Goal: Task Accomplishment & Management: Complete application form

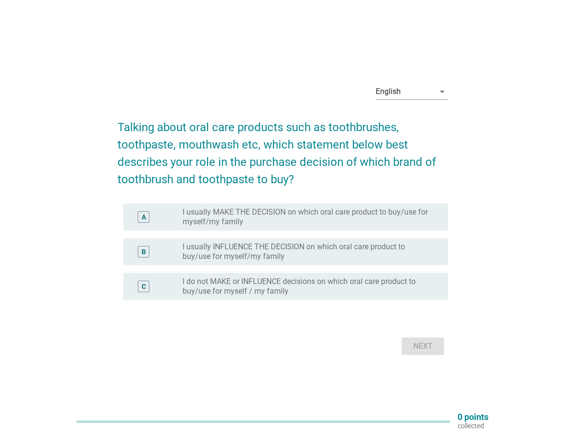
click at [230, 260] on label "I usually INFLUENCE THE DECISION on which oral care product to buy/use for myse…" at bounding box center [308, 251] width 250 height 19
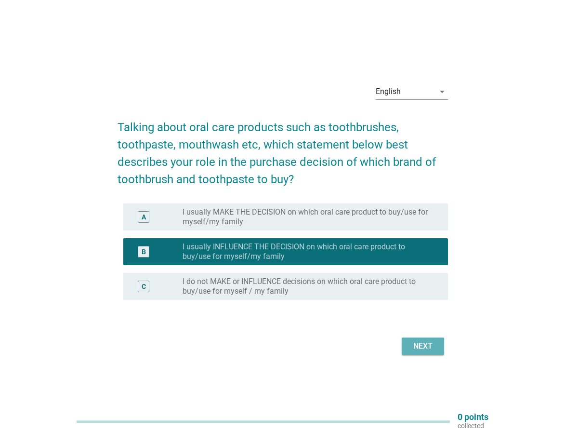
click at [423, 347] on div "Next" at bounding box center [423, 346] width 27 height 12
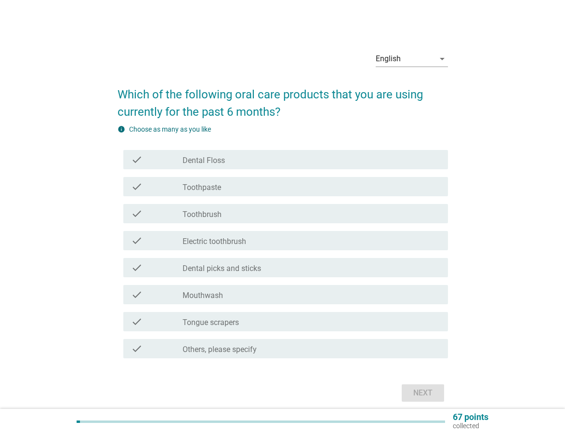
click at [213, 188] on label "Toothpaste" at bounding box center [202, 188] width 39 height 10
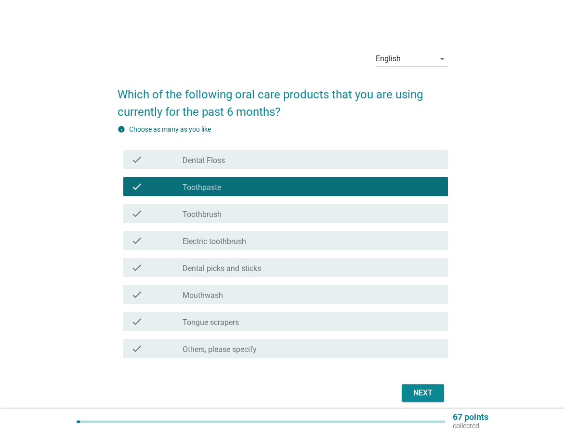
click at [216, 212] on label "Toothbrush" at bounding box center [202, 215] width 39 height 10
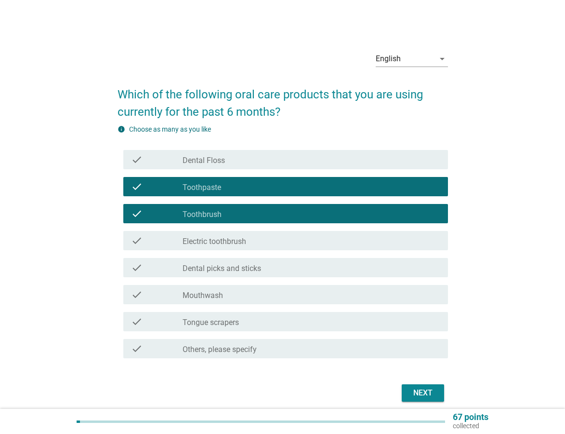
click at [225, 271] on label "Dental picks and sticks" at bounding box center [222, 269] width 79 height 10
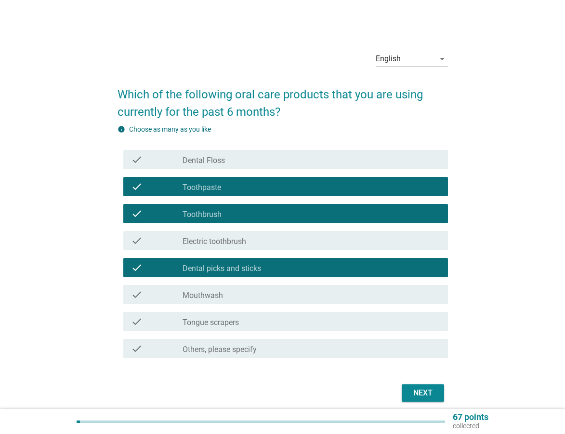
click at [415, 393] on div "Next" at bounding box center [423, 393] width 27 height 12
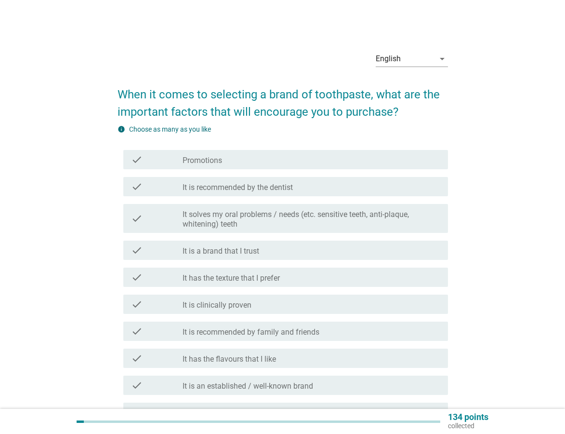
click at [218, 186] on label "It is recommended by the dentist" at bounding box center [238, 188] width 110 height 10
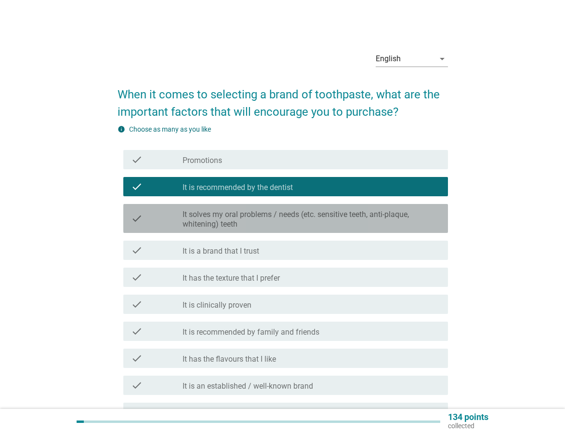
click at [221, 220] on label "It solves my oral problems / needs (etc. sensitive teeth, anti-plaque, whitenin…" at bounding box center [312, 219] width 258 height 19
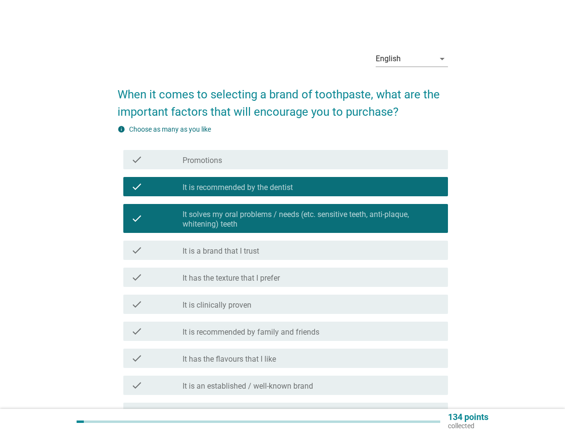
click at [231, 303] on label "It is clinically proven" at bounding box center [217, 305] width 69 height 10
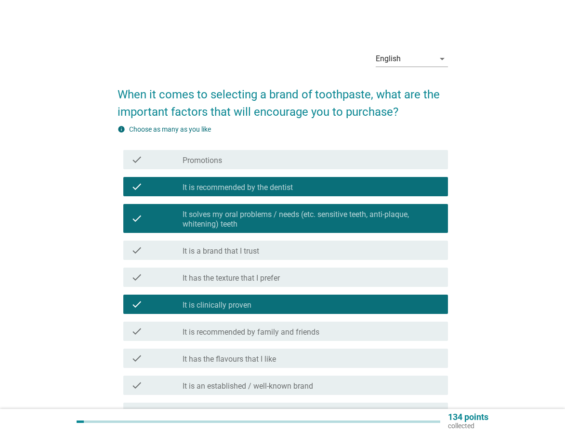
click at [242, 339] on div "check check_box_outline_blank It is recommended by family and friends" at bounding box center [285, 331] width 325 height 19
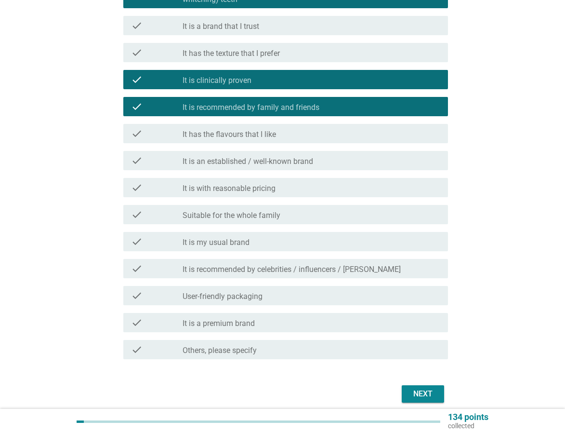
scroll to position [241, 0]
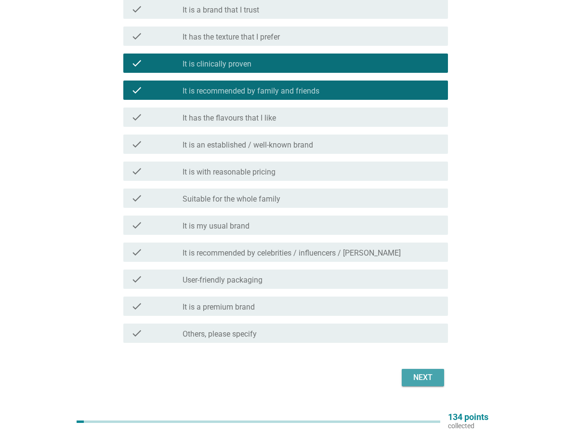
click at [429, 378] on div "Next" at bounding box center [423, 378] width 27 height 12
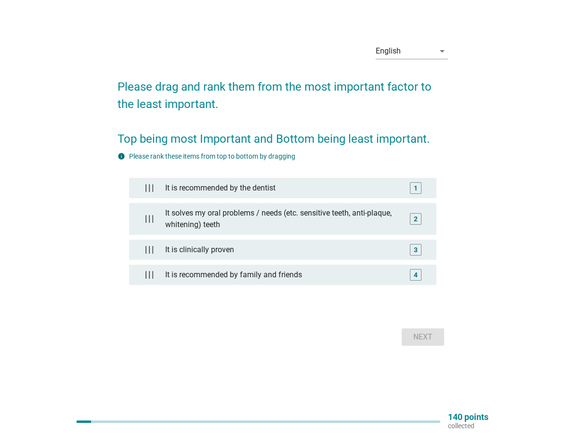
scroll to position [0, 0]
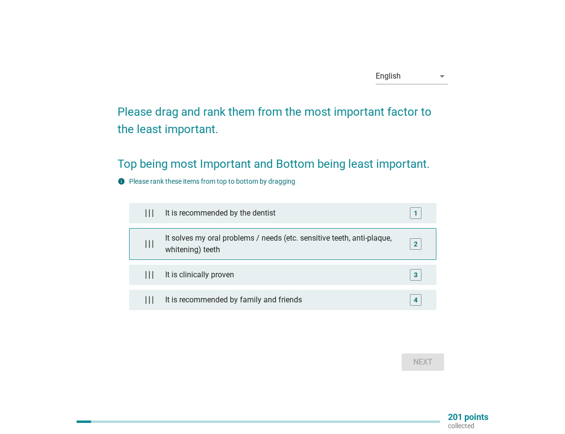
click at [283, 237] on div "It solves my oral problems / needs (etc. sensitive teeth, anti-plaque, whitenin…" at bounding box center [282, 243] width 242 height 31
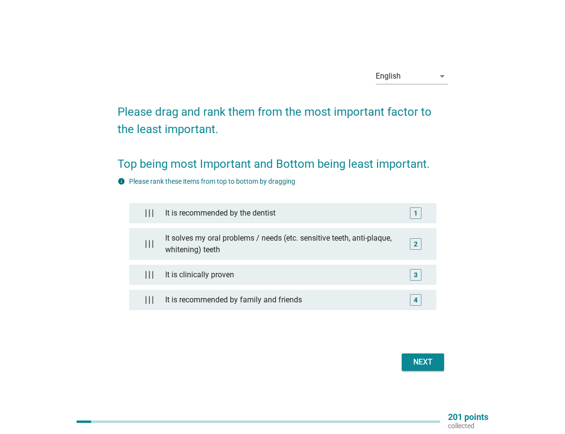
click at [419, 363] on div "Next" at bounding box center [423, 362] width 27 height 12
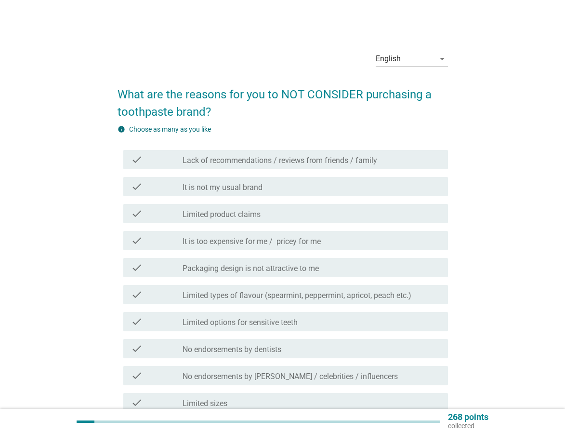
click at [212, 234] on div "check check_box_outline_blank It is too expensive for me / pricey for me" at bounding box center [285, 240] width 325 height 19
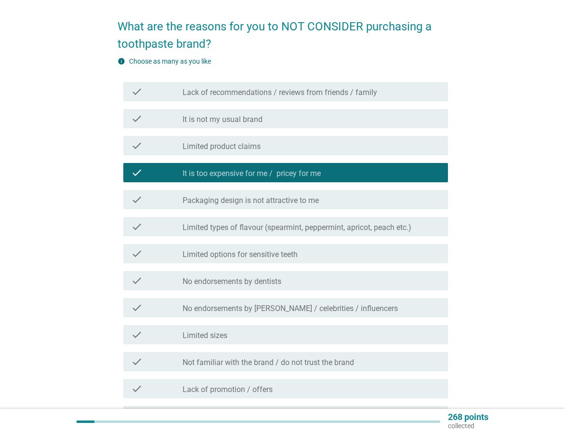
scroll to position [96, 0]
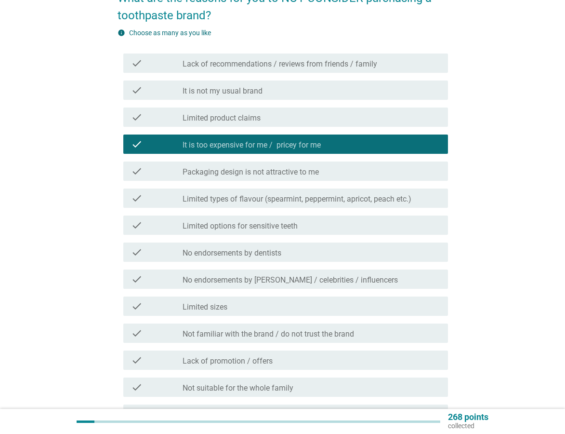
click at [257, 388] on label "Not suitable for the whole family" at bounding box center [238, 388] width 111 height 10
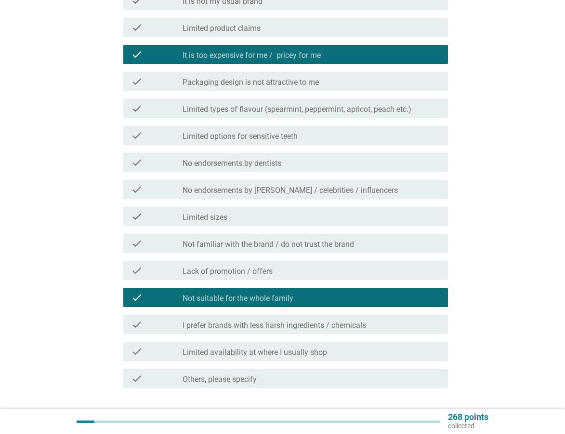
scroll to position [241, 0]
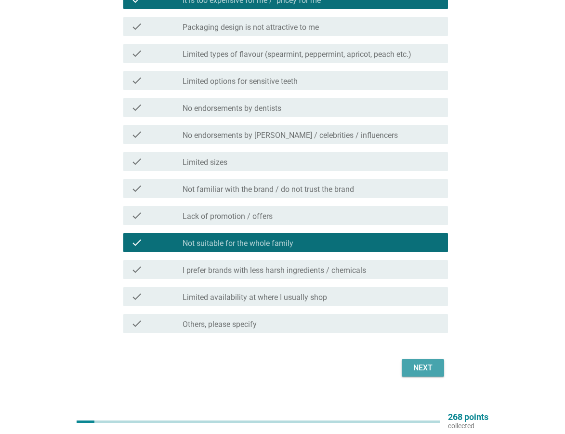
click at [424, 365] on div "Next" at bounding box center [423, 368] width 27 height 12
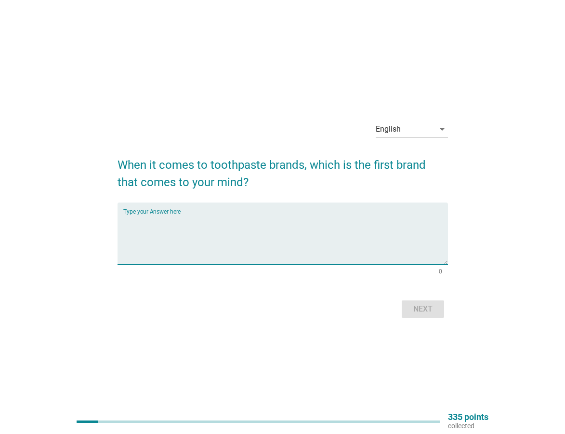
click at [182, 236] on textarea "Type your Answer here" at bounding box center [285, 239] width 325 height 51
type textarea "colgate"
click at [423, 308] on div "Next" at bounding box center [423, 309] width 27 height 12
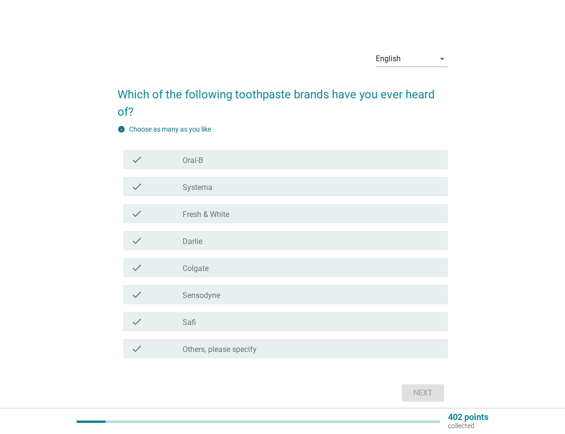
click at [201, 162] on label "Oral-B" at bounding box center [193, 161] width 21 height 10
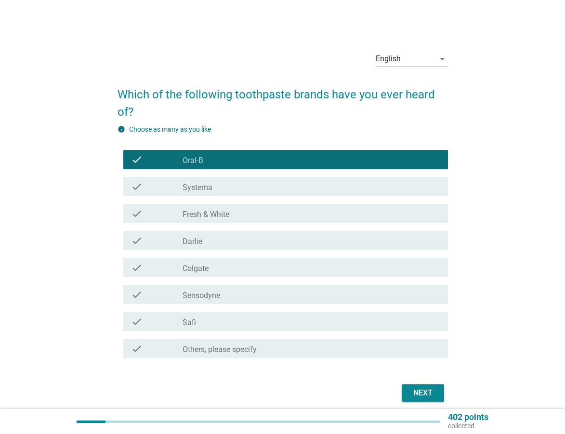
click at [210, 217] on label "Fresh & White" at bounding box center [206, 215] width 47 height 10
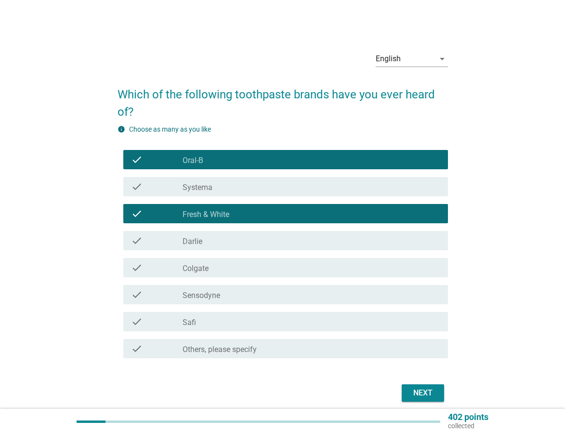
click at [204, 242] on div "check_box_outline_blank [PERSON_NAME]" at bounding box center [312, 241] width 258 height 12
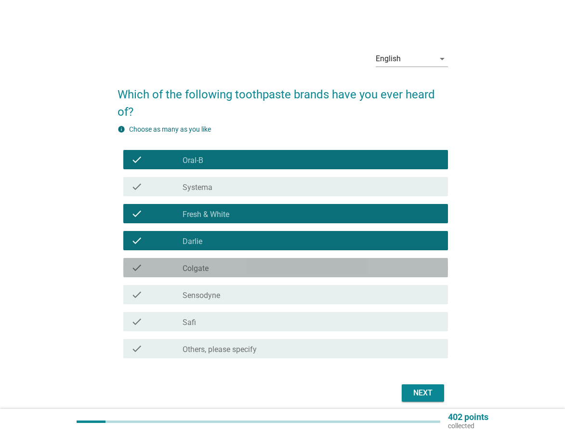
click at [201, 266] on label "Colgate" at bounding box center [196, 269] width 26 height 10
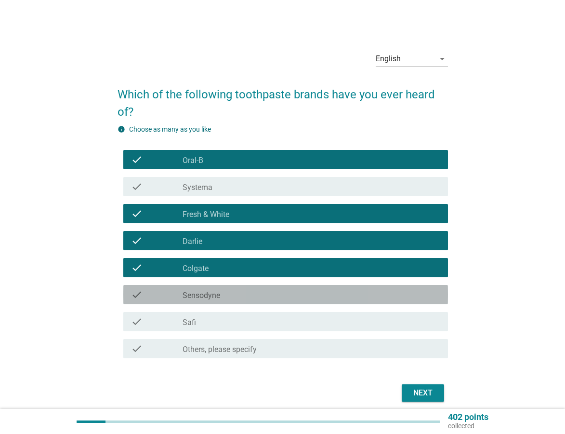
click at [202, 301] on div "check check_box_outline_blank Sensodyne" at bounding box center [285, 294] width 325 height 19
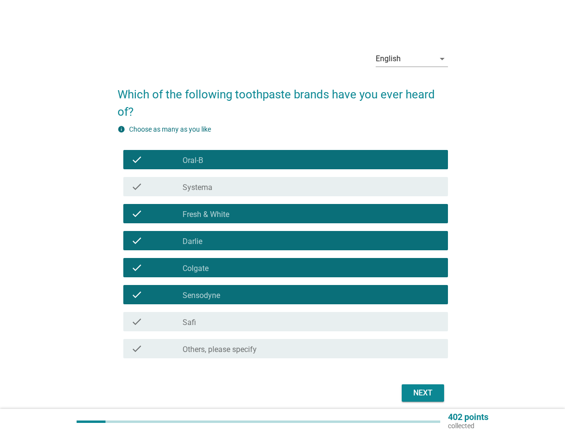
click at [221, 326] on div "check_box_outline_blank Safi" at bounding box center [312, 322] width 258 height 12
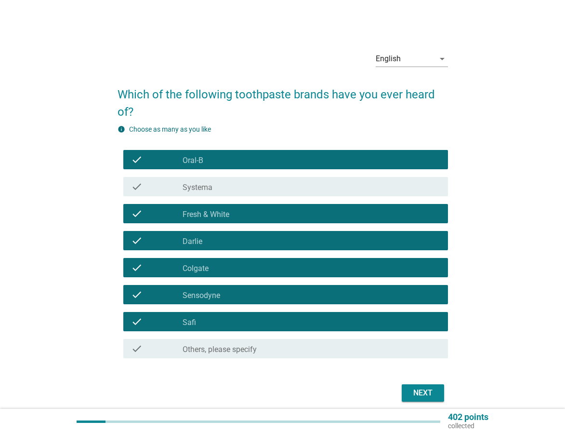
click at [415, 388] on div "Next" at bounding box center [423, 393] width 27 height 12
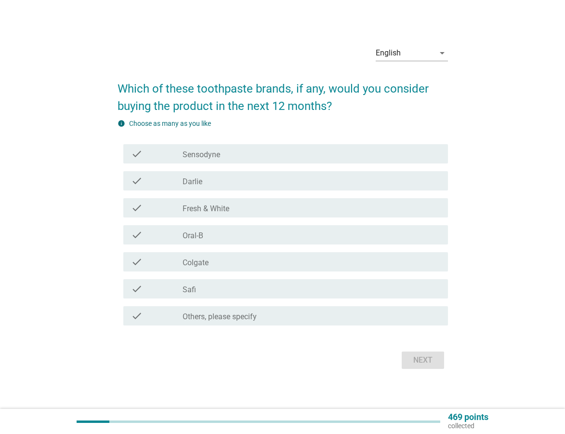
scroll to position [25, 0]
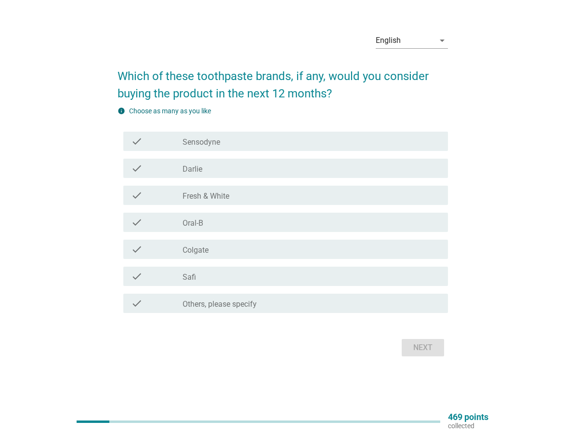
click at [202, 193] on label "Fresh & White" at bounding box center [206, 196] width 47 height 10
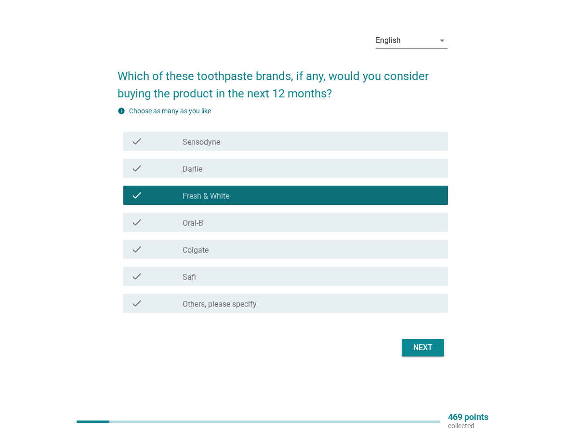
click at [237, 147] on div "check_box_outline_blank Sensodyne" at bounding box center [312, 141] width 258 height 12
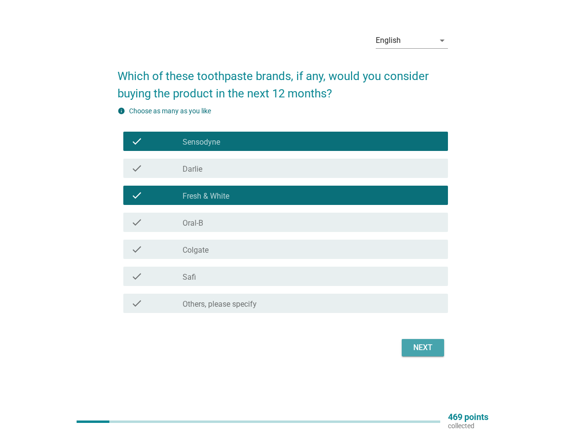
click at [425, 345] on div "Next" at bounding box center [423, 348] width 27 height 12
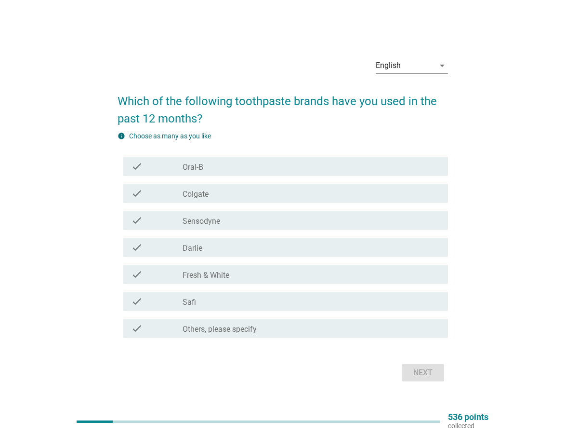
click at [180, 200] on div "check check_box Colgate" at bounding box center [285, 193] width 325 height 19
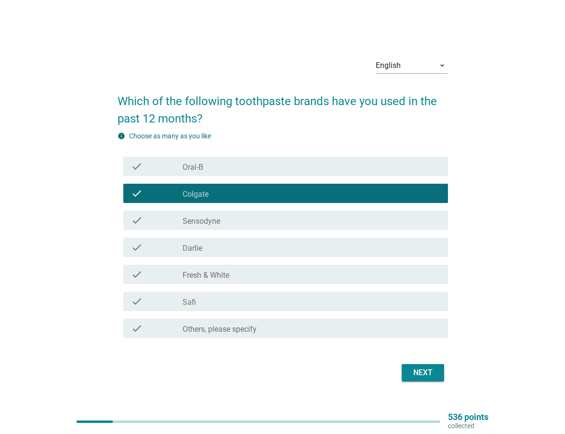
click at [248, 217] on div "check_box Sensodyne" at bounding box center [312, 221] width 258 height 12
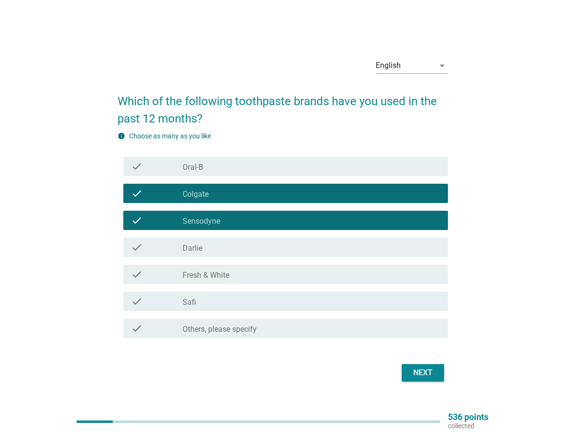
click at [423, 369] on div "Next" at bounding box center [423, 373] width 27 height 12
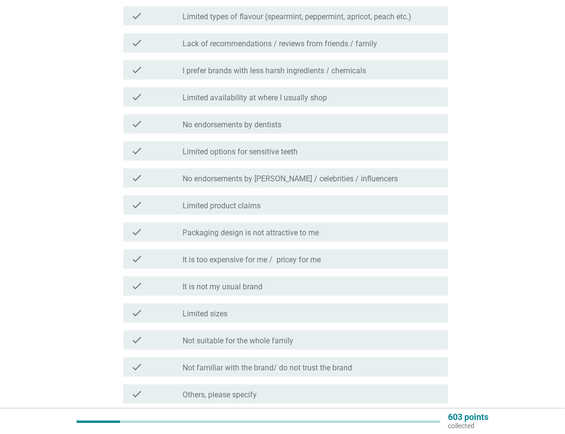
scroll to position [193, 0]
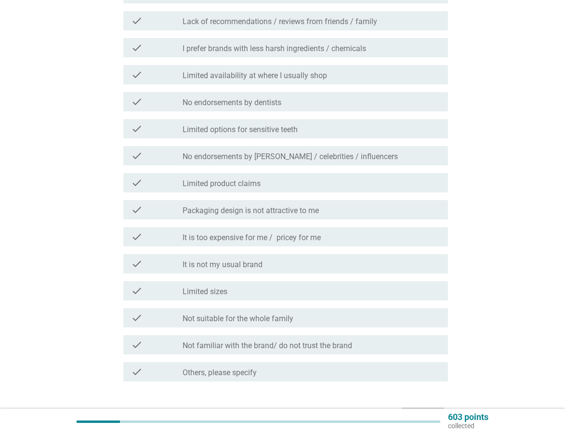
click at [261, 267] on label "It is not my usual brand" at bounding box center [223, 265] width 80 height 10
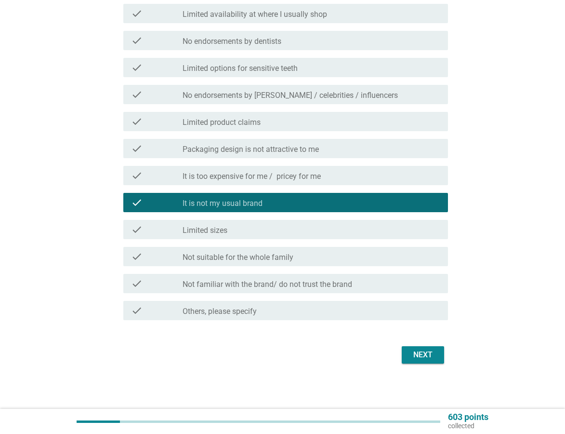
scroll to position [255, 0]
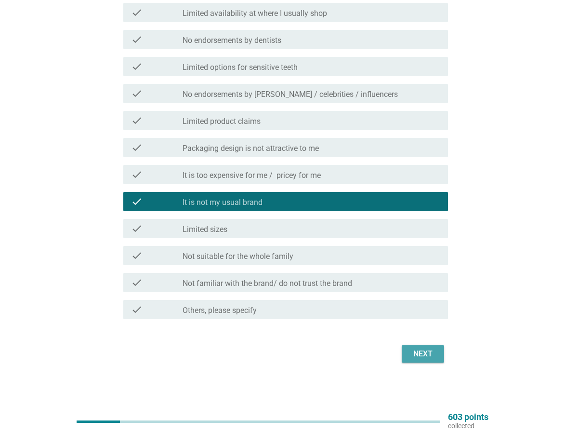
click at [423, 359] on div "Next" at bounding box center [423, 354] width 27 height 12
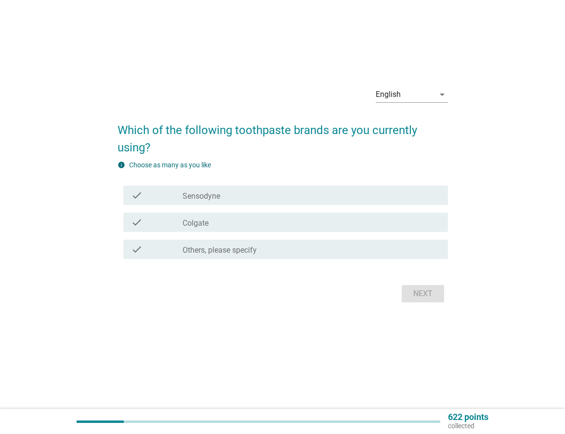
scroll to position [0, 0]
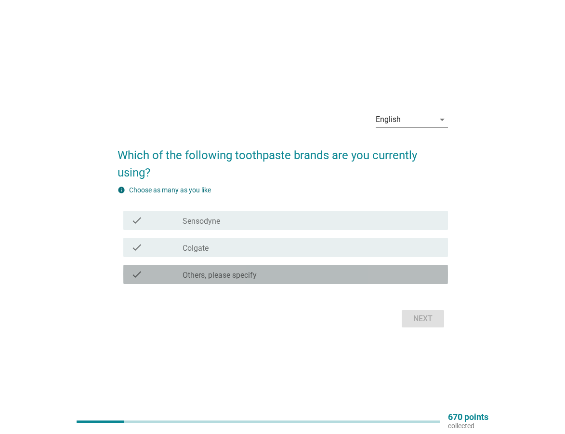
click at [228, 271] on label "Others, please specify" at bounding box center [220, 275] width 74 height 10
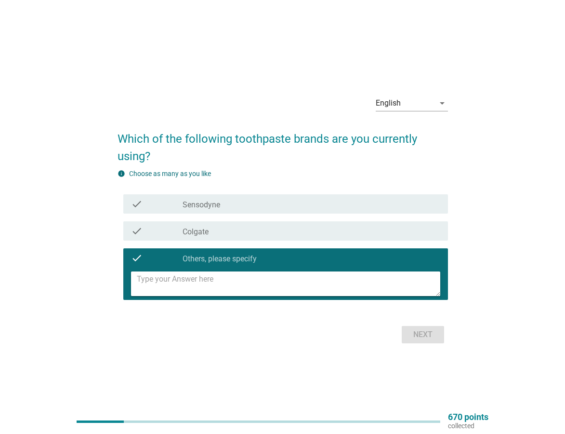
paste textarea "ENTISTE’ Plus White Premium Herbapeutic Toothpaste"
type textarea "ENTISTE’ Plus White Premium Herbapeutic Toothpaste"
click at [430, 339] on div "Next" at bounding box center [423, 335] width 27 height 12
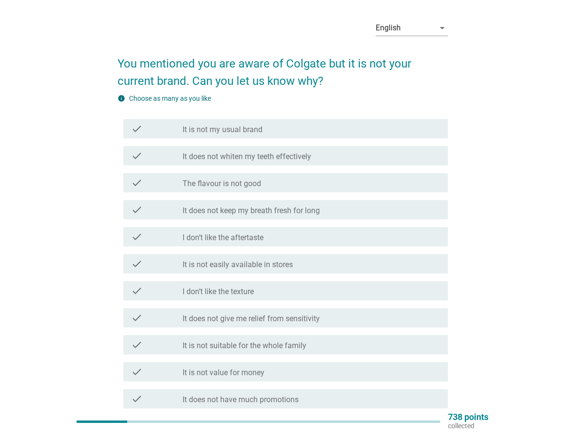
scroll to position [48, 0]
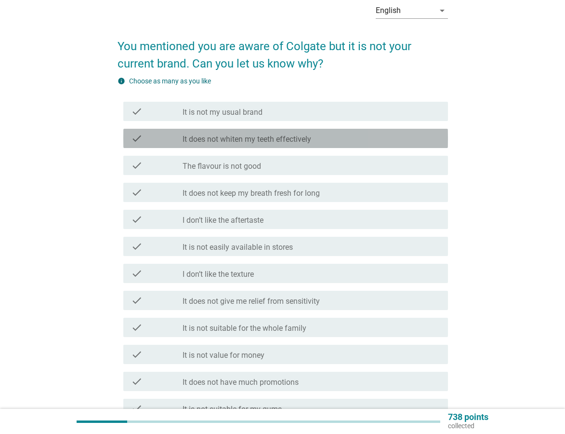
click at [270, 142] on label "It does not whiten my teeth effectively" at bounding box center [247, 139] width 129 height 10
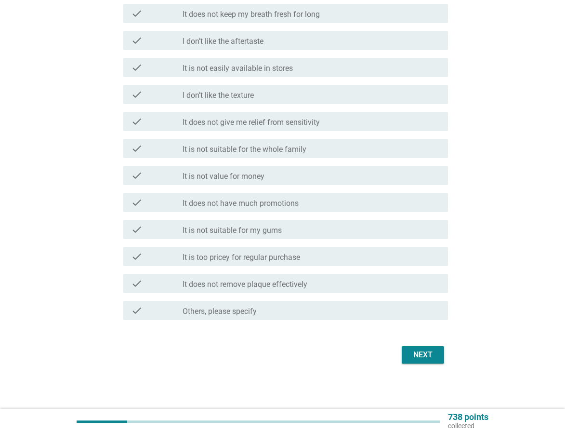
scroll to position [228, 0]
click at [435, 349] on div "Next" at bounding box center [423, 354] width 27 height 12
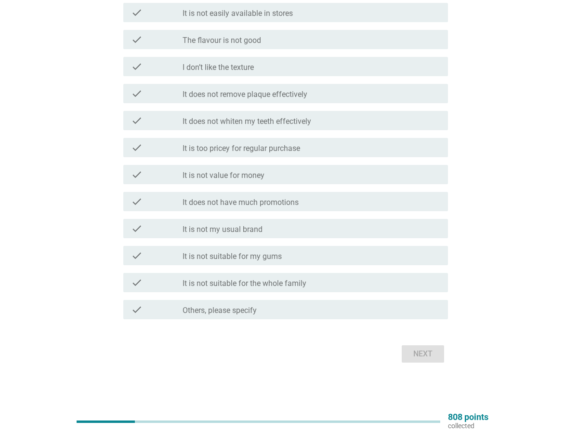
click at [237, 228] on label "It is not my usual brand" at bounding box center [223, 230] width 80 height 10
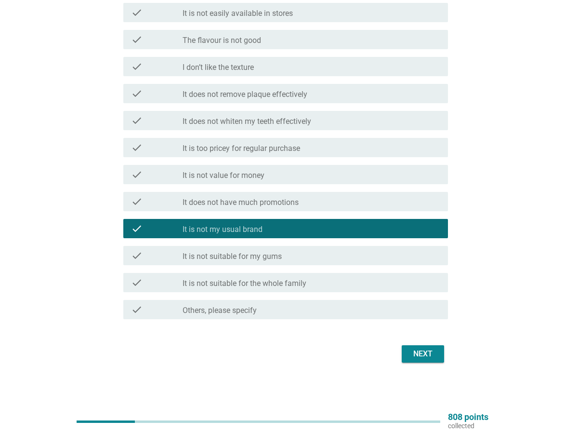
click at [429, 352] on div "Next" at bounding box center [423, 354] width 27 height 12
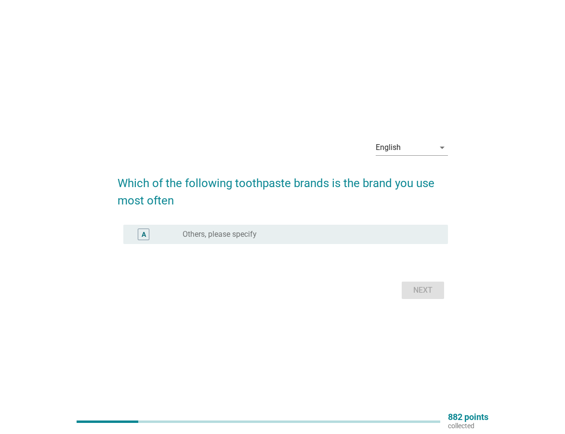
click at [244, 232] on label "Others, please specify" at bounding box center [220, 234] width 74 height 10
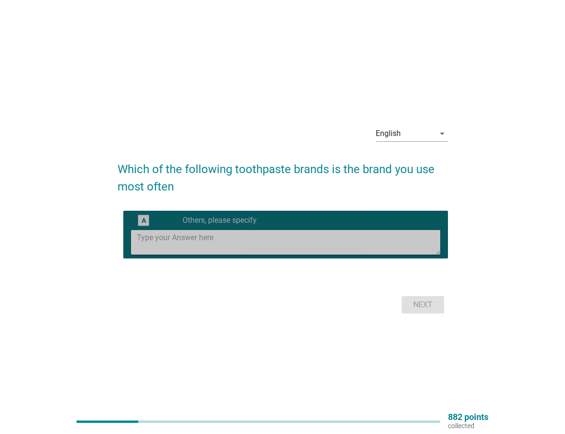
click at [187, 237] on textarea at bounding box center [289, 242] width 304 height 25
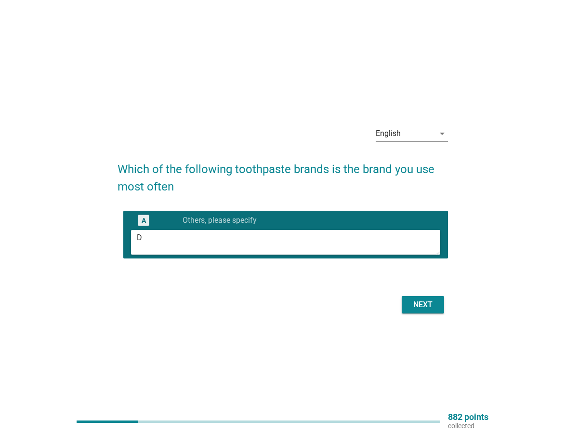
paste textarea "ENTISTE’ Plus White Premium Herbapeutic Toothpaste"
type textarea "DENTISTE’ Plus White Premium Herbapeutic Toothpaste"
click at [417, 304] on div "Next" at bounding box center [423, 305] width 27 height 12
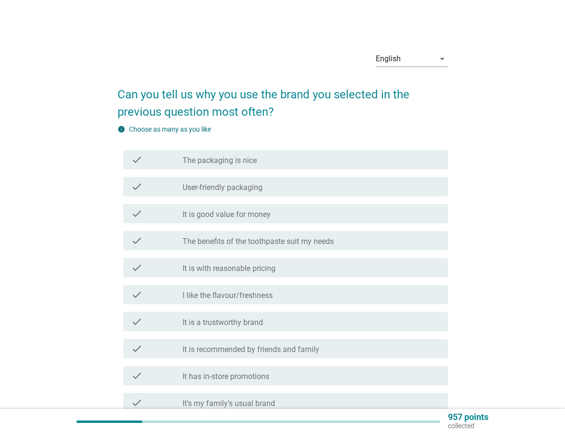
click at [237, 237] on label "The benefits of the toothpaste suit my needs" at bounding box center [258, 242] width 151 height 10
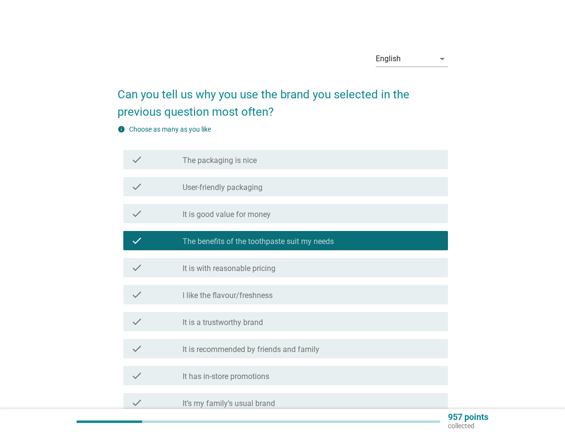
scroll to position [48, 0]
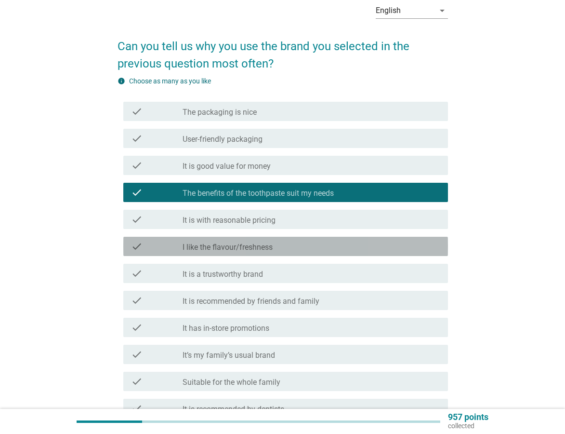
click at [238, 244] on label "I like the flavour/freshness" at bounding box center [228, 247] width 90 height 10
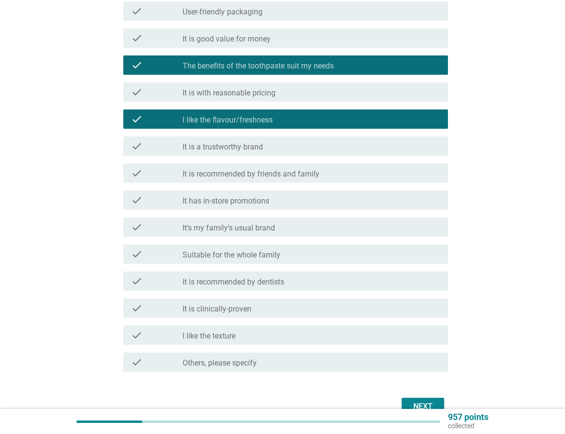
scroll to position [193, 0]
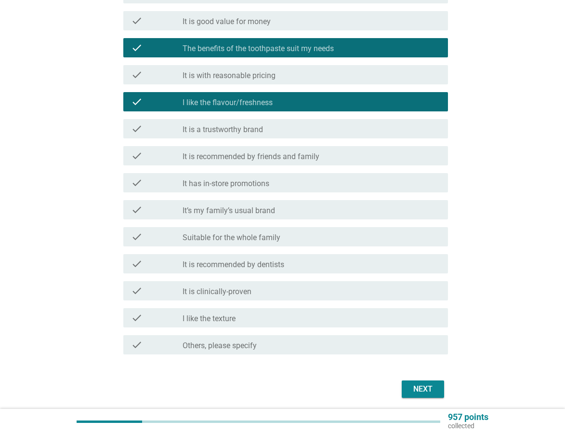
click at [209, 346] on label "Others, please specify" at bounding box center [220, 346] width 74 height 10
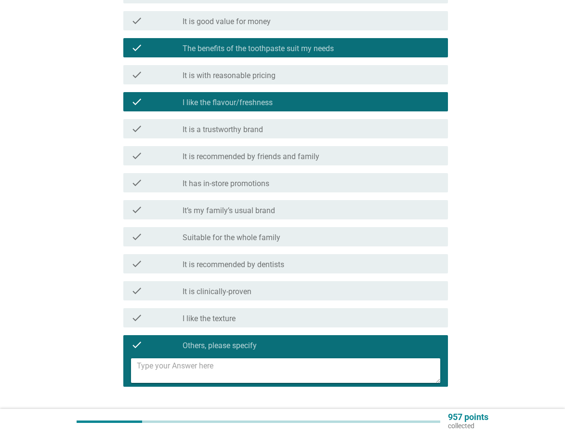
click at [222, 363] on textarea at bounding box center [289, 370] width 304 height 25
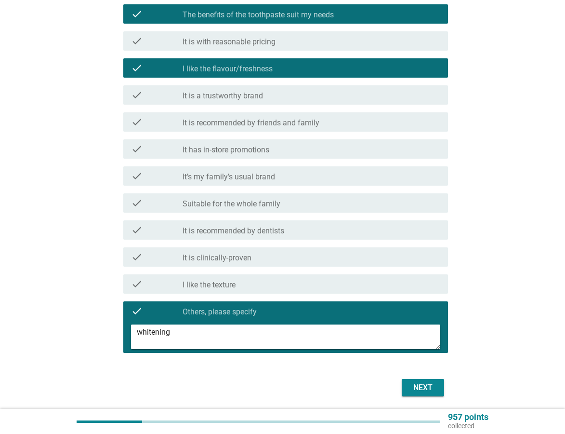
scroll to position [260, 0]
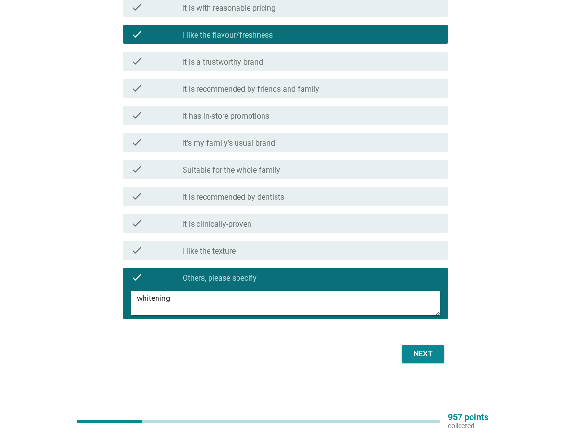
type textarea "whitening"
click at [412, 355] on div "Next" at bounding box center [423, 354] width 27 height 12
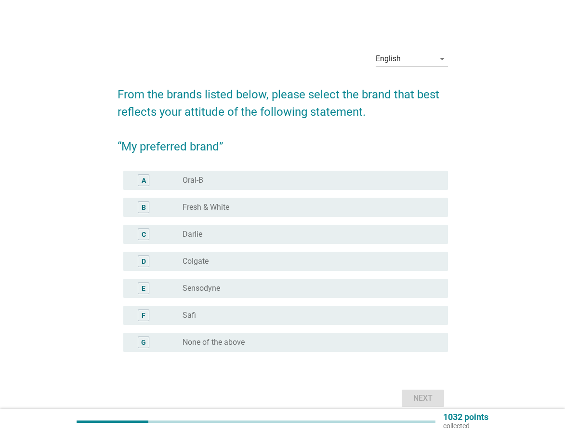
click at [188, 266] on div "radio_button_unchecked Colgate" at bounding box center [312, 261] width 258 height 12
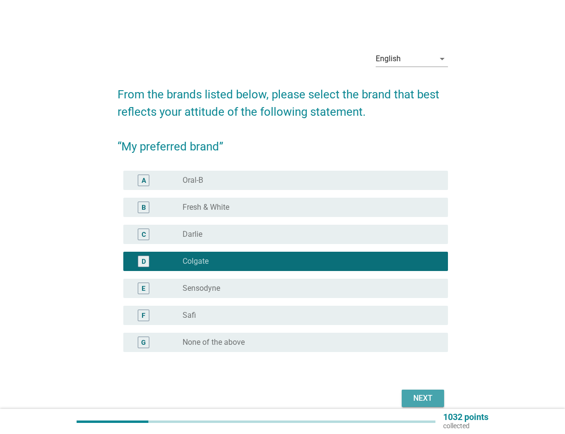
click at [427, 398] on div "Next" at bounding box center [423, 398] width 27 height 12
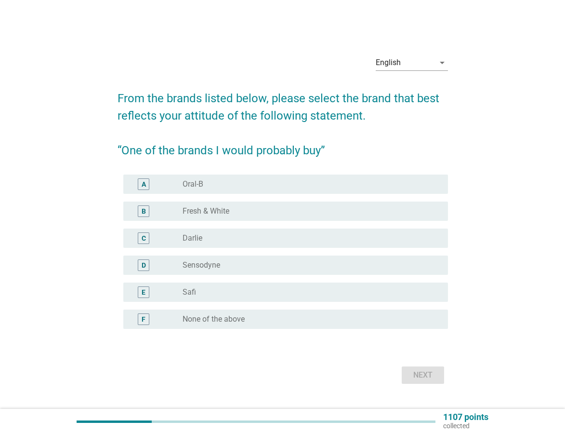
click at [245, 210] on div "radio_button_unchecked Fresh & White" at bounding box center [308, 211] width 250 height 10
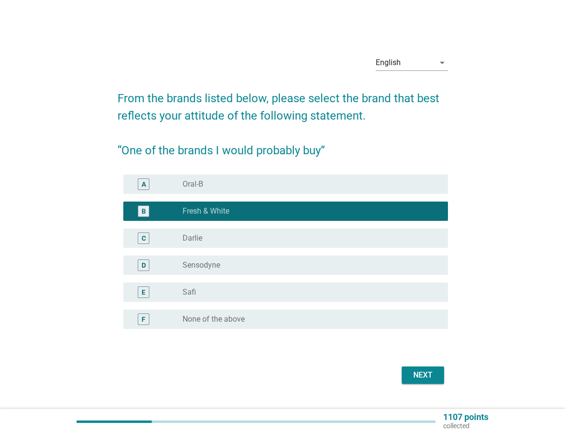
click at [423, 375] on div "Next" at bounding box center [423, 375] width 27 height 12
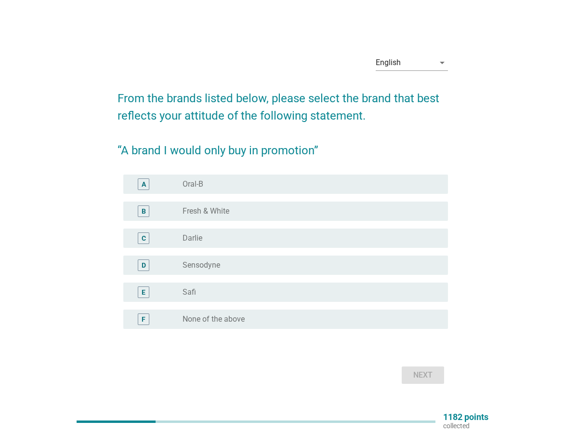
click at [275, 319] on div "radio_button_unchecked None of the above" at bounding box center [308, 319] width 250 height 10
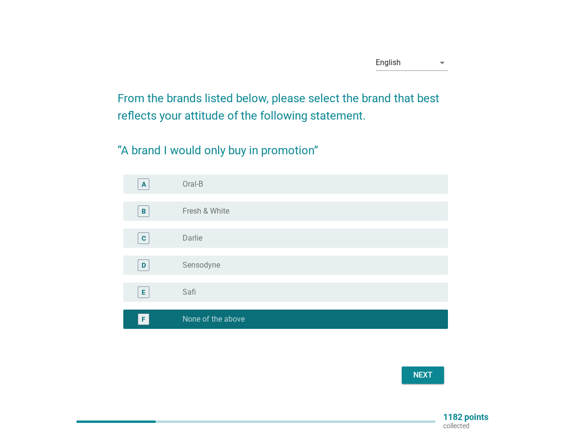
click at [218, 182] on div "radio_button_unchecked Oral-B" at bounding box center [308, 184] width 250 height 10
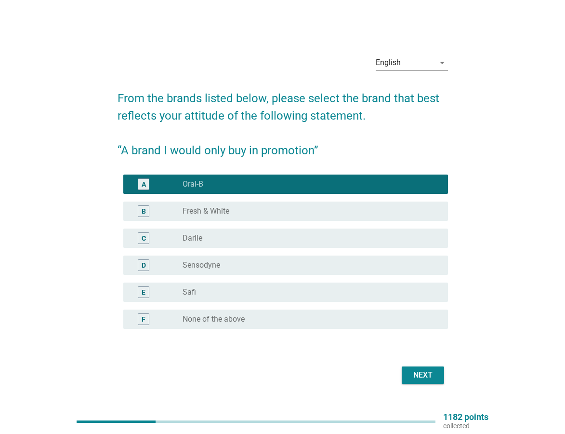
click at [427, 378] on div "Next" at bounding box center [423, 375] width 27 height 12
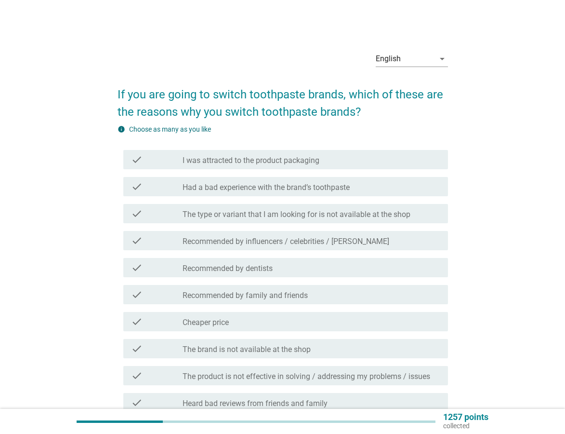
click at [233, 263] on div "check_box_outline_blank Recommended by dentists" at bounding box center [312, 268] width 258 height 12
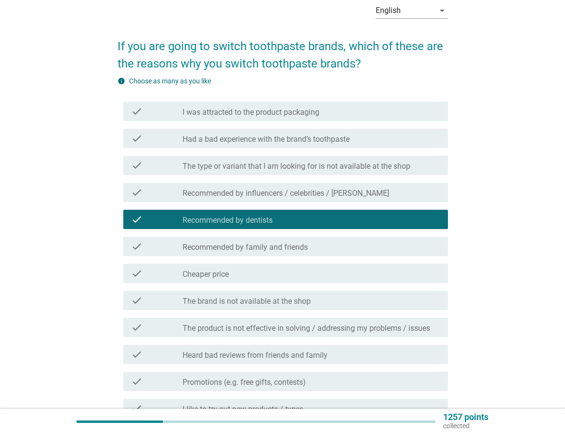
scroll to position [96, 0]
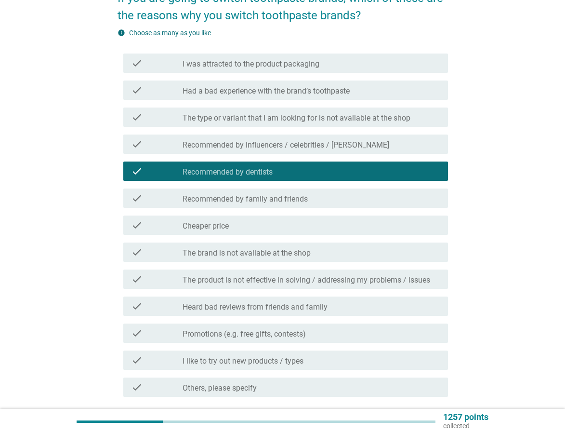
click at [240, 230] on div "check_box_outline_blank Cheaper price" at bounding box center [312, 225] width 258 height 12
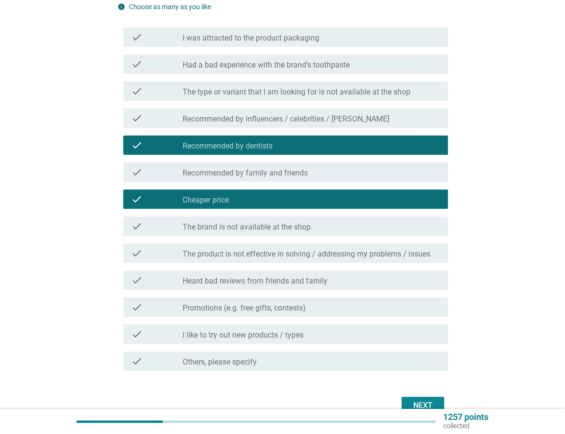
scroll to position [145, 0]
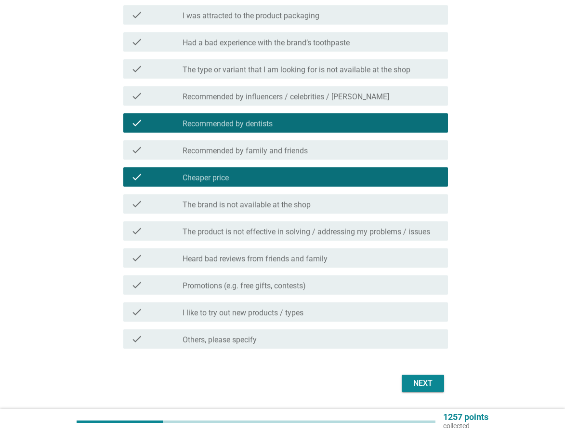
click at [242, 258] on label "Heard bad reviews from friends and family" at bounding box center [255, 259] width 145 height 10
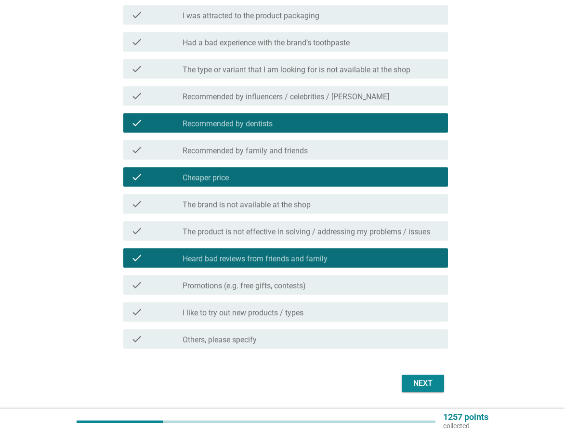
click at [244, 304] on div "check check_box_outline_blank I like to try out new products / types" at bounding box center [285, 311] width 325 height 19
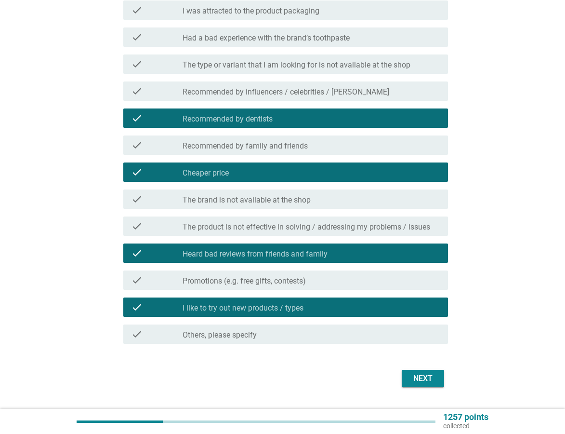
scroll to position [174, 0]
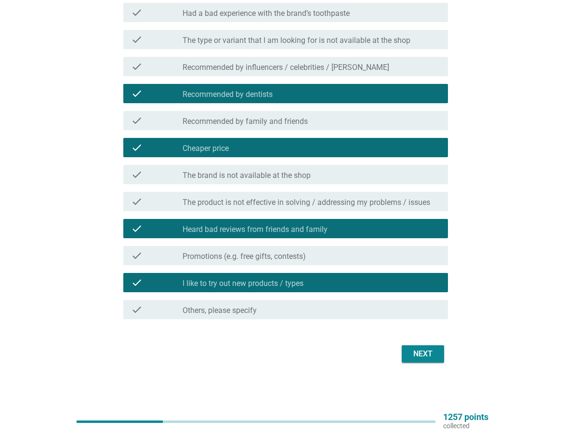
click at [426, 359] on div "Next" at bounding box center [423, 354] width 27 height 12
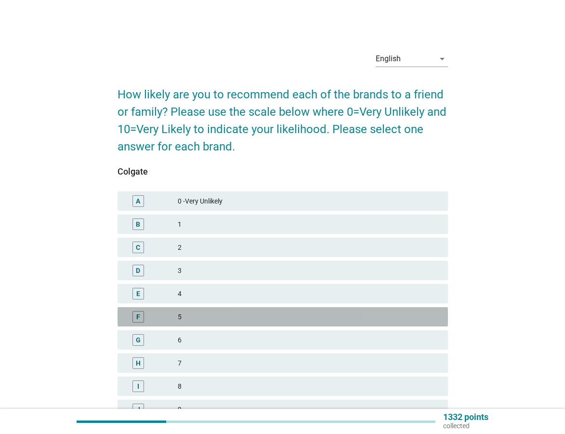
click at [257, 322] on div "F 5" at bounding box center [283, 316] width 331 height 19
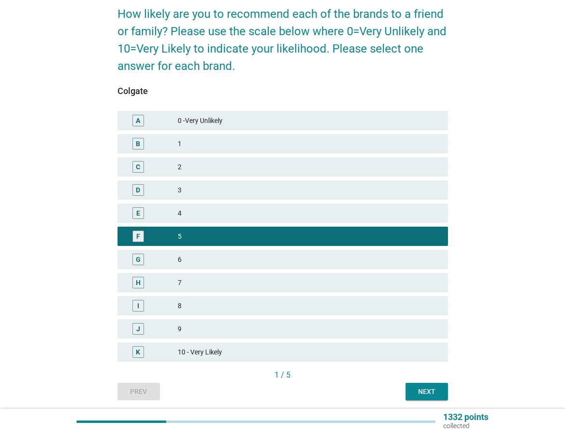
scroll to position [115, 0]
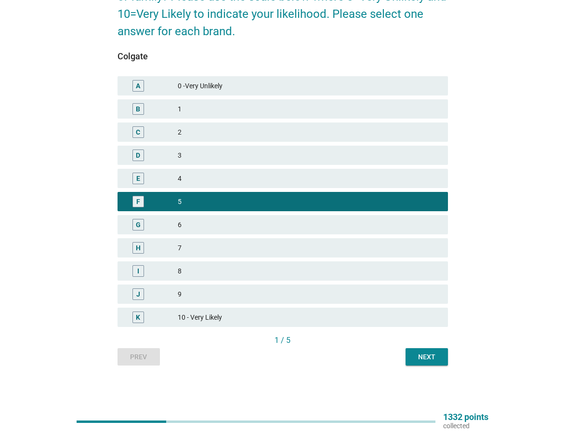
click at [429, 357] on div "Next" at bounding box center [427, 357] width 27 height 10
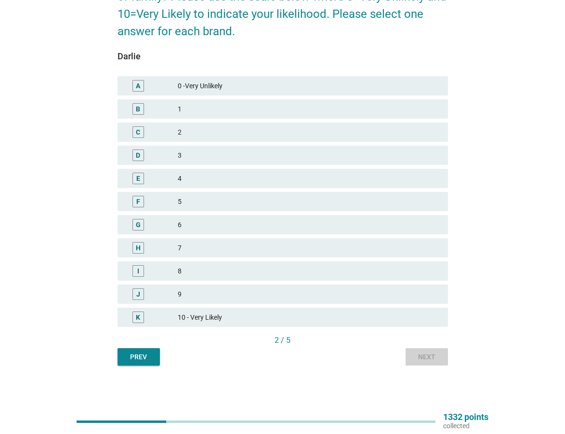
scroll to position [0, 0]
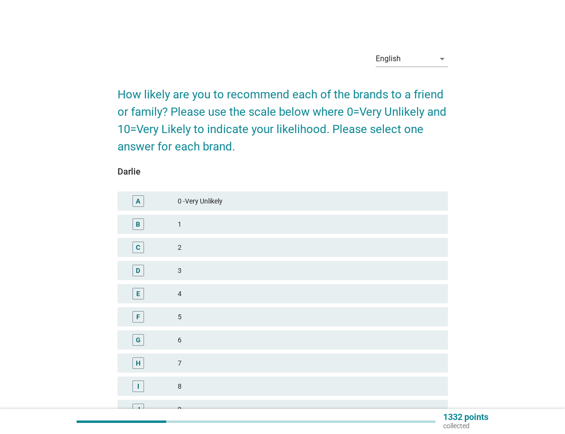
click at [232, 310] on div "F 5" at bounding box center [283, 316] width 331 height 19
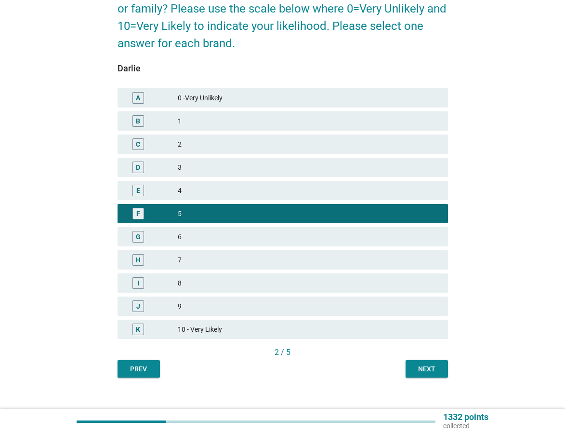
scroll to position [115, 0]
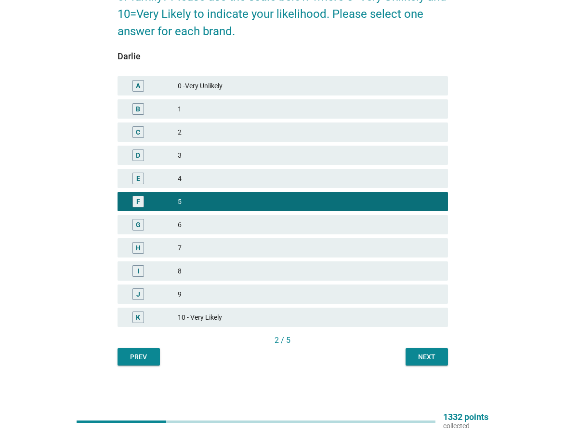
click at [424, 357] on div "Next" at bounding box center [427, 357] width 27 height 10
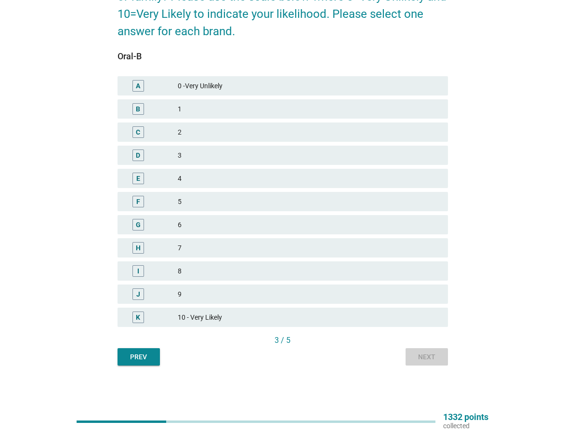
scroll to position [0, 0]
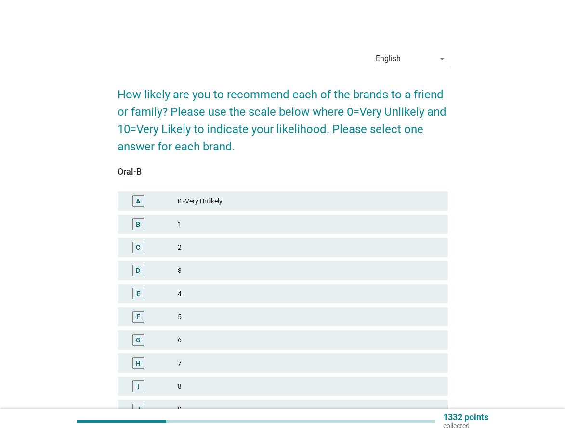
click at [234, 311] on div "5" at bounding box center [309, 317] width 263 height 12
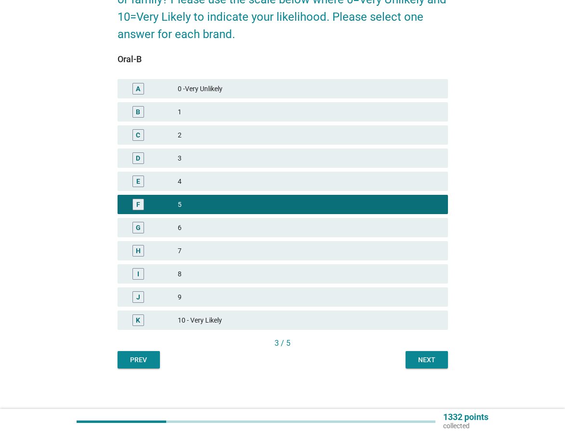
scroll to position [115, 0]
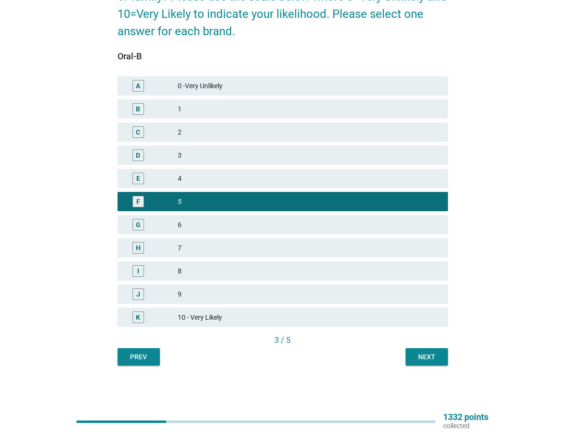
click at [418, 354] on div "Next" at bounding box center [427, 357] width 27 height 10
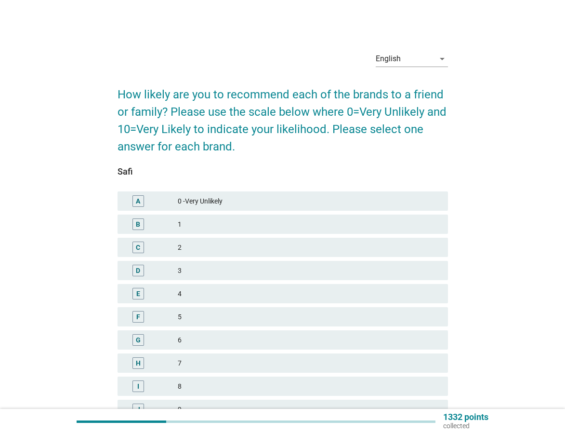
click at [203, 312] on div "5" at bounding box center [309, 317] width 263 height 12
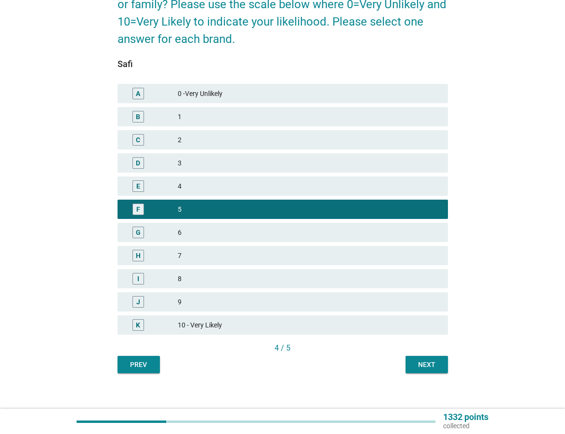
scroll to position [115, 0]
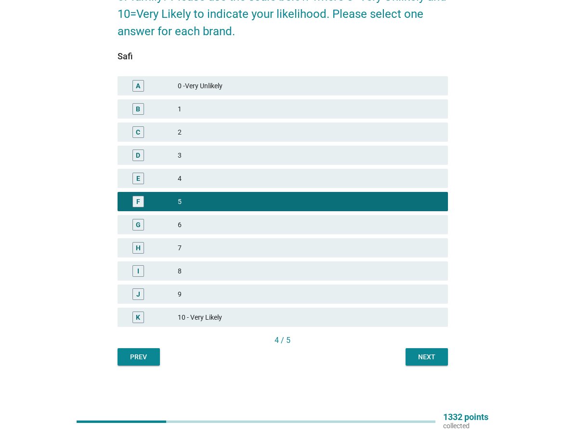
click at [430, 364] on button "Next" at bounding box center [427, 356] width 42 height 17
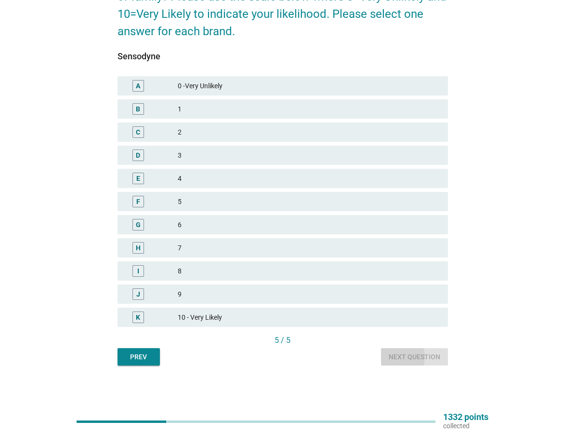
scroll to position [0, 0]
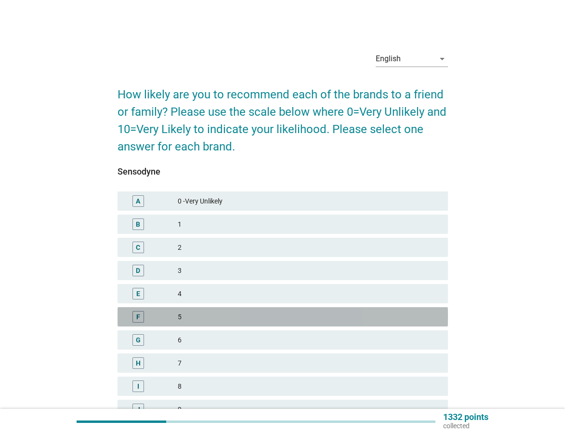
click at [189, 322] on div "5" at bounding box center [309, 317] width 263 height 12
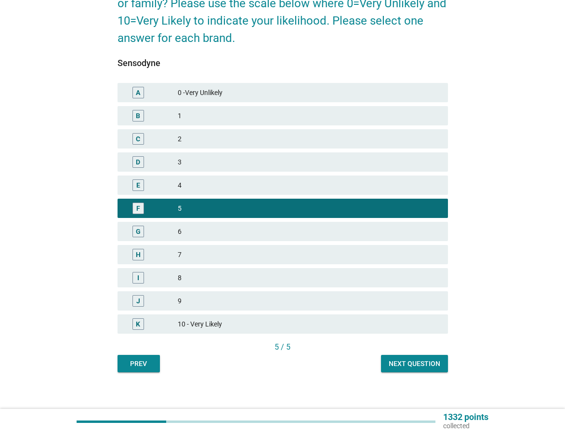
scroll to position [115, 0]
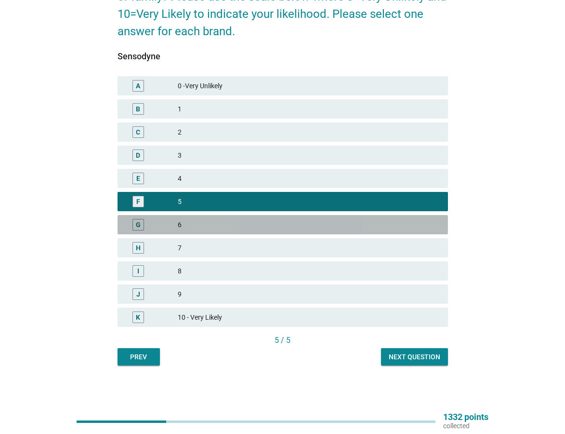
click at [196, 228] on div "6" at bounding box center [309, 225] width 263 height 12
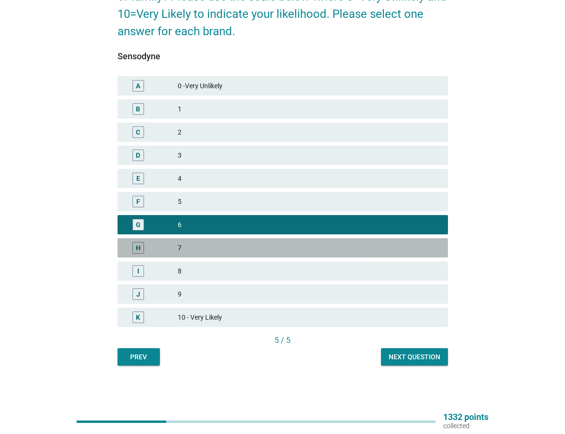
click at [227, 247] on div "7" at bounding box center [309, 248] width 263 height 12
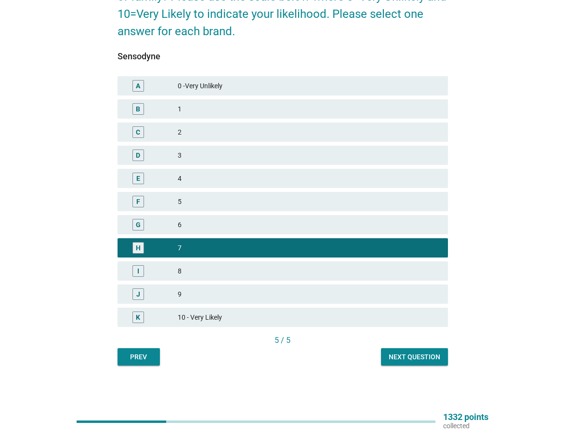
click at [419, 354] on div "Next question" at bounding box center [415, 357] width 52 height 10
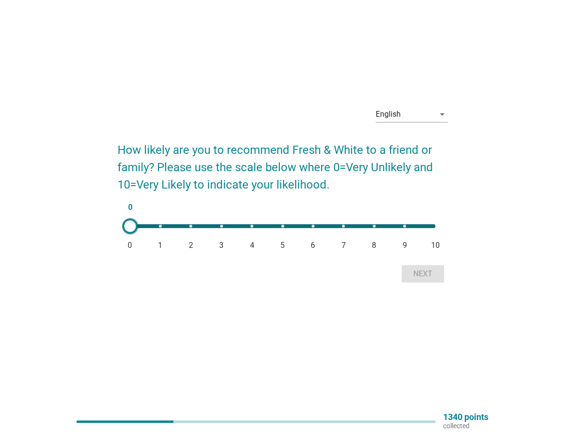
scroll to position [0, 0]
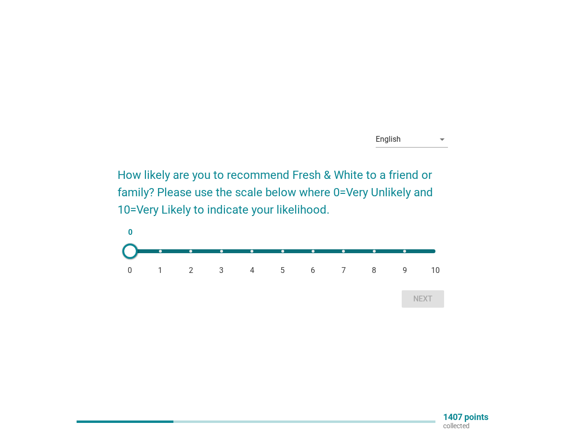
click at [281, 255] on div "0 0 1 2 3 4 5 6 7 8 9 10" at bounding box center [282, 251] width 321 height 19
type input "5"
click at [426, 296] on div "Next" at bounding box center [423, 299] width 27 height 12
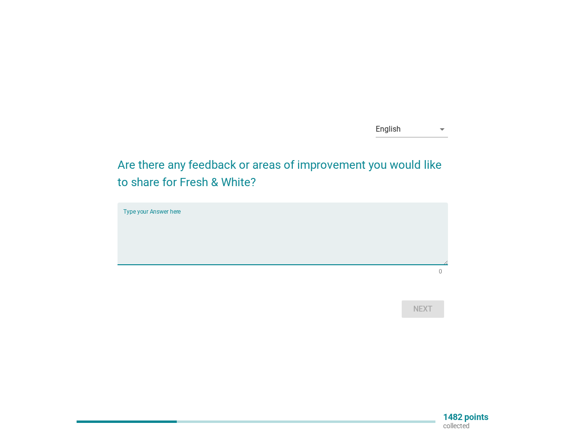
click at [202, 240] on textarea "Type your Answer here" at bounding box center [285, 239] width 325 height 51
type textarea "whitening effect"
click at [426, 305] on div "Next" at bounding box center [423, 309] width 27 height 12
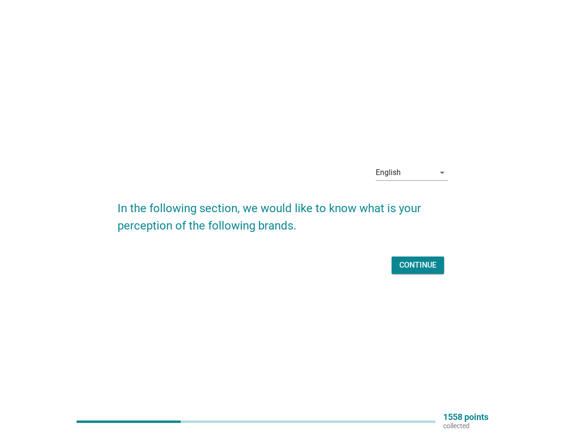
click at [417, 263] on div "Continue" at bounding box center [418, 265] width 37 height 12
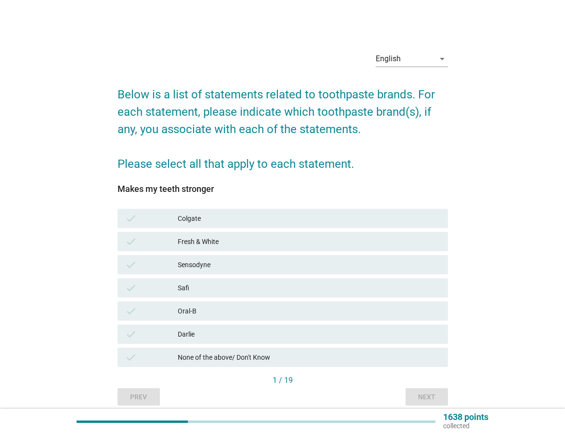
click at [271, 364] on div "check None of the above/ Don't Know" at bounding box center [283, 357] width 331 height 19
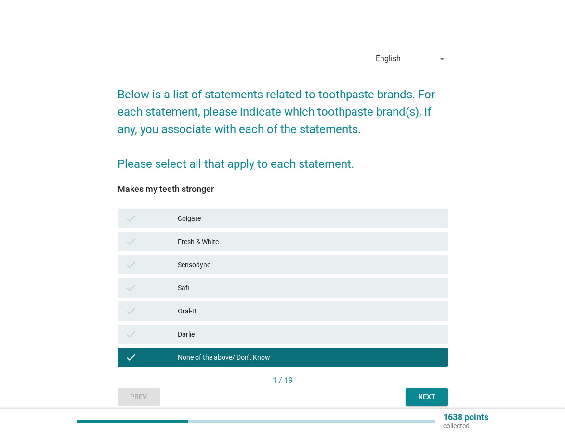
click at [435, 397] on div "Next" at bounding box center [427, 397] width 27 height 10
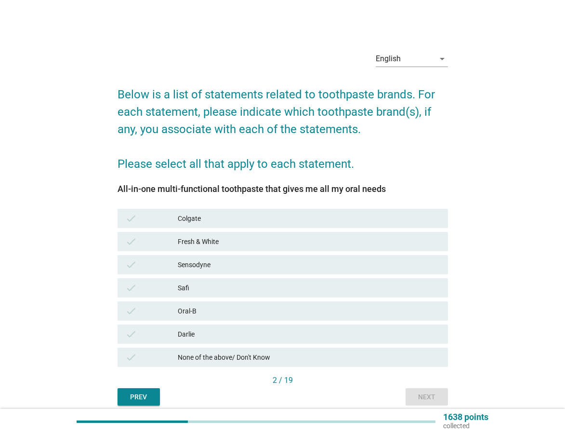
click at [236, 355] on div "None of the above/ Don't Know" at bounding box center [309, 357] width 263 height 12
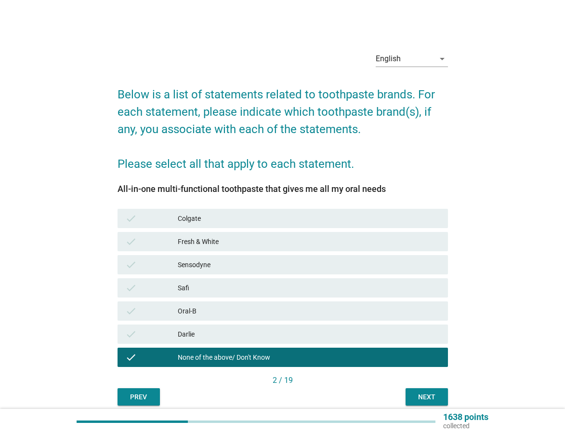
click at [418, 400] on div "Next" at bounding box center [427, 397] width 27 height 10
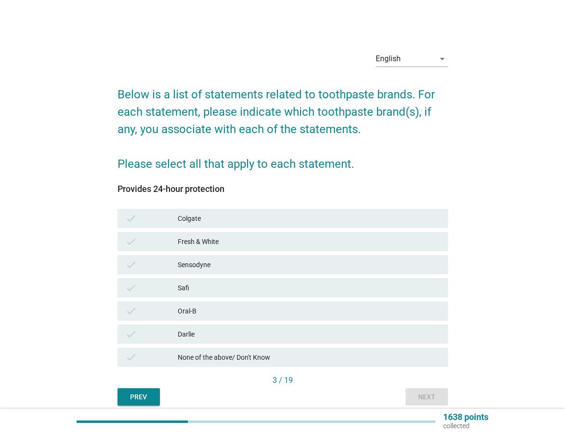
click at [267, 360] on div "None of the above/ Don't Know" at bounding box center [309, 357] width 263 height 12
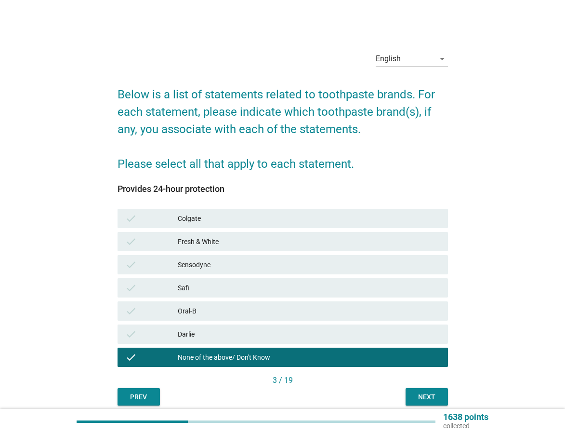
click at [426, 399] on div "Next" at bounding box center [427, 397] width 27 height 10
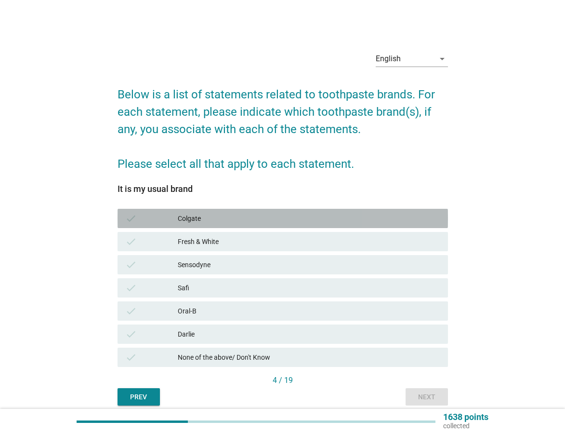
click at [202, 223] on div "Colgate" at bounding box center [309, 219] width 263 height 12
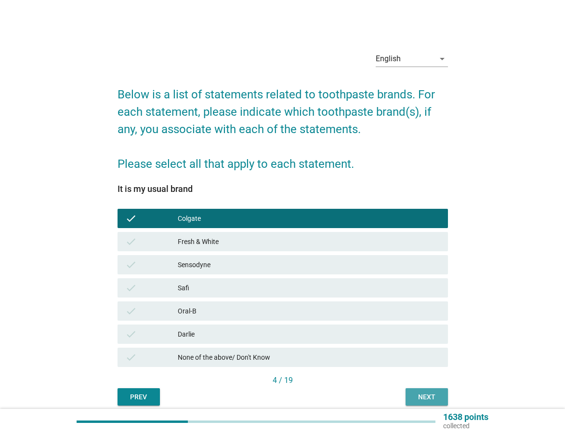
click at [421, 395] on div "Next" at bounding box center [427, 397] width 27 height 10
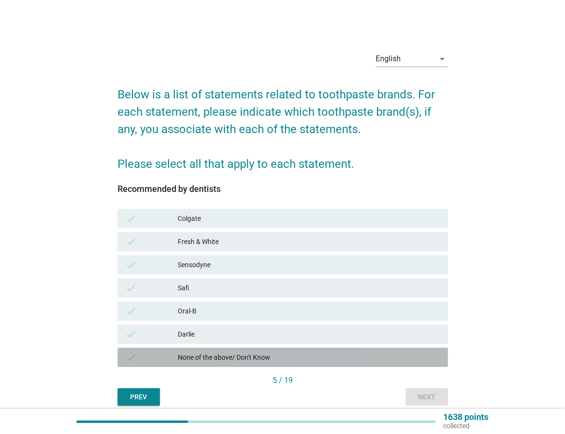
click at [250, 356] on div "None of the above/ Don't Know" at bounding box center [309, 357] width 263 height 12
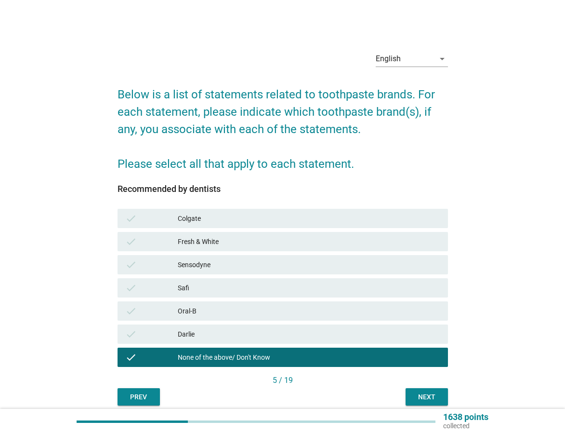
click at [422, 396] on div "Next" at bounding box center [427, 397] width 27 height 10
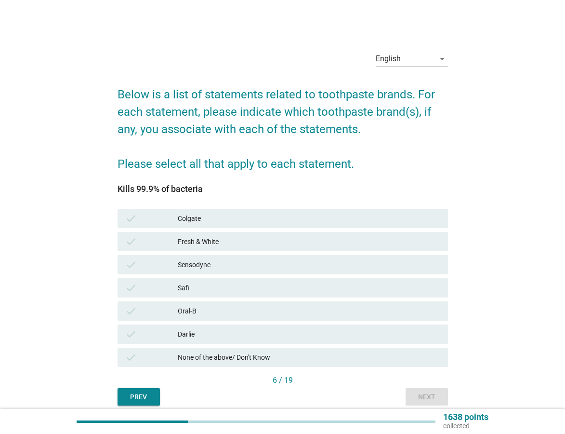
click at [288, 364] on div "check None of the above/ Don't Know" at bounding box center [283, 357] width 331 height 19
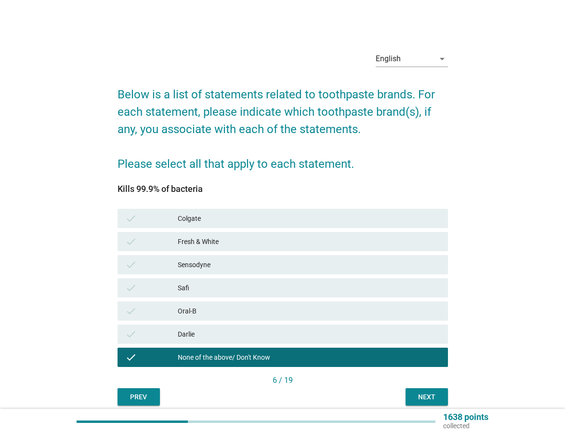
click at [409, 394] on button "Next" at bounding box center [427, 396] width 42 height 17
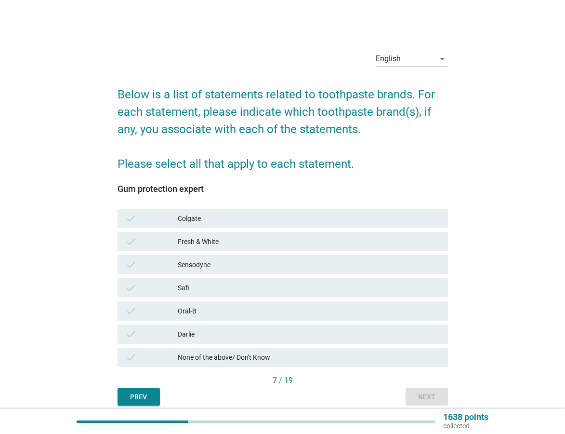
click at [213, 265] on div "Sensodyne" at bounding box center [309, 265] width 263 height 12
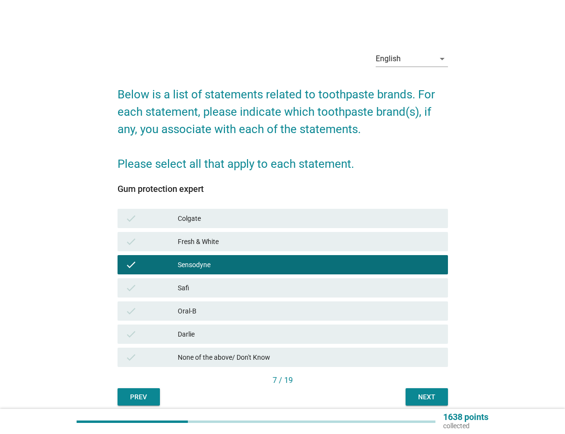
click at [435, 404] on button "Next" at bounding box center [427, 396] width 42 height 17
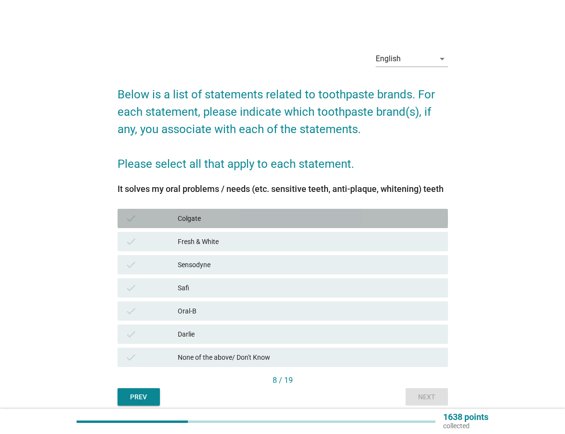
click at [191, 222] on div "Colgate" at bounding box center [309, 219] width 263 height 12
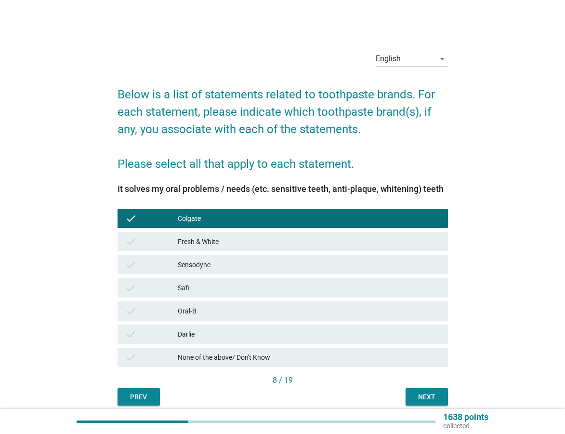
click at [193, 239] on div "Fresh & White" at bounding box center [309, 242] width 263 height 12
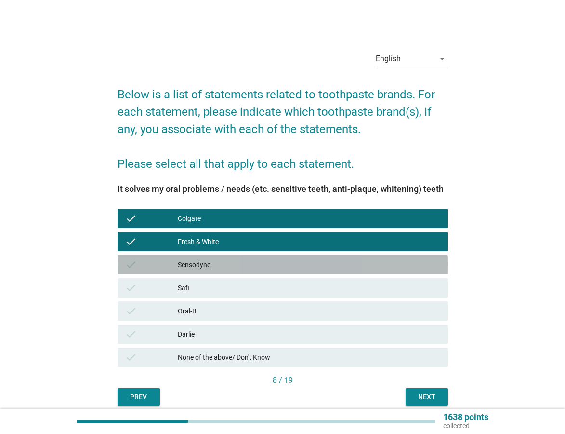
click at [198, 259] on div "Sensodyne" at bounding box center [309, 265] width 263 height 12
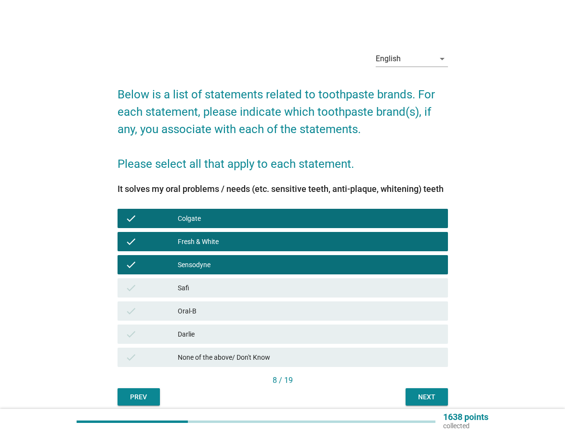
click at [424, 401] on div "Next" at bounding box center [427, 397] width 27 height 10
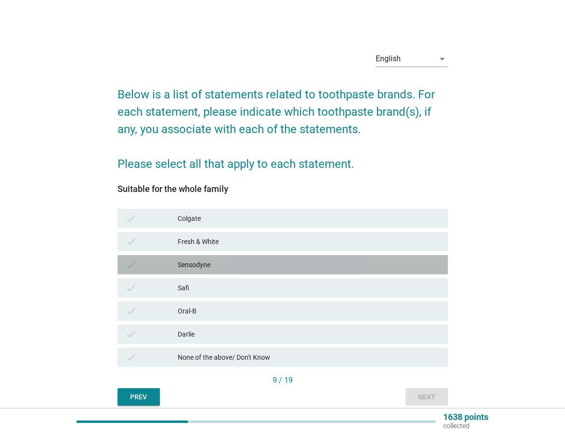
click at [195, 265] on div "Sensodyne" at bounding box center [309, 265] width 263 height 12
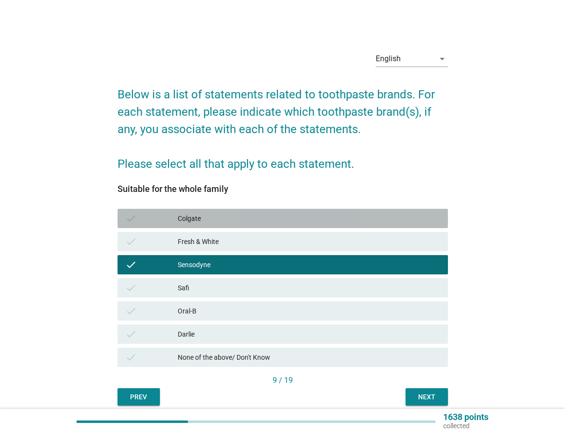
click at [199, 220] on div "Colgate" at bounding box center [309, 219] width 263 height 12
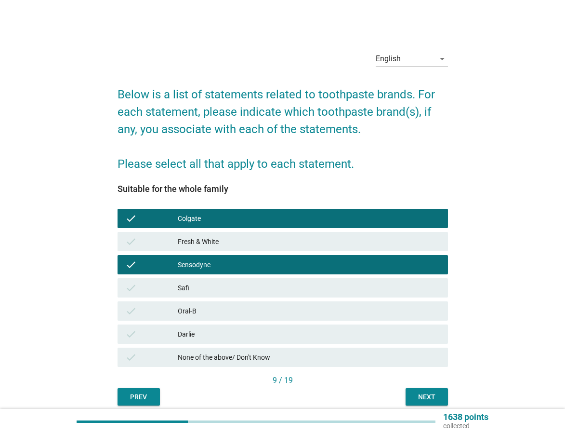
click at [205, 239] on div "Fresh & White" at bounding box center [309, 242] width 263 height 12
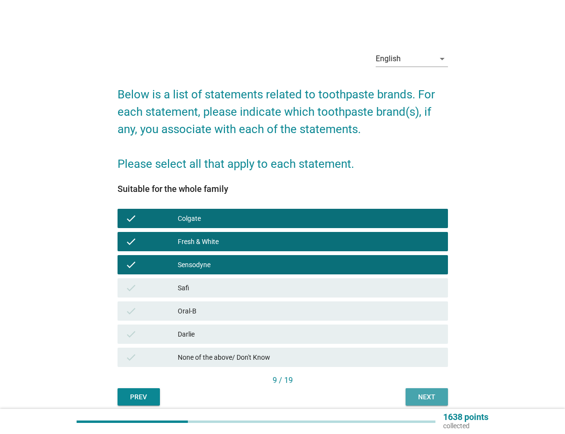
click at [419, 393] on div "Next" at bounding box center [427, 397] width 27 height 10
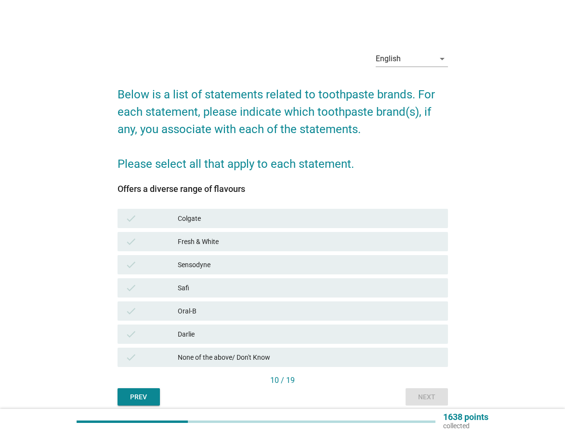
click at [263, 357] on div "None of the above/ Don't Know" at bounding box center [309, 357] width 263 height 12
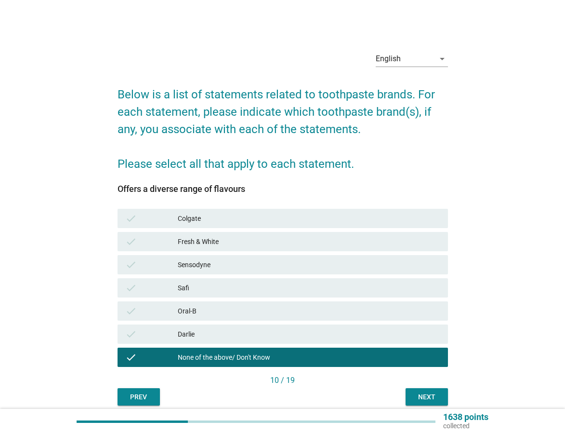
click at [447, 390] on button "Next" at bounding box center [427, 396] width 42 height 17
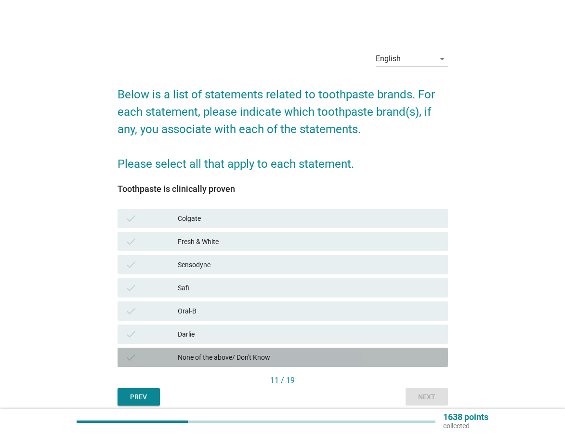
drag, startPoint x: 285, startPoint y: 351, endPoint x: 354, endPoint y: 371, distance: 71.8
click at [286, 351] on div "check None of the above/ Don't Know" at bounding box center [283, 357] width 331 height 19
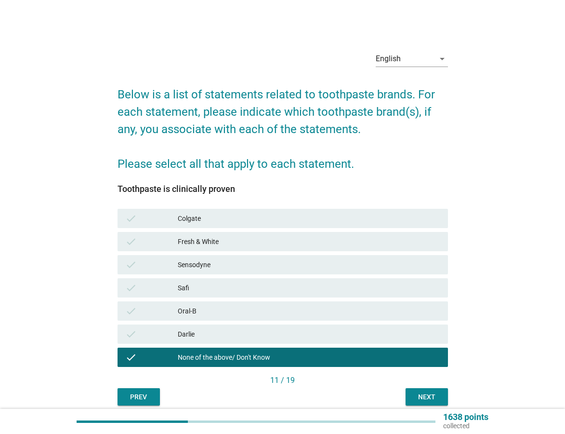
click at [435, 391] on button "Next" at bounding box center [427, 396] width 42 height 17
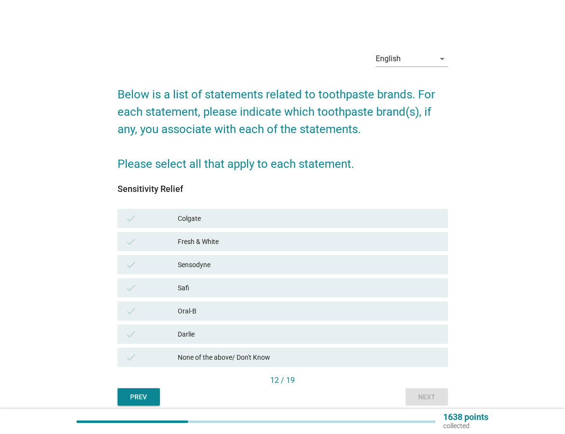
click at [201, 266] on div "Sensodyne" at bounding box center [309, 265] width 263 height 12
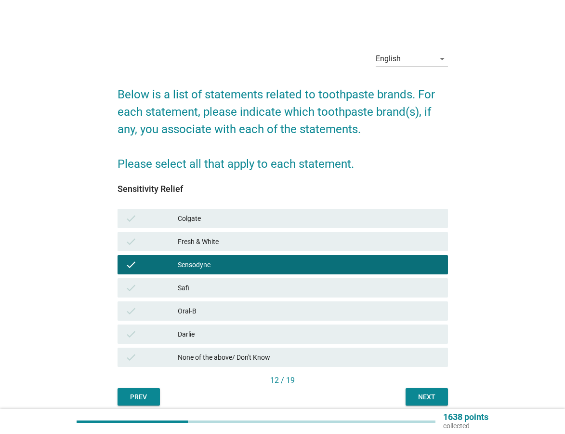
click at [427, 399] on div "Next" at bounding box center [427, 397] width 27 height 10
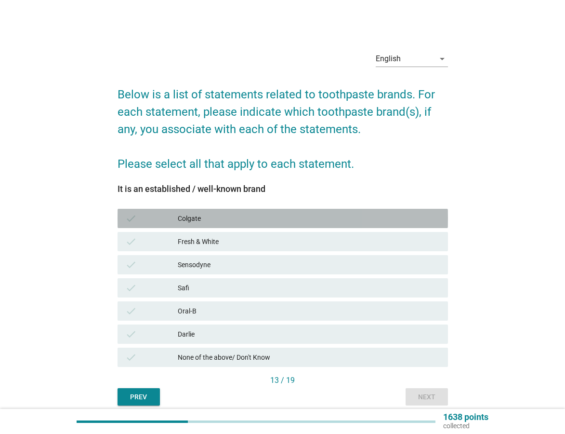
click at [173, 214] on div "check" at bounding box center [151, 219] width 53 height 12
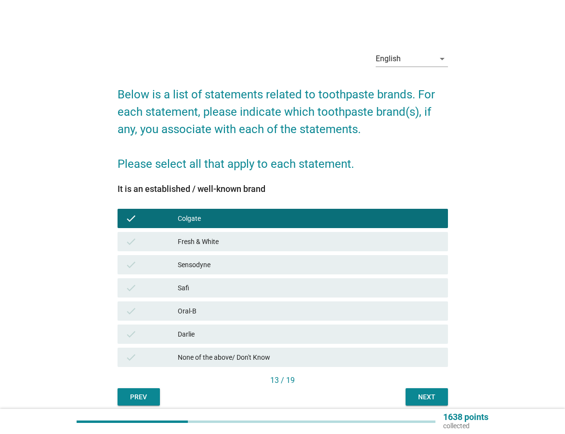
click at [194, 241] on div "Fresh & White" at bounding box center [309, 242] width 263 height 12
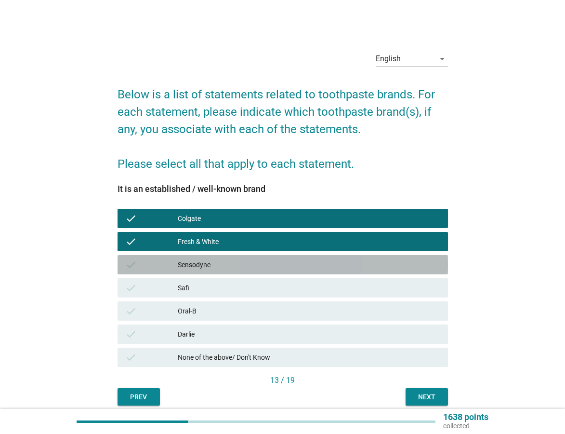
click at [206, 258] on div "check Sensodyne" at bounding box center [283, 264] width 331 height 19
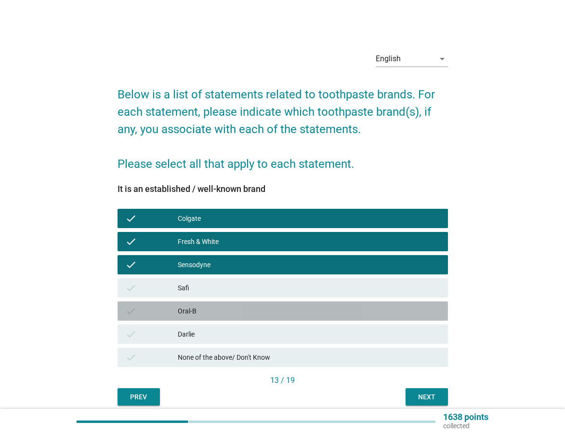
click at [215, 305] on div "Oral-B" at bounding box center [309, 311] width 263 height 12
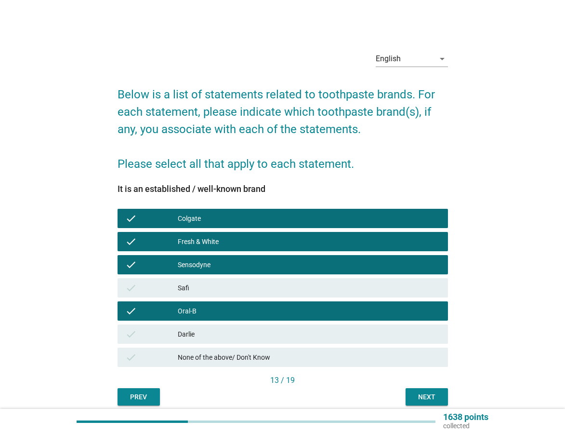
click at [215, 327] on div "check [PERSON_NAME]" at bounding box center [283, 333] width 331 height 19
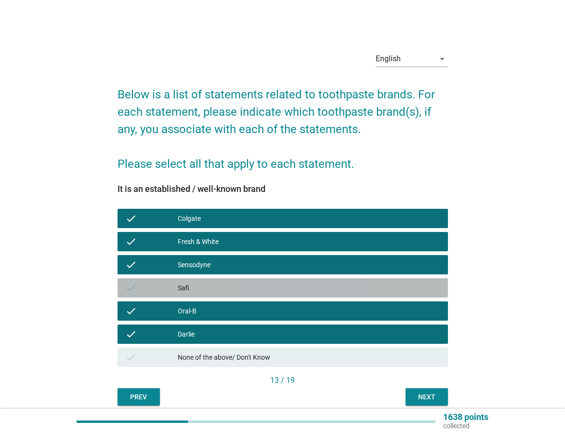
click at [210, 285] on div "Safi" at bounding box center [309, 288] width 263 height 12
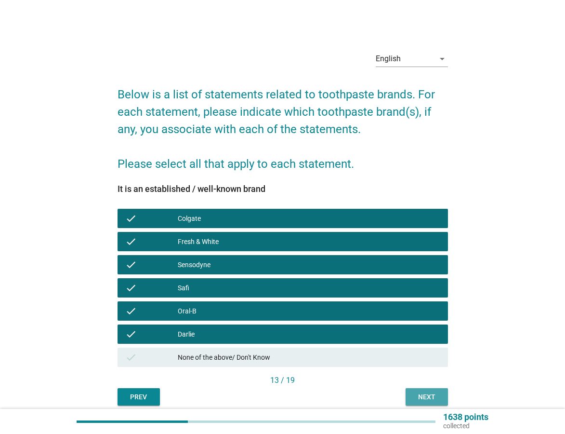
click at [424, 401] on div "Next" at bounding box center [427, 397] width 27 height 10
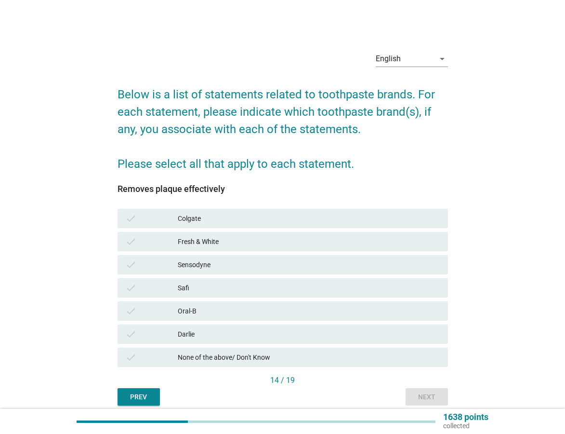
click at [287, 349] on div "check None of the above/ Don't Know" at bounding box center [283, 357] width 331 height 19
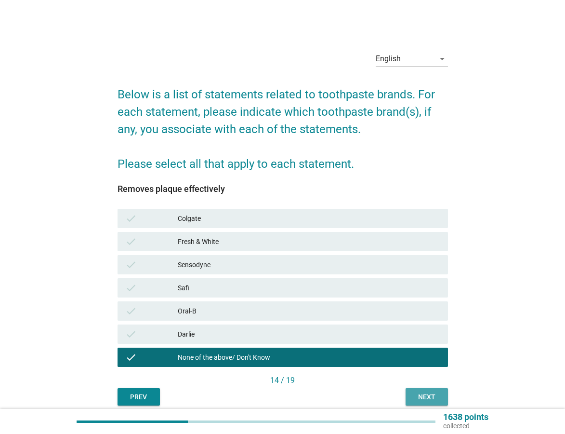
click at [410, 396] on button "Next" at bounding box center [427, 396] width 42 height 17
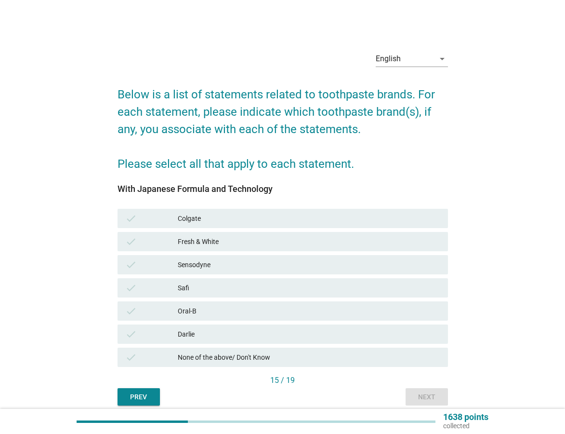
click at [320, 368] on div "check None of the above/ Don't Know" at bounding box center [283, 357] width 335 height 23
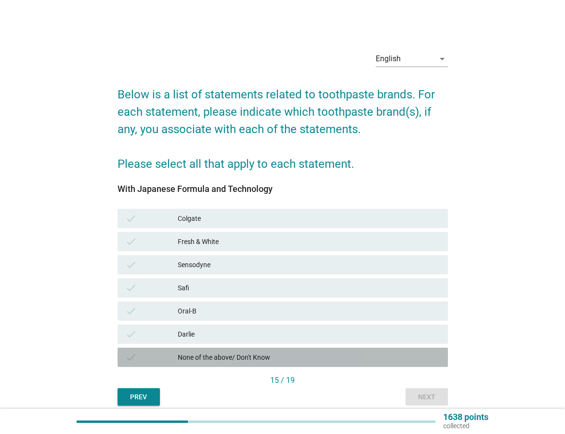
click at [326, 361] on div "None of the above/ Don't Know" at bounding box center [309, 357] width 263 height 12
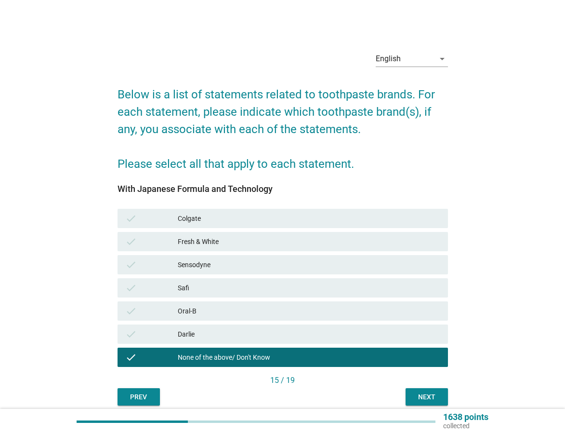
click at [411, 395] on button "Next" at bounding box center [427, 396] width 42 height 17
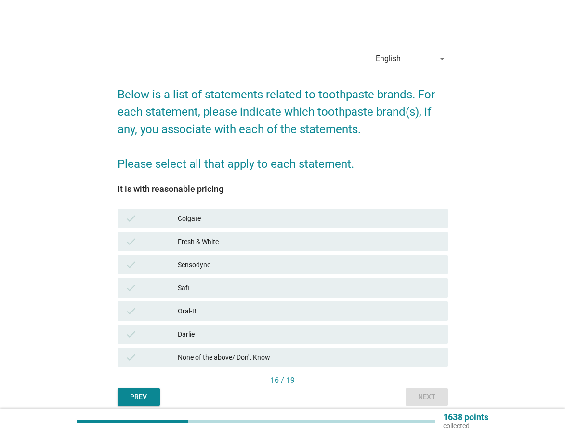
click at [237, 217] on div "Colgate" at bounding box center [309, 219] width 263 height 12
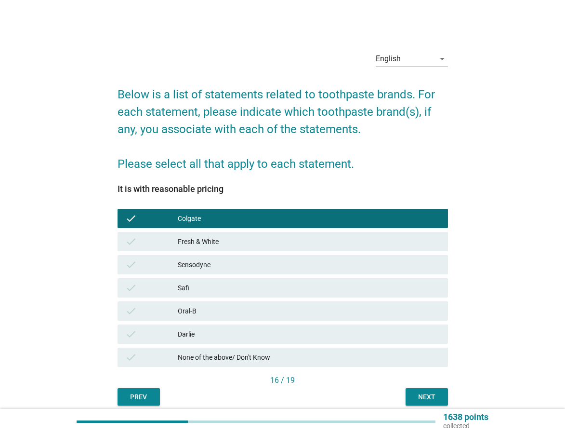
click at [236, 233] on div "check Fresh & White" at bounding box center [283, 241] width 331 height 19
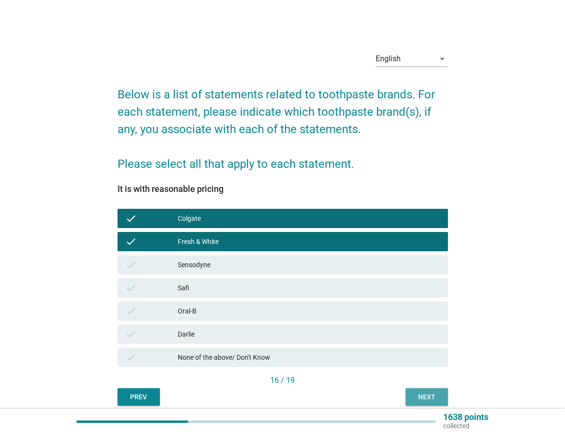
click at [431, 395] on div "Next" at bounding box center [427, 397] width 27 height 10
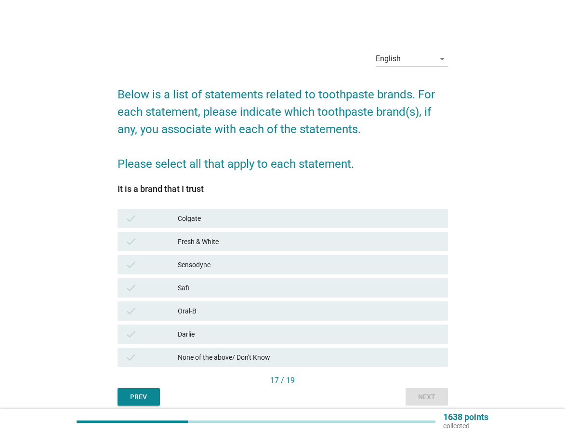
click at [258, 355] on div "None of the above/ Don't Know" at bounding box center [309, 357] width 263 height 12
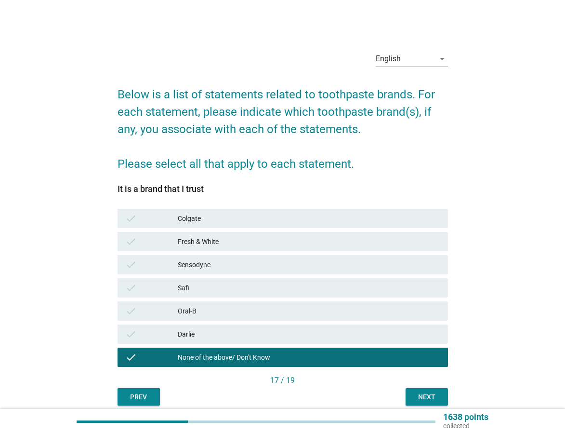
click at [434, 402] on div "Next" at bounding box center [427, 397] width 27 height 10
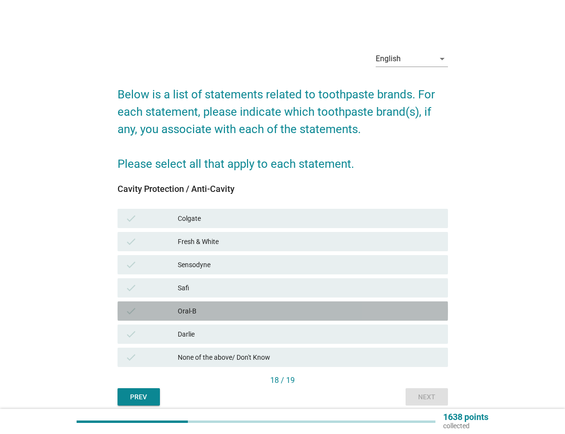
click at [170, 308] on div "check" at bounding box center [151, 311] width 53 height 12
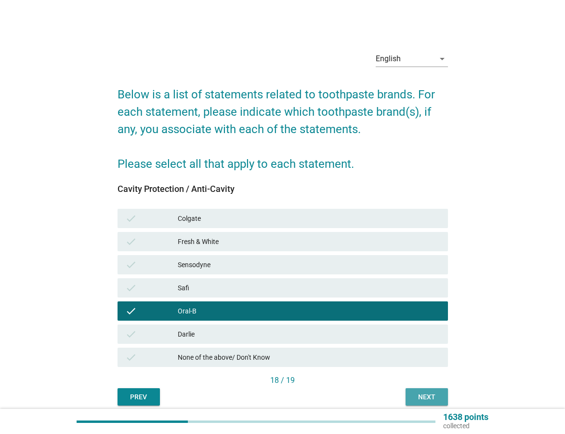
click at [429, 399] on div "Next" at bounding box center [427, 397] width 27 height 10
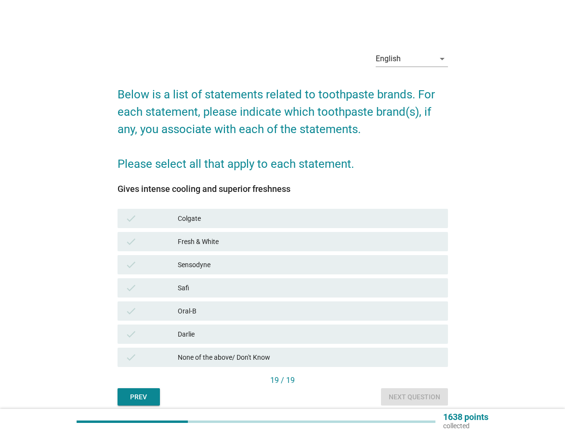
click at [215, 267] on div "Sensodyne" at bounding box center [309, 265] width 263 height 12
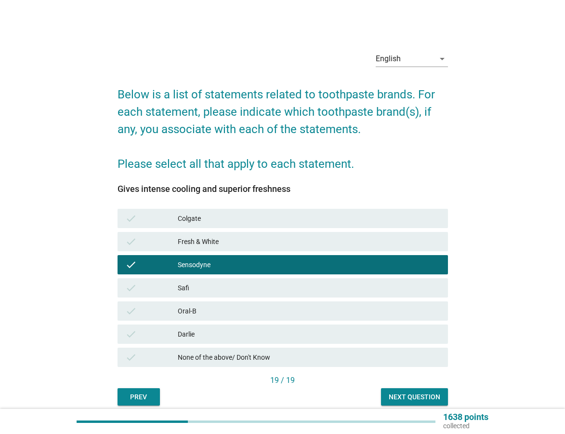
click at [415, 394] on div "Next question" at bounding box center [415, 397] width 52 height 10
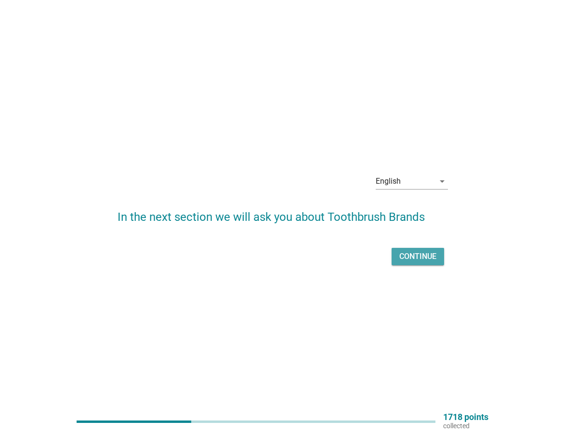
click at [420, 260] on div "Continue" at bounding box center [418, 257] width 37 height 12
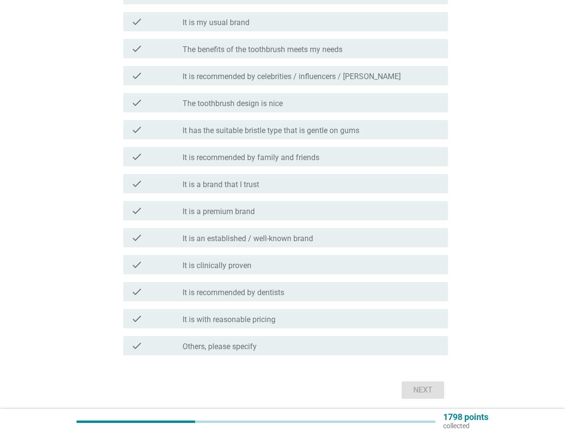
scroll to position [282, 0]
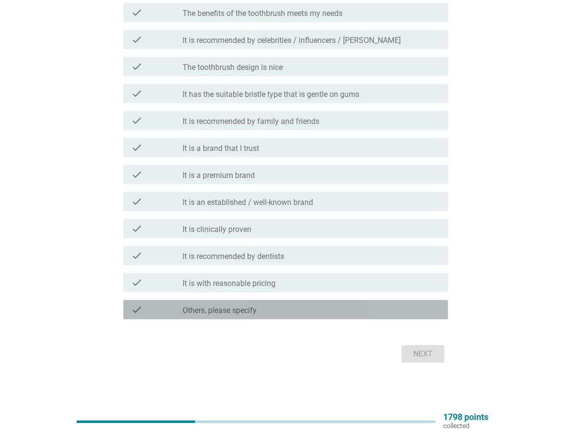
click at [289, 308] on div "check_box_outline_blank Others, please specify" at bounding box center [312, 310] width 258 height 12
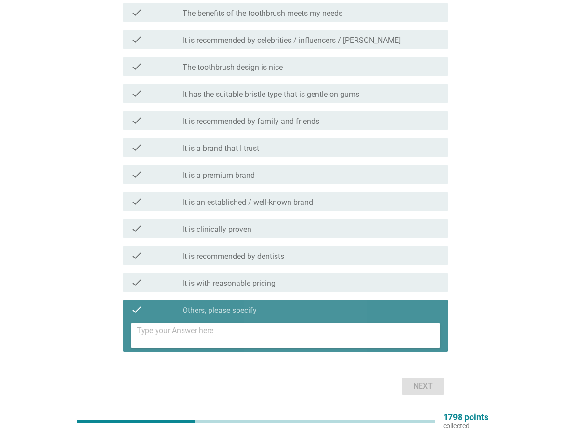
click at [246, 333] on textarea at bounding box center [289, 335] width 304 height 25
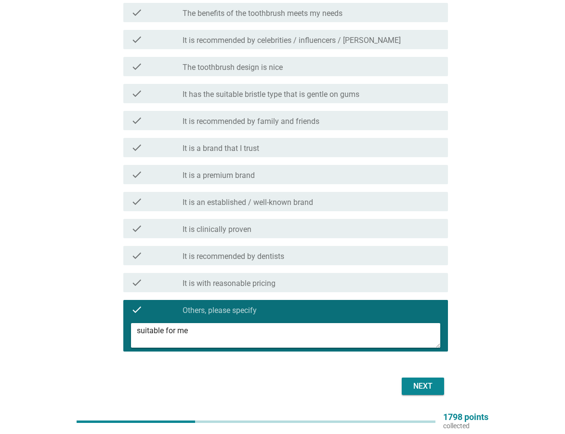
type textarea "suitable for me"
click at [424, 383] on div "Next" at bounding box center [423, 386] width 27 height 12
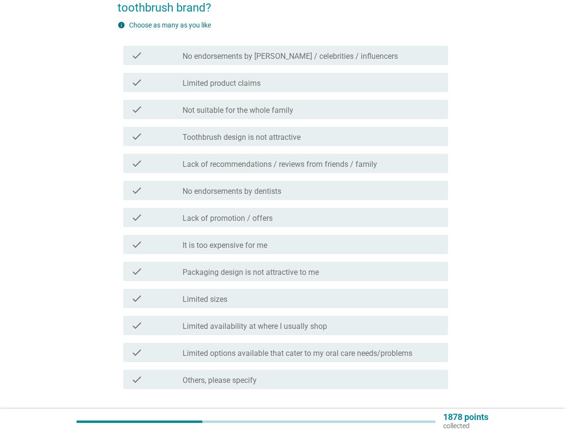
scroll to position [145, 0]
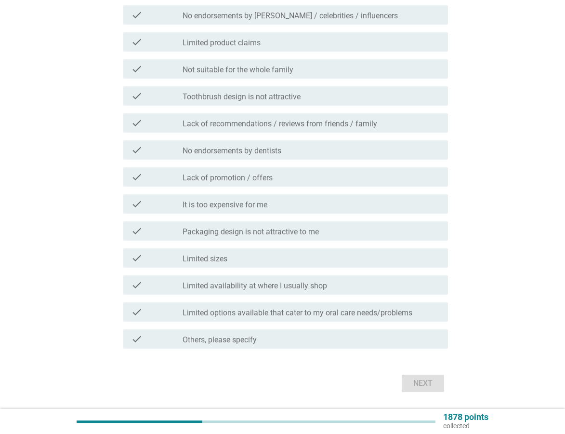
click at [217, 281] on div "check_box_outline_blank Limited availability at where I usually shop" at bounding box center [312, 285] width 258 height 12
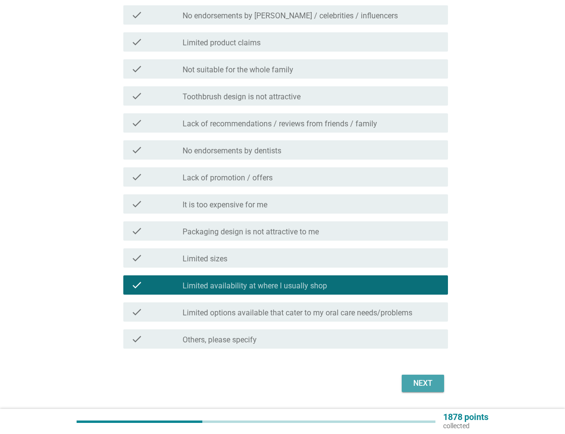
click at [427, 383] on div "Next" at bounding box center [423, 383] width 27 height 12
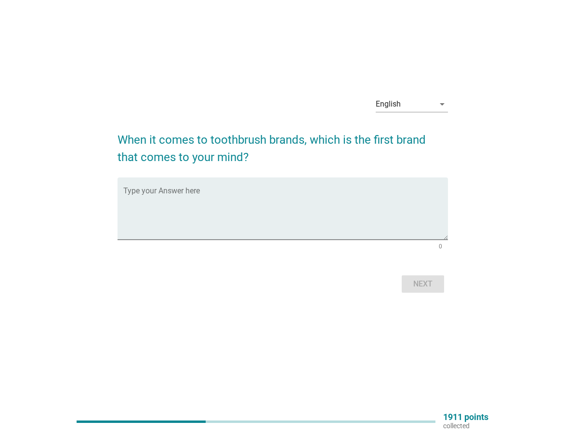
scroll to position [0, 0]
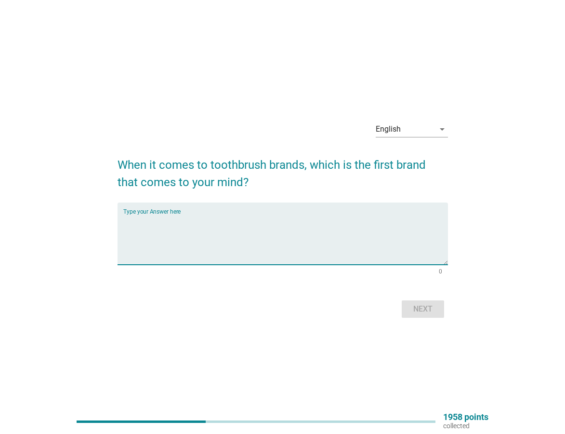
click at [242, 235] on textarea "Type your Answer here" at bounding box center [285, 239] width 325 height 51
type textarea "none. i bought what i want regardless what brand it is"
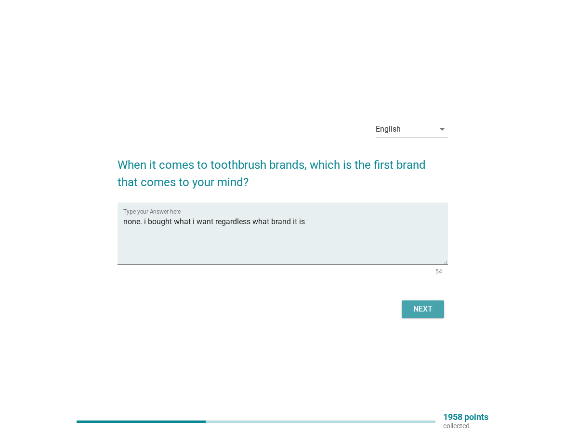
click at [420, 300] on button "Next" at bounding box center [423, 308] width 42 height 17
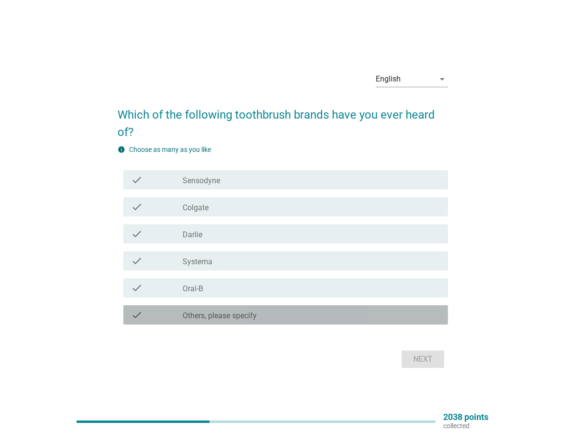
click at [384, 313] on div "check_box_outline_blank Others, please specify" at bounding box center [312, 315] width 258 height 12
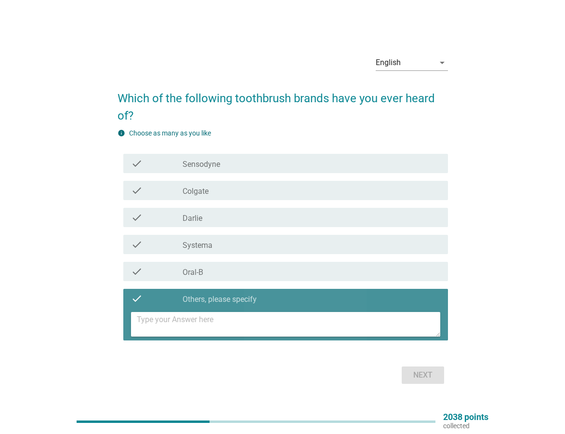
click at [287, 325] on textarea at bounding box center [289, 324] width 304 height 25
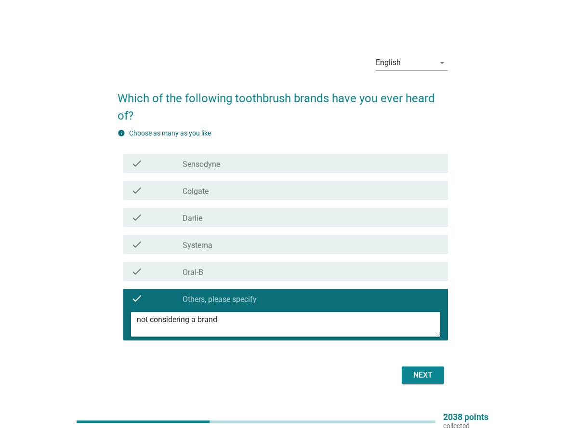
type textarea "not considering a brand"
click at [420, 374] on div "Next" at bounding box center [423, 375] width 27 height 12
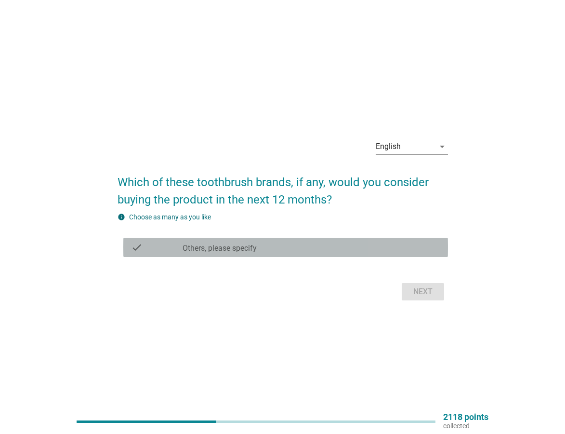
click at [295, 251] on div "check_box Others, please specify" at bounding box center [312, 248] width 258 height 12
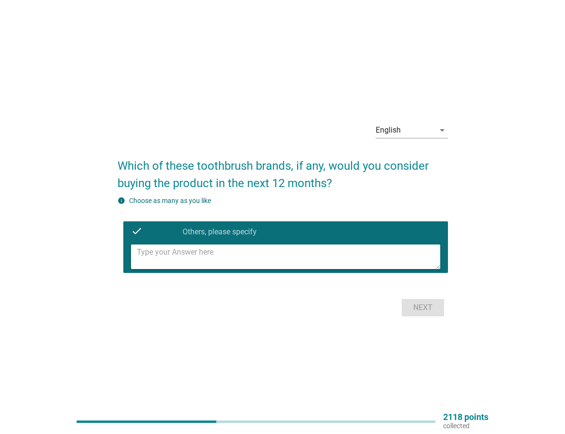
click at [256, 262] on textarea at bounding box center [289, 256] width 304 height 25
type textarea "none"
click at [431, 304] on div "Next" at bounding box center [423, 308] width 27 height 12
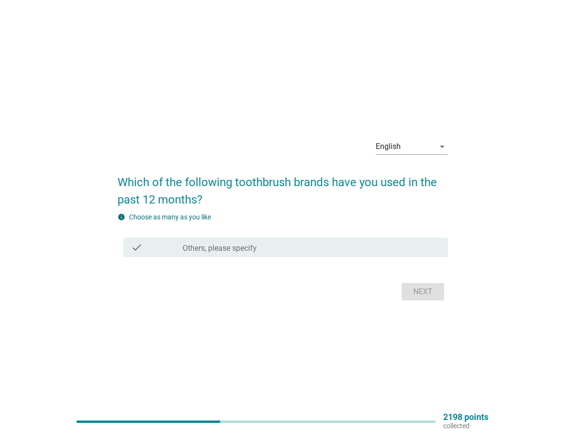
click at [255, 247] on label "Others, please specify" at bounding box center [220, 248] width 74 height 10
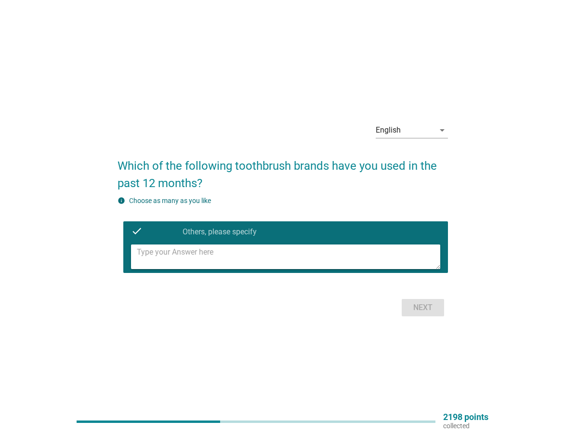
click at [219, 261] on textarea at bounding box center [289, 256] width 304 height 25
type textarea "no brand"
click at [418, 312] on div "Next" at bounding box center [423, 308] width 27 height 12
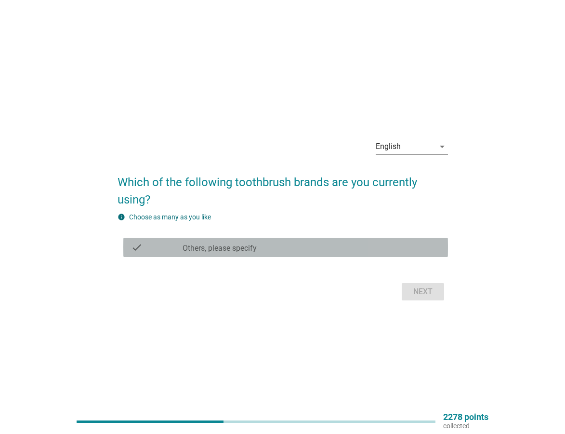
click at [274, 249] on div "check_box_outline_blank Others, please specify" at bounding box center [312, 248] width 258 height 12
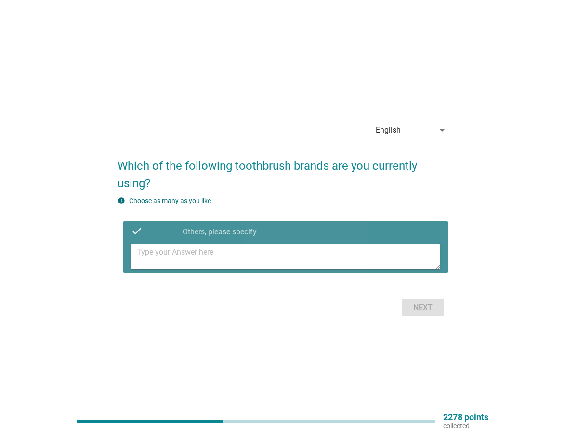
click at [259, 263] on textarea at bounding box center [289, 256] width 304 height 25
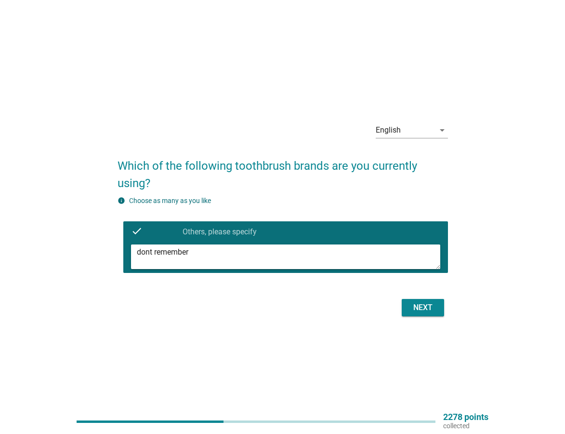
type textarea "dont remember"
click at [424, 304] on div "Next" at bounding box center [423, 308] width 27 height 12
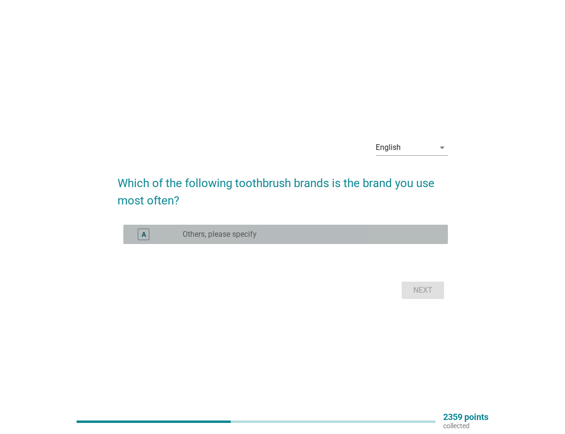
click at [260, 229] on div "radio_button_unchecked Others, please specify" at bounding box center [312, 234] width 258 height 12
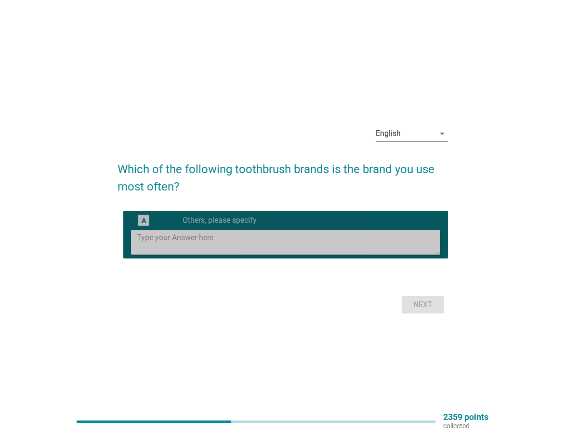
click at [252, 243] on textarea at bounding box center [289, 242] width 304 height 25
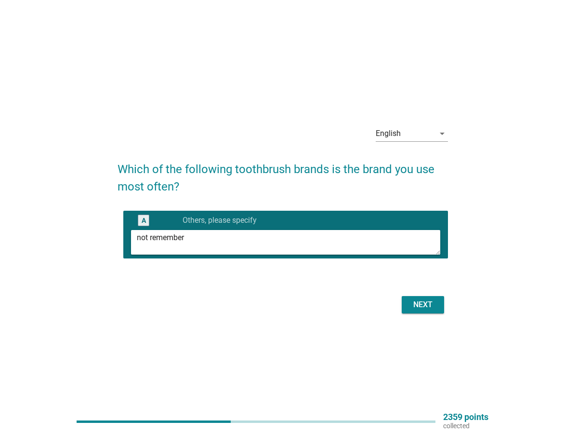
type textarea "not remember"
click at [418, 302] on div "Next" at bounding box center [423, 305] width 27 height 12
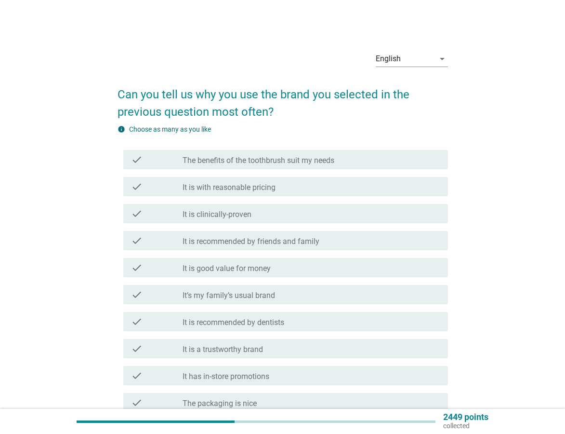
click at [267, 192] on div "check check_box_outline_blank It is with reasonable pricing" at bounding box center [285, 186] width 325 height 19
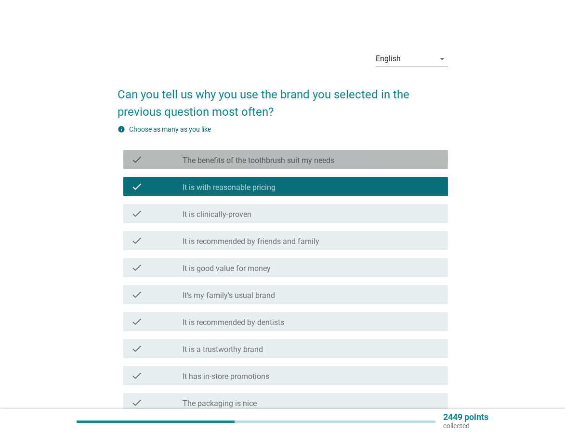
click at [280, 158] on label "The benefits of the toothbrush suit my needs" at bounding box center [259, 161] width 152 height 10
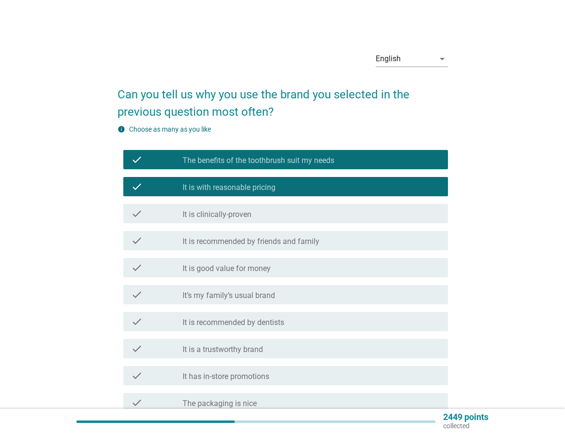
click at [247, 219] on label "It is clinically-proven" at bounding box center [217, 215] width 69 height 10
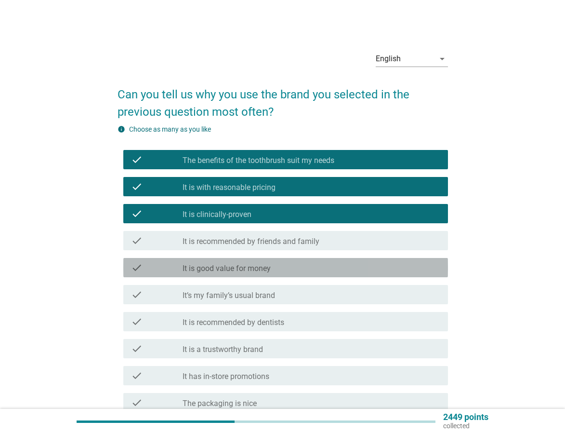
click at [231, 270] on label "It is good value for money" at bounding box center [227, 269] width 88 height 10
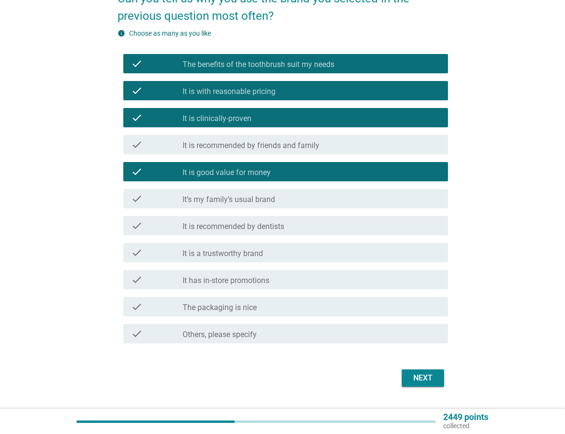
scroll to position [96, 0]
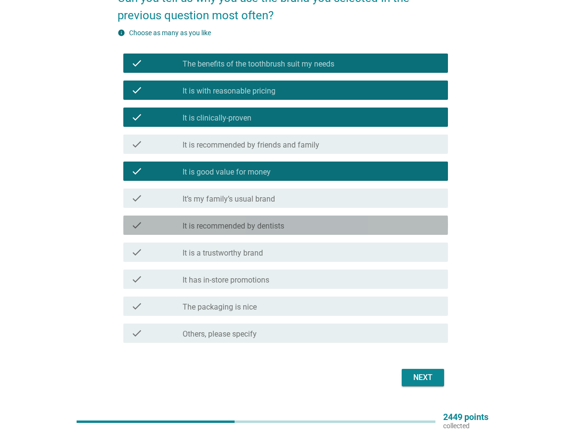
click at [238, 225] on label "It is recommended by dentists" at bounding box center [234, 226] width 102 height 10
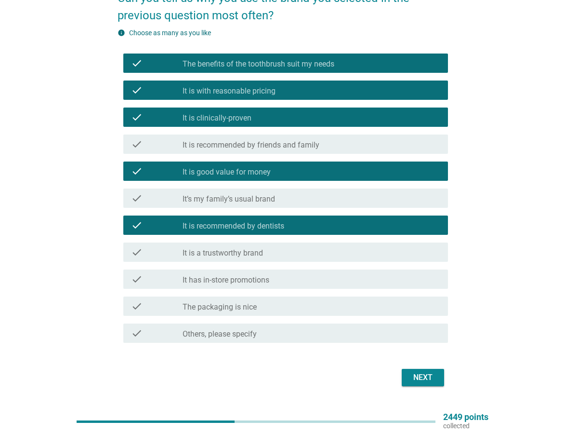
click at [234, 247] on div "check_box_outline_blank It is a trustworthy brand" at bounding box center [312, 252] width 258 height 12
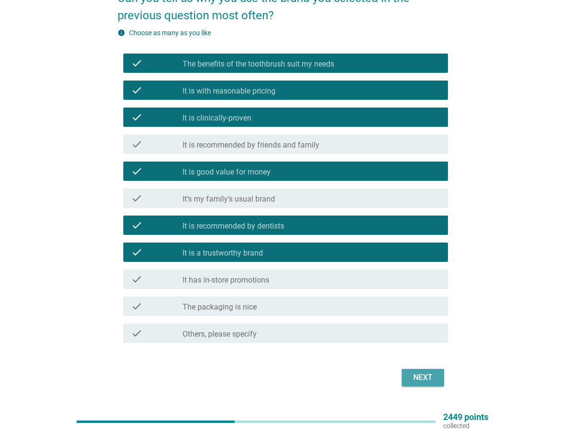
click at [410, 370] on button "Next" at bounding box center [423, 377] width 42 height 17
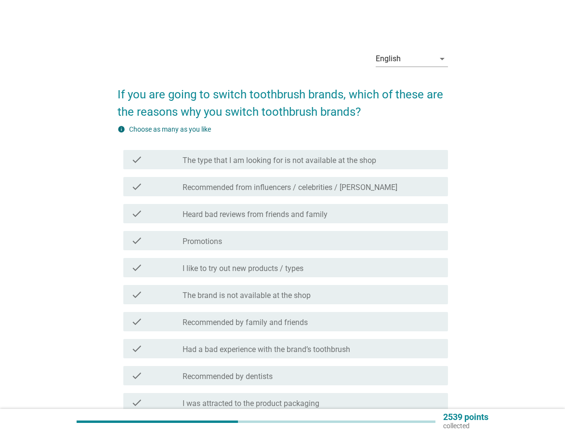
click at [216, 248] on div "check check_box_outline_blank Promotions" at bounding box center [285, 240] width 325 height 19
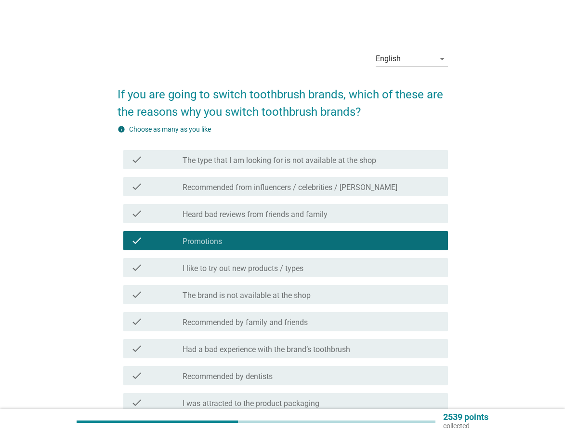
click at [217, 267] on label "I like to try out new products / types" at bounding box center [243, 269] width 121 height 10
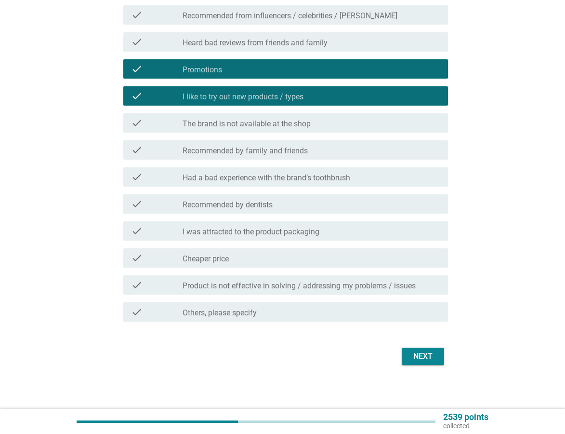
scroll to position [174, 0]
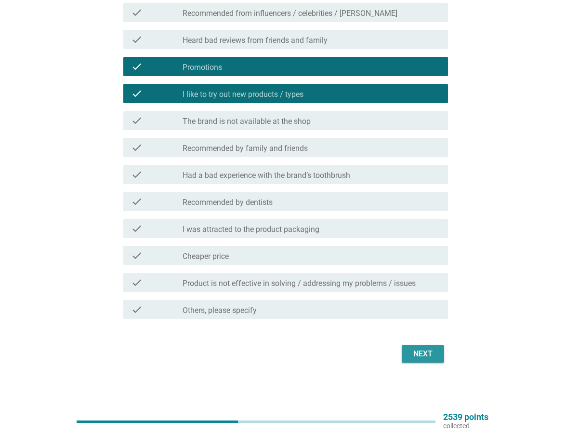
drag, startPoint x: 431, startPoint y: 352, endPoint x: 258, endPoint y: 277, distance: 188.7
click at [265, 284] on form "If you are going to switch toothbrush brands, which of these are the reasons wh…" at bounding box center [283, 133] width 331 height 463
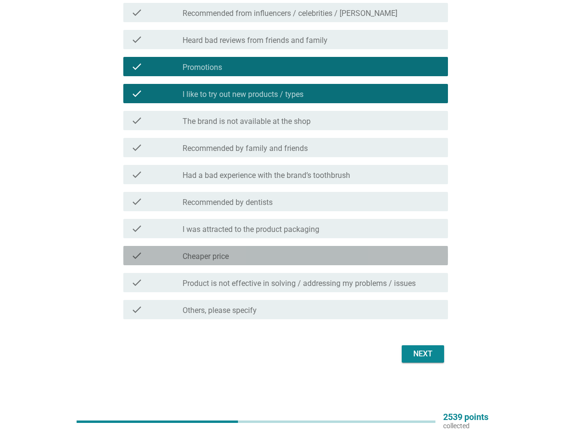
click at [237, 252] on div "check_box_outline_blank Cheaper price" at bounding box center [312, 256] width 258 height 12
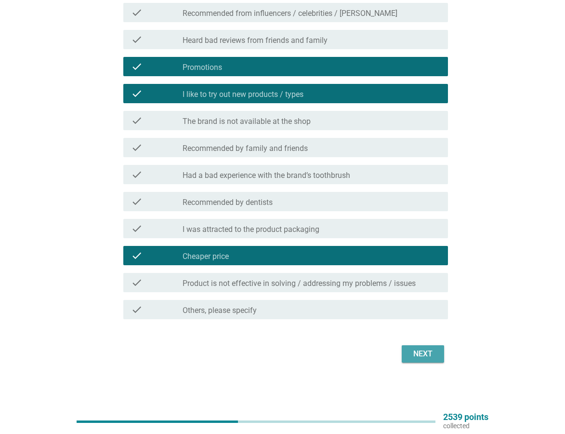
click at [416, 354] on div "Next" at bounding box center [423, 354] width 27 height 12
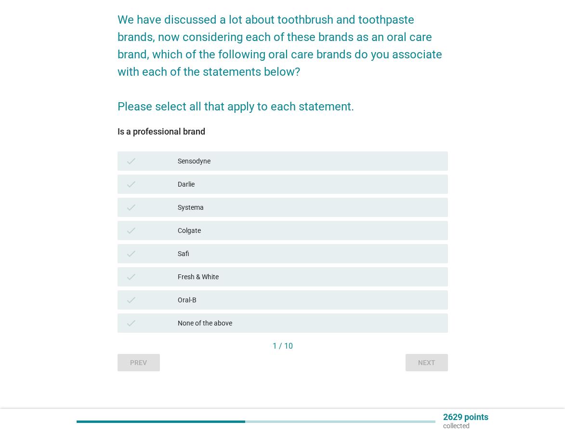
scroll to position [81, 0]
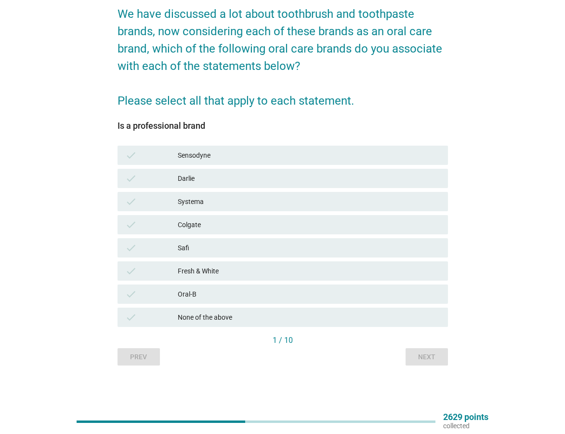
click at [212, 151] on div "Sensodyne" at bounding box center [309, 155] width 263 height 12
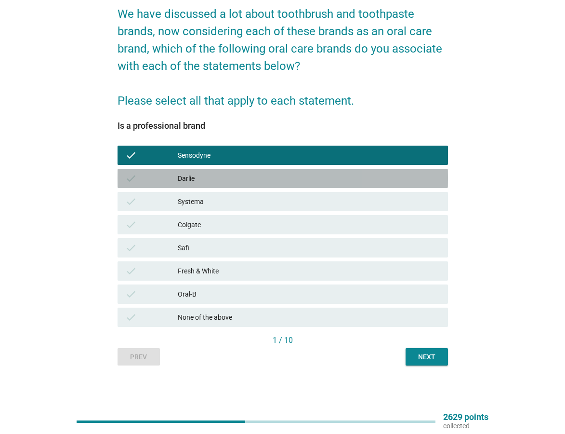
click at [199, 173] on div "Darlie" at bounding box center [309, 179] width 263 height 12
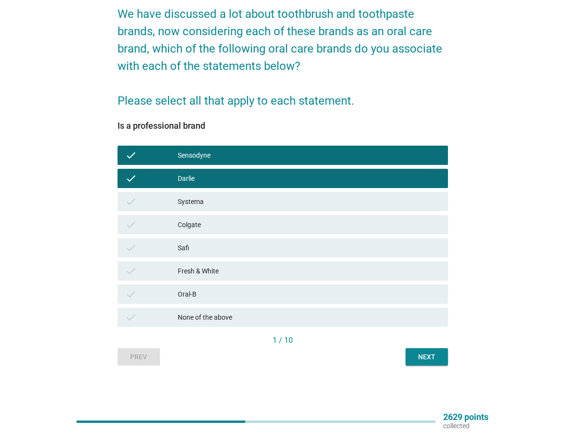
click at [201, 197] on div "Systema" at bounding box center [309, 202] width 263 height 12
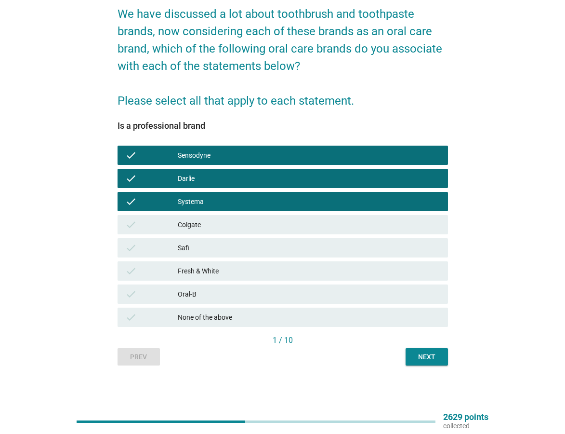
click at [208, 198] on div "Systema" at bounding box center [309, 202] width 263 height 12
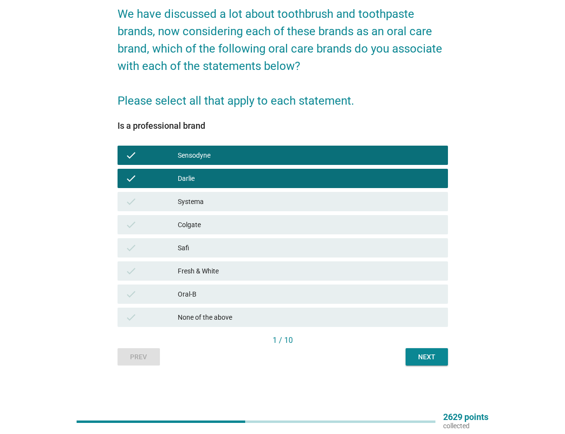
click at [206, 230] on div "check Colgate" at bounding box center [283, 224] width 331 height 19
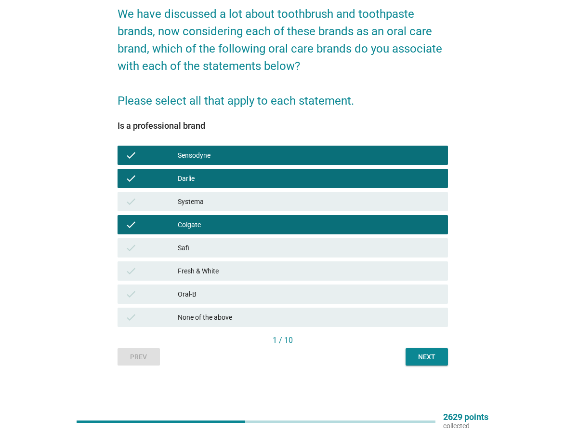
click at [201, 269] on div "Fresh & White" at bounding box center [309, 271] width 263 height 12
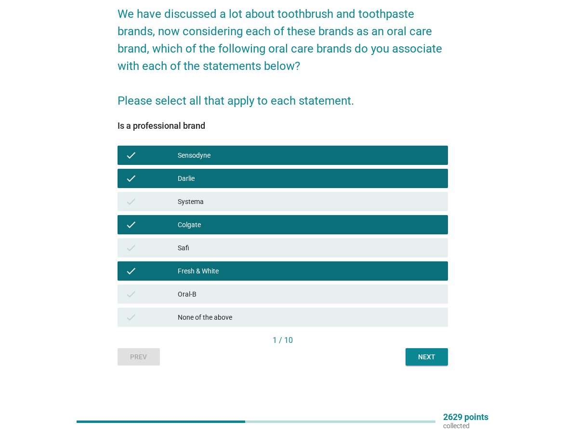
click at [193, 293] on div "Oral-B" at bounding box center [309, 294] width 263 height 12
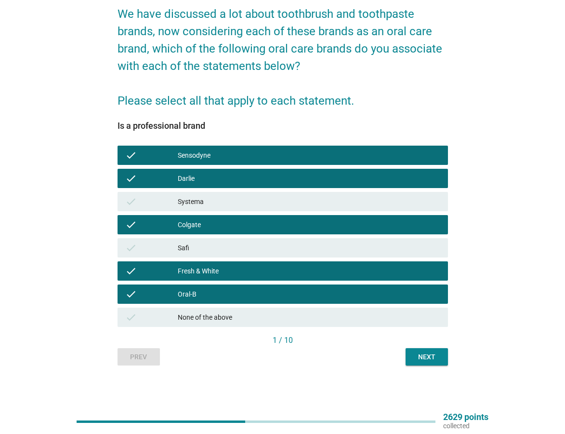
click at [421, 355] on div "Next" at bounding box center [427, 357] width 27 height 10
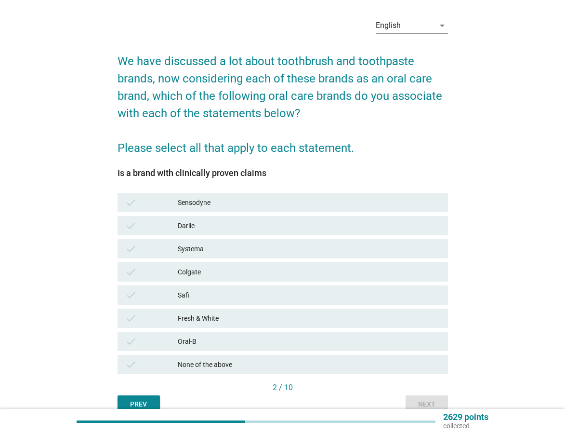
scroll to position [48, 0]
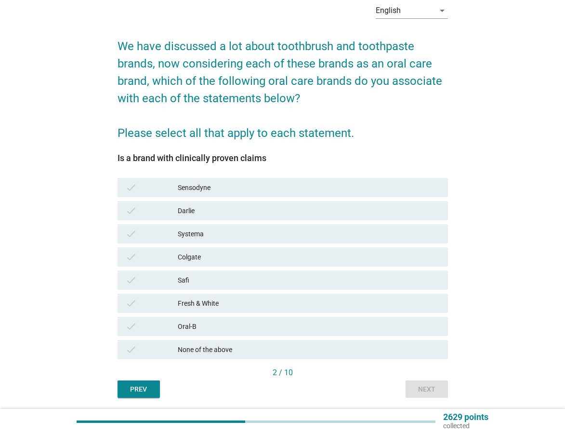
click at [191, 175] on div "Is a brand with clinically proven claims check Sensodyne check Darlie check Sys…" at bounding box center [283, 260] width 331 height 214
click at [194, 173] on div "Is a brand with clinically proven claims check Sensodyne check Darlie check Sys…" at bounding box center [283, 260] width 331 height 214
click at [194, 188] on div "Sensodyne" at bounding box center [309, 188] width 263 height 12
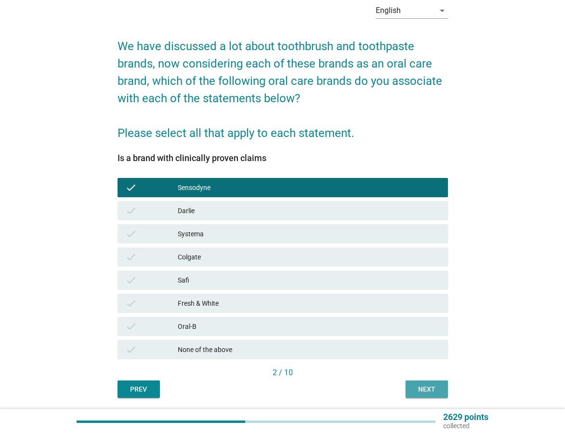
click at [427, 383] on button "Next" at bounding box center [427, 388] width 42 height 17
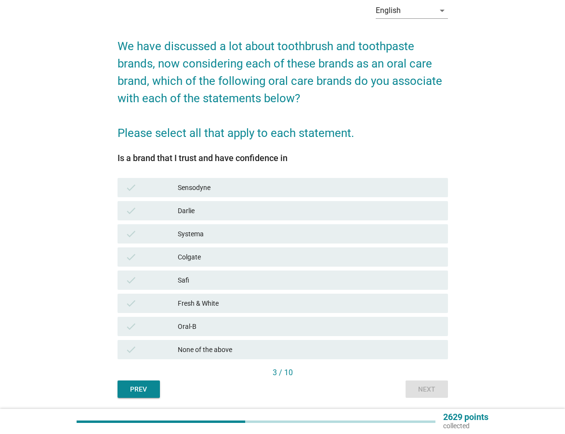
click at [262, 333] on div "check Oral-B" at bounding box center [283, 326] width 331 height 19
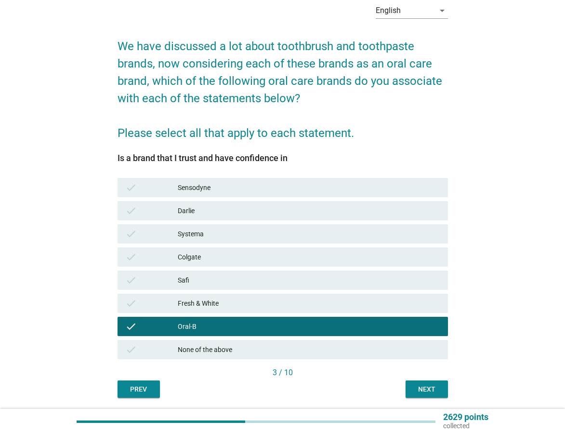
click at [259, 325] on div "Oral-B" at bounding box center [309, 327] width 263 height 12
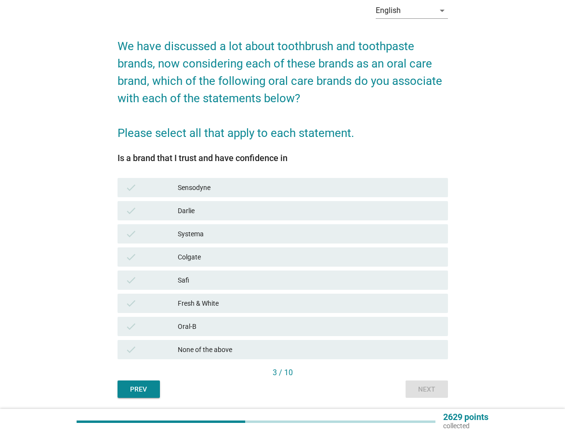
click at [257, 342] on div "check None of the above" at bounding box center [283, 349] width 331 height 19
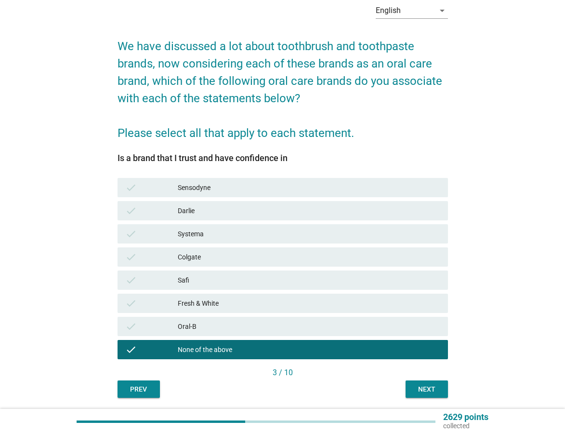
click at [439, 391] on div "Next" at bounding box center [427, 389] width 27 height 10
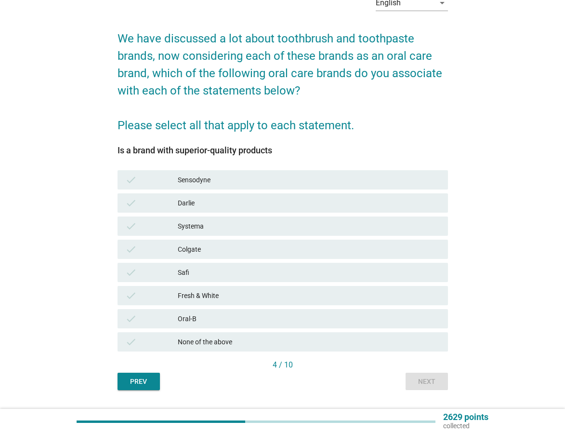
scroll to position [81, 0]
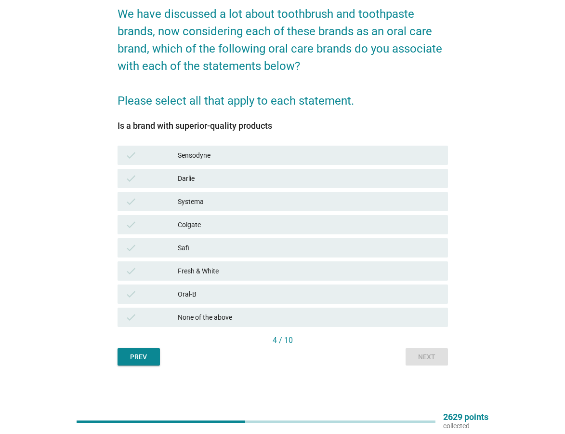
click at [253, 309] on div "check None of the above" at bounding box center [283, 317] width 331 height 19
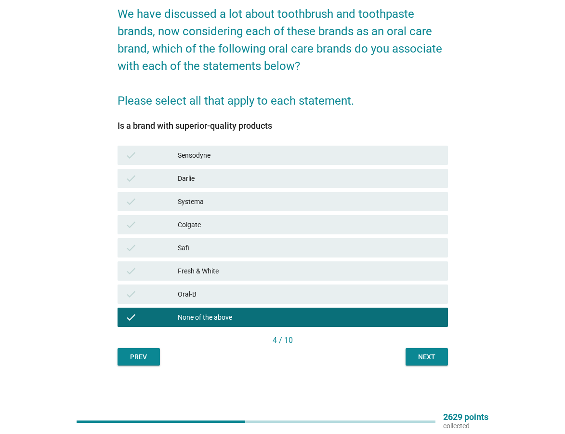
click at [432, 359] on div "Next" at bounding box center [427, 357] width 27 height 10
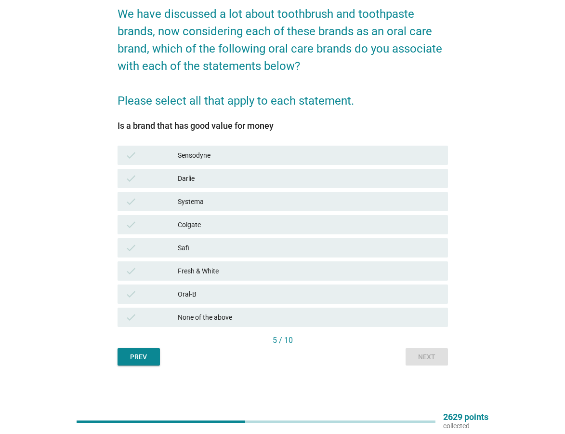
click at [315, 320] on div "None of the above" at bounding box center [309, 317] width 263 height 12
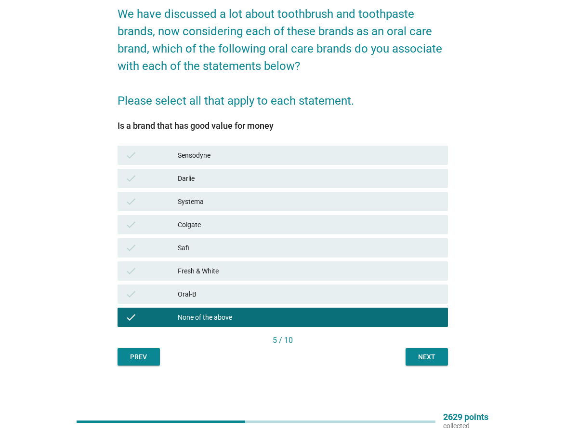
click at [417, 358] on div "Next" at bounding box center [427, 357] width 27 height 10
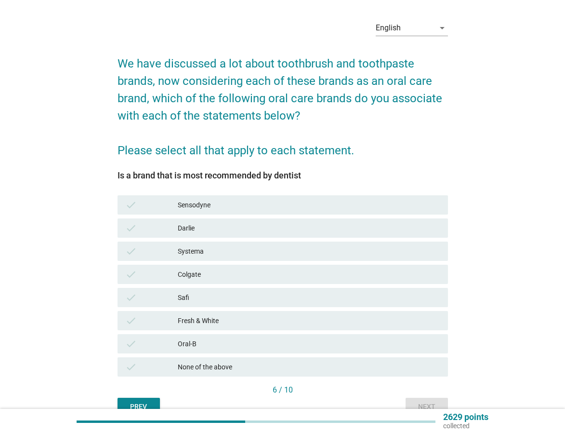
scroll to position [48, 0]
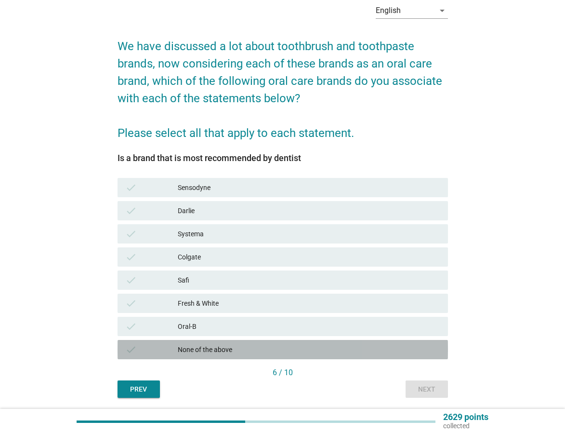
click at [336, 349] on div "None of the above" at bounding box center [309, 350] width 263 height 12
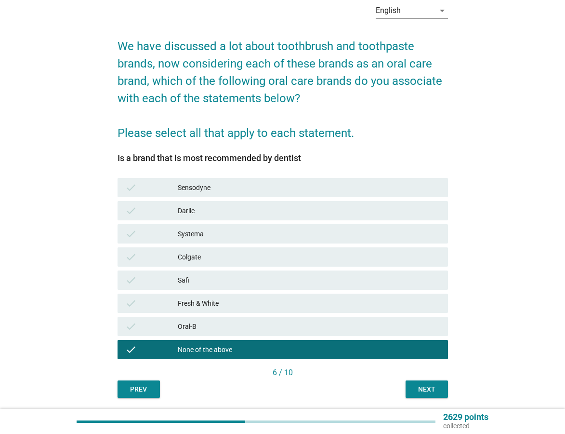
click at [423, 387] on div "Next" at bounding box center [427, 389] width 27 height 10
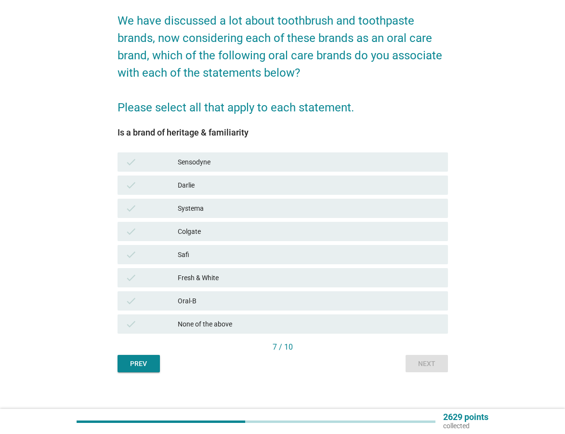
scroll to position [81, 0]
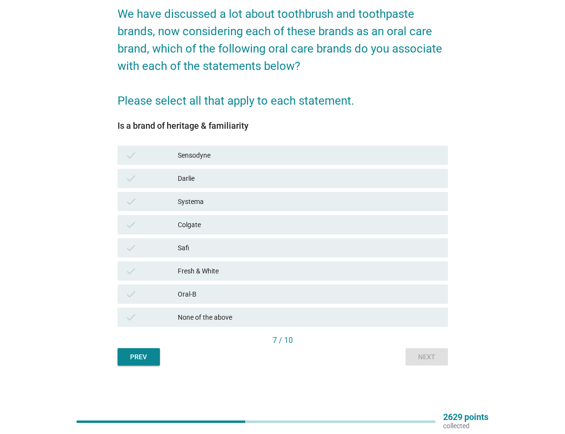
click at [188, 222] on div "Colgate" at bounding box center [309, 225] width 263 height 12
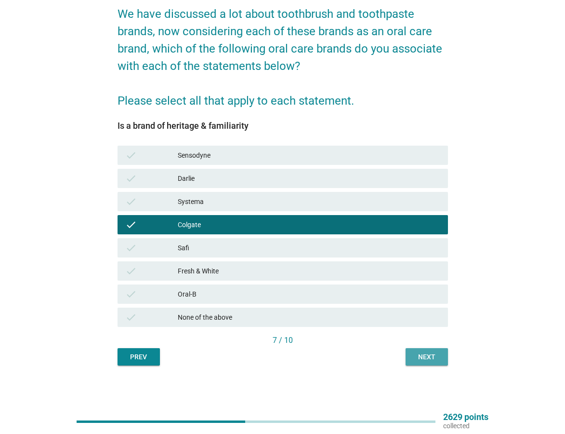
click at [420, 353] on div "Next" at bounding box center [427, 357] width 27 height 10
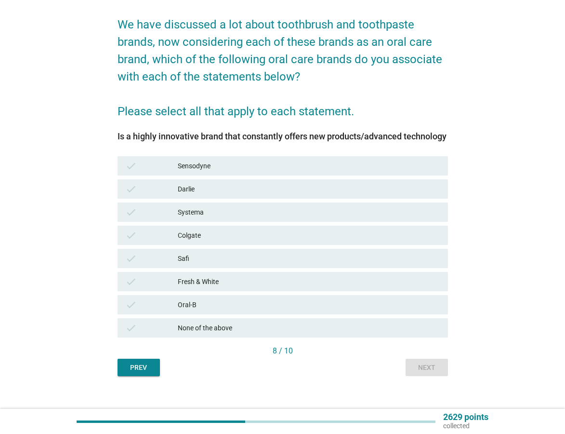
scroll to position [94, 0]
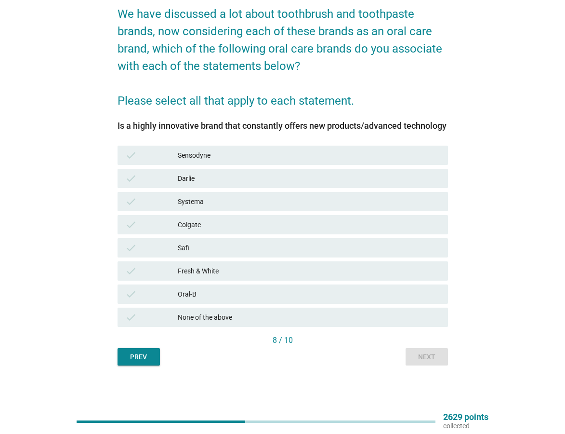
click at [293, 317] on div "None of the above" at bounding box center [309, 317] width 263 height 12
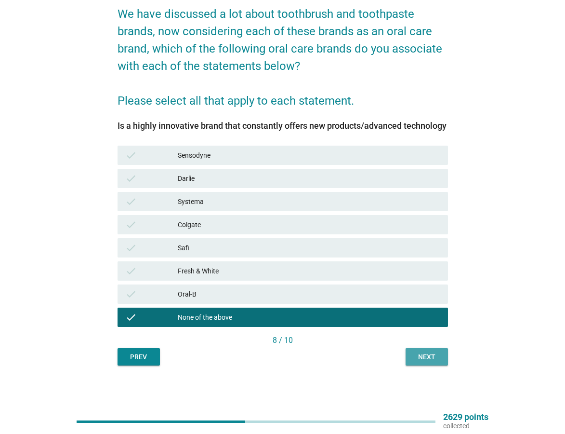
click at [420, 355] on div "Next" at bounding box center [427, 357] width 27 height 10
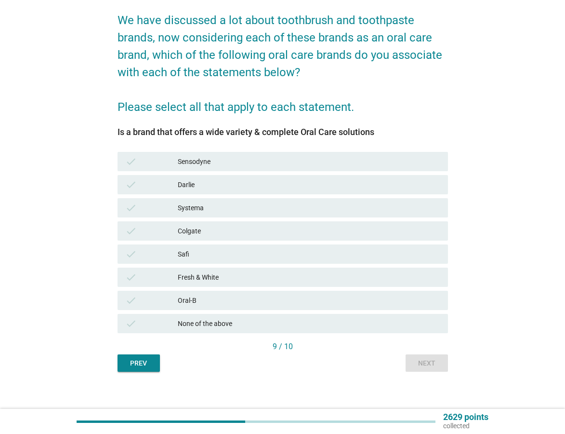
scroll to position [81, 0]
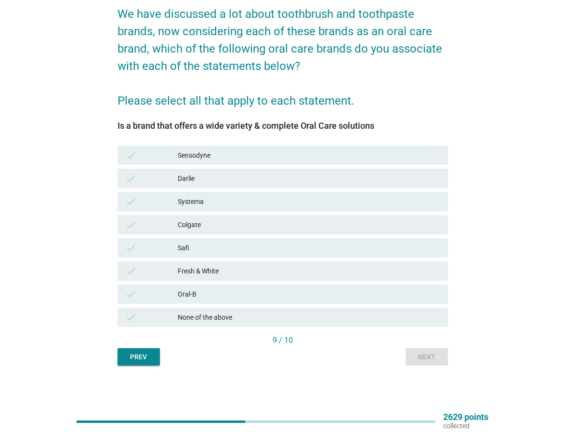
click at [306, 317] on div "None of the above" at bounding box center [309, 317] width 263 height 12
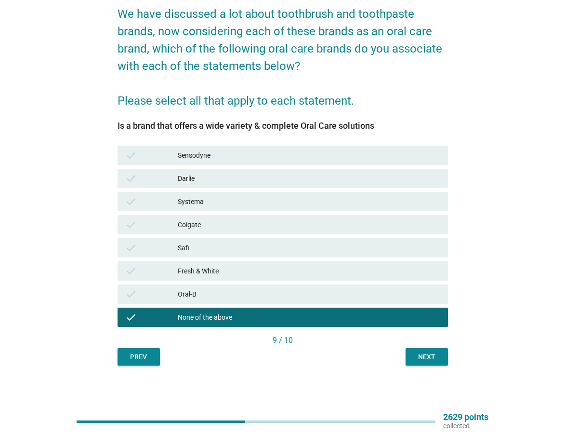
click at [423, 352] on div "Next" at bounding box center [427, 357] width 27 height 10
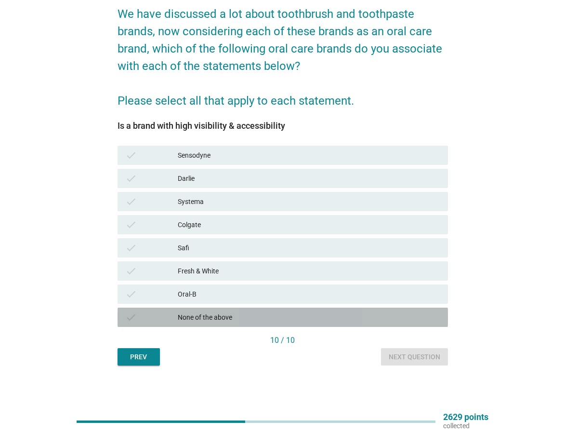
click at [305, 320] on div "None of the above" at bounding box center [309, 317] width 263 height 12
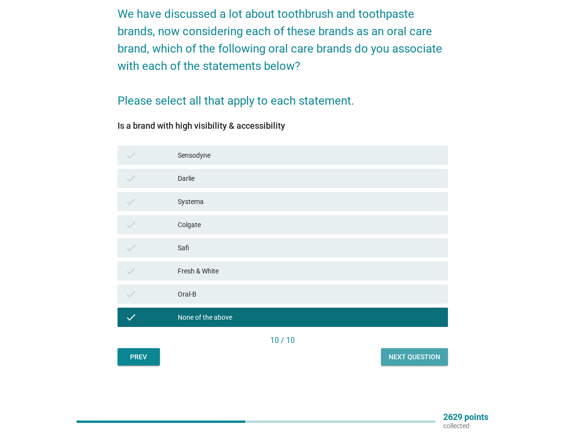
click at [402, 353] on div "Next question" at bounding box center [415, 357] width 52 height 10
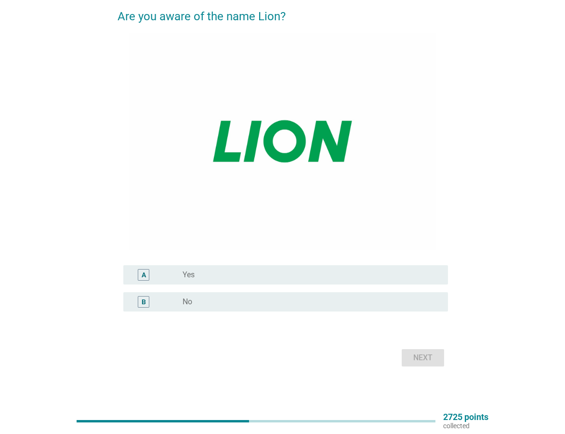
scroll to position [82, 0]
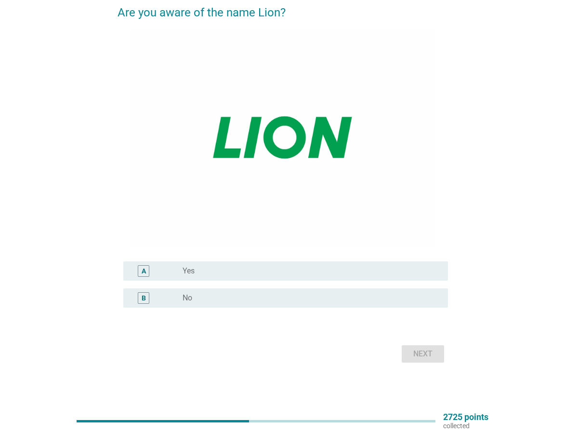
click at [285, 306] on div "B radio_button_unchecked No" at bounding box center [285, 297] width 325 height 19
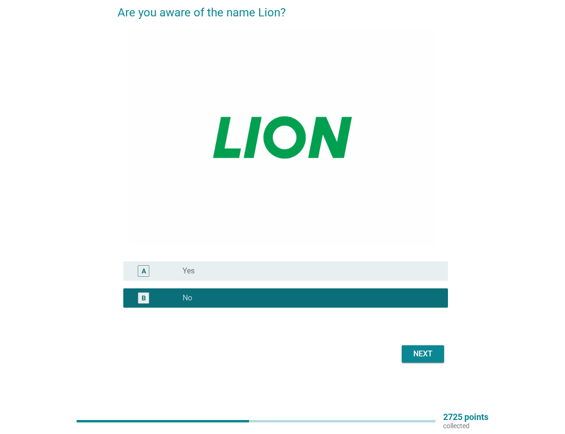
click at [421, 350] on div "Next" at bounding box center [423, 354] width 27 height 12
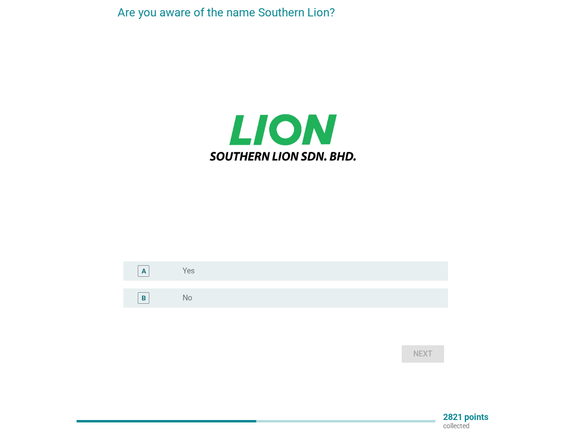
click at [293, 301] on div "radio_button_unchecked No" at bounding box center [308, 298] width 250 height 10
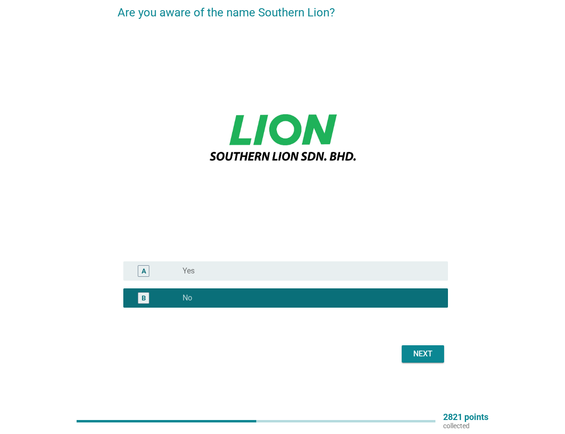
click at [424, 355] on div "Next" at bounding box center [423, 354] width 27 height 12
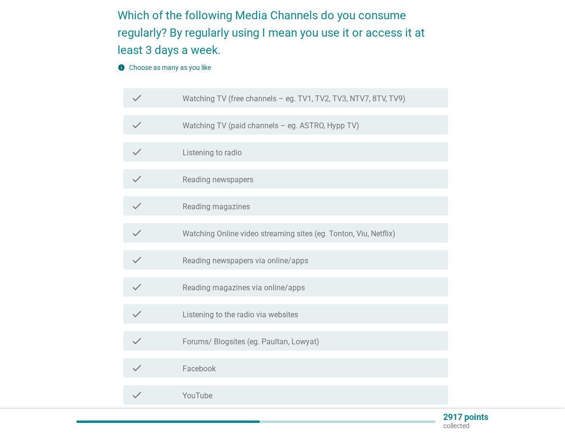
scroll to position [96, 0]
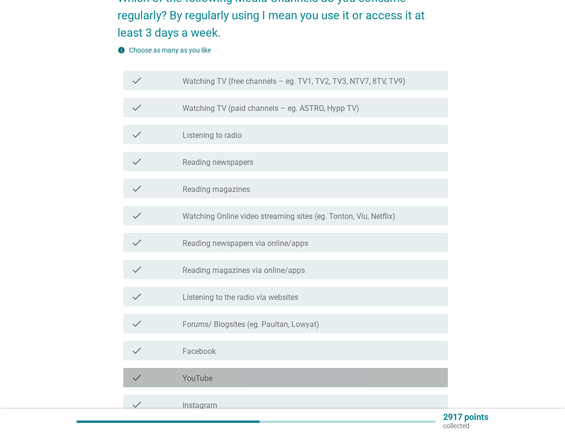
click at [260, 376] on div "check_box_outline_blank YouTube" at bounding box center [312, 378] width 258 height 12
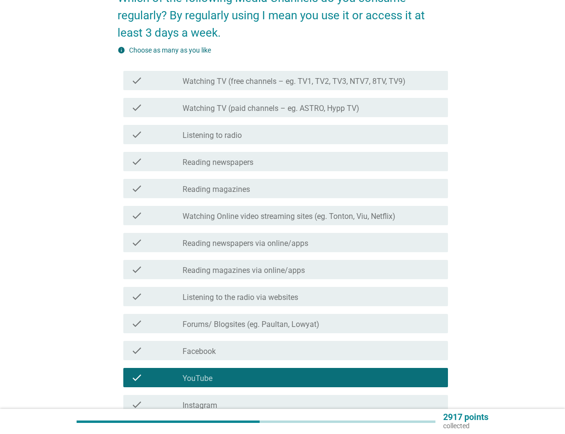
click at [259, 225] on div "check check_box_outline_blank Watching Online video streaming sites (eg. Tonton…" at bounding box center [283, 215] width 331 height 27
click at [259, 216] on label "Watching Online video streaming sites (eg. Tonton, Viu, Netflix)" at bounding box center [289, 217] width 213 height 10
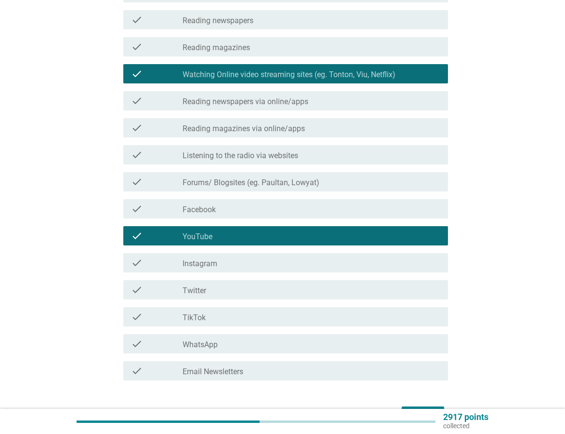
scroll to position [299, 0]
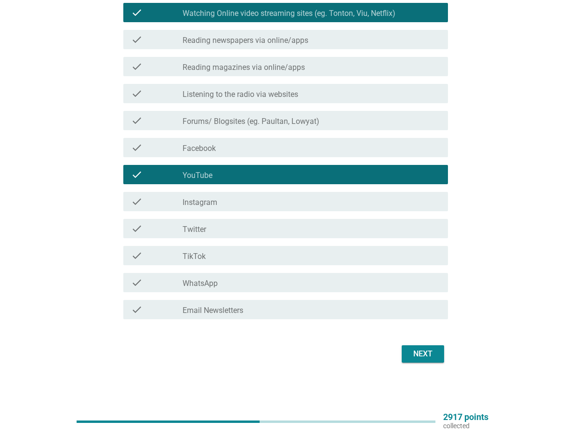
click at [247, 285] on div "check_box_outline_blank WhatsApp" at bounding box center [312, 283] width 258 height 12
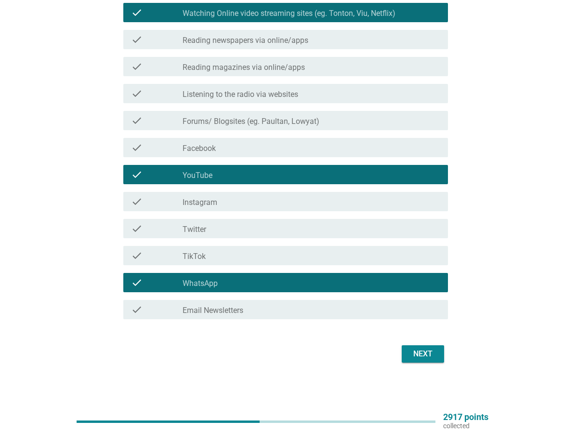
click at [224, 256] on div "check_box_outline_blank TikTok" at bounding box center [312, 256] width 258 height 12
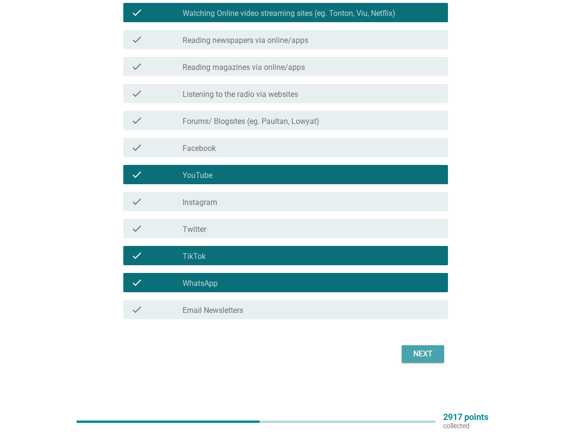
click at [431, 357] on div "Next" at bounding box center [423, 354] width 27 height 12
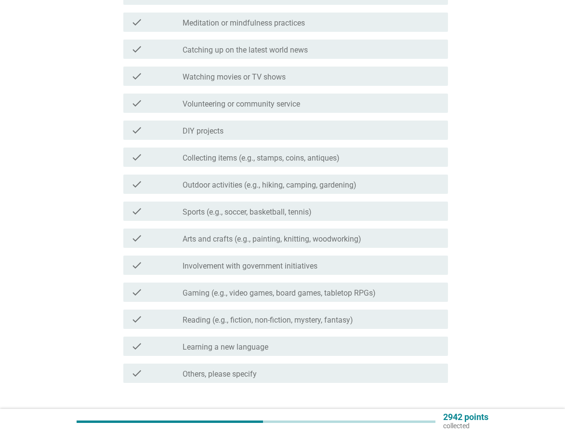
scroll to position [0, 0]
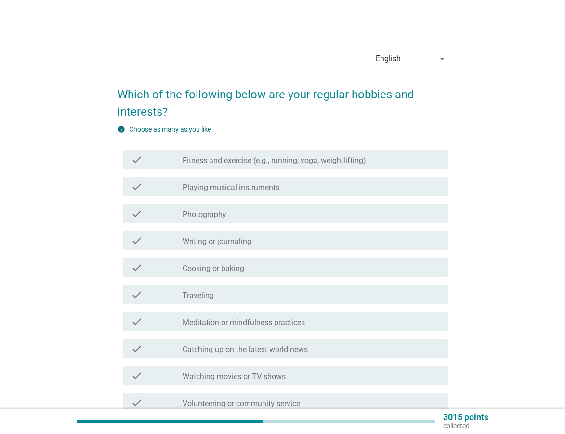
click at [198, 269] on label "Cooking or baking" at bounding box center [214, 269] width 62 height 10
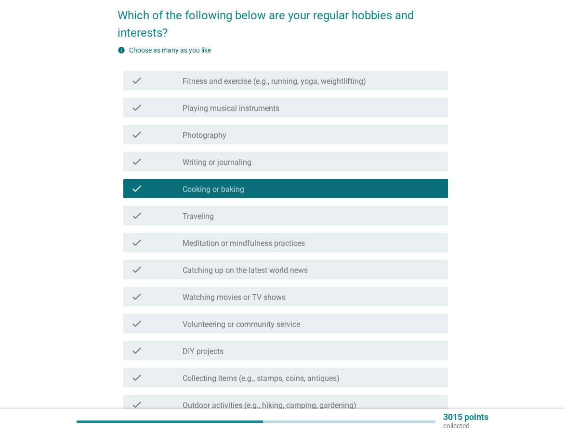
scroll to position [96, 0]
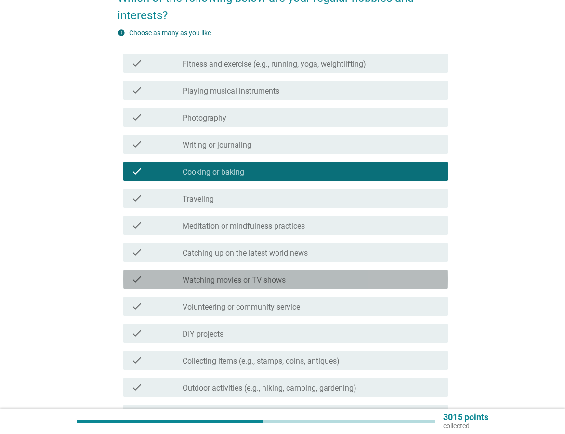
click at [203, 277] on label "Watching movies or TV shows" at bounding box center [234, 280] width 103 height 10
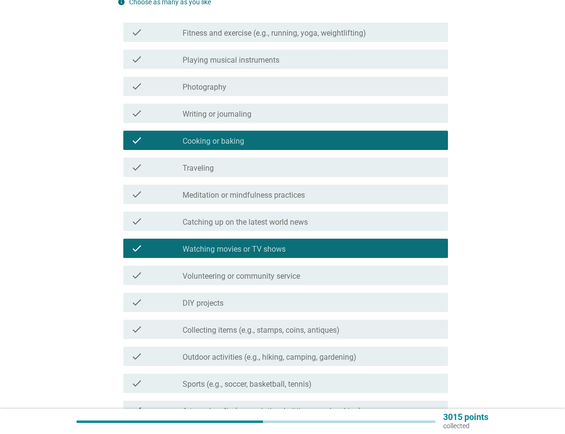
scroll to position [145, 0]
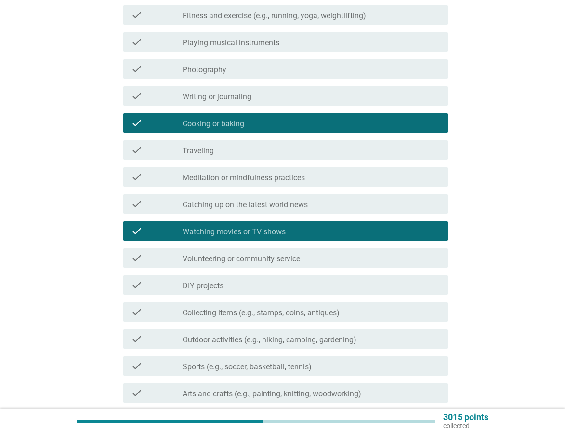
click at [201, 291] on div "check check_box_outline_blank DIY projects" at bounding box center [285, 284] width 325 height 19
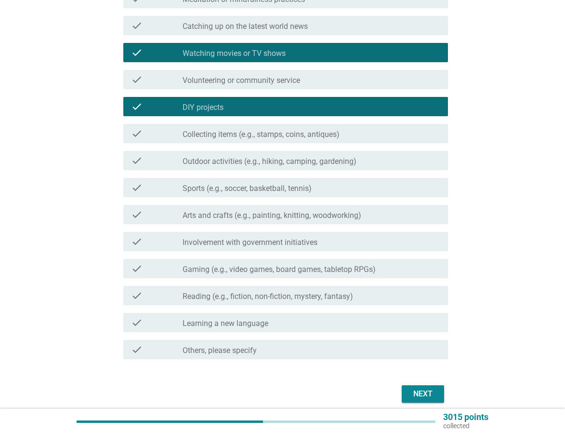
scroll to position [363, 0]
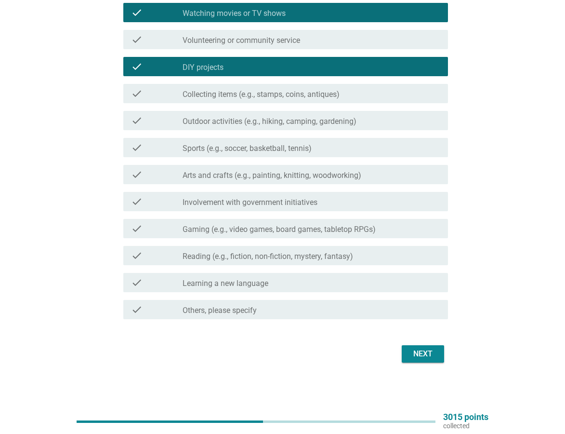
click at [334, 260] on label "Reading (e.g., fiction, non-fiction, mystery, fantasy)" at bounding box center [268, 257] width 171 height 10
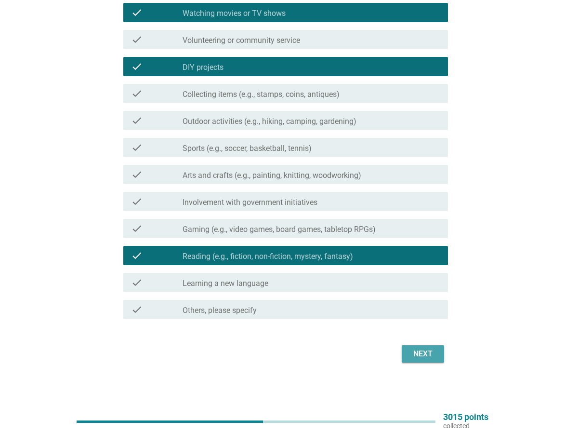
click at [431, 357] on div "Next" at bounding box center [423, 354] width 27 height 12
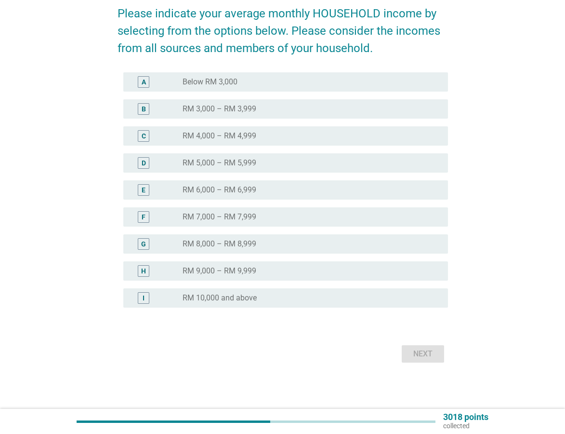
scroll to position [0, 0]
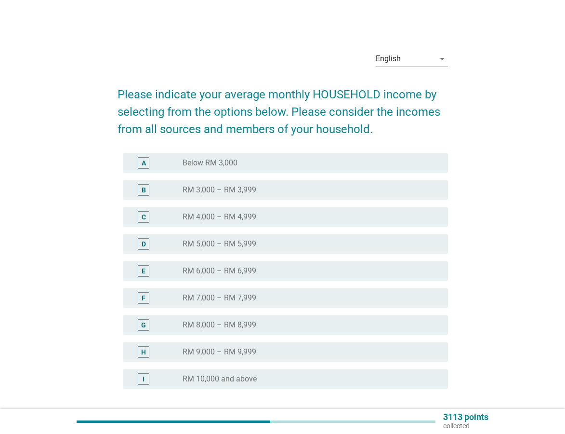
click at [204, 164] on label "Below RM 3,000" at bounding box center [210, 163] width 55 height 10
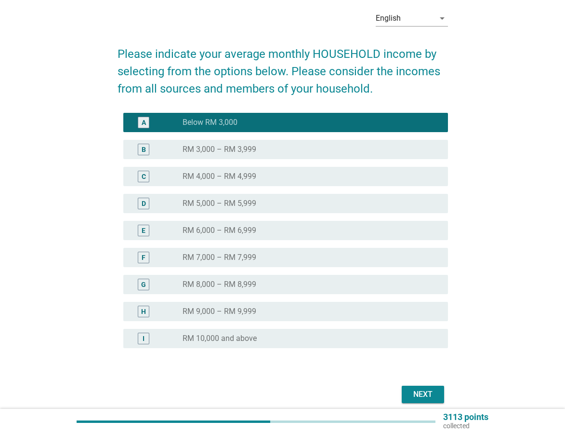
scroll to position [81, 0]
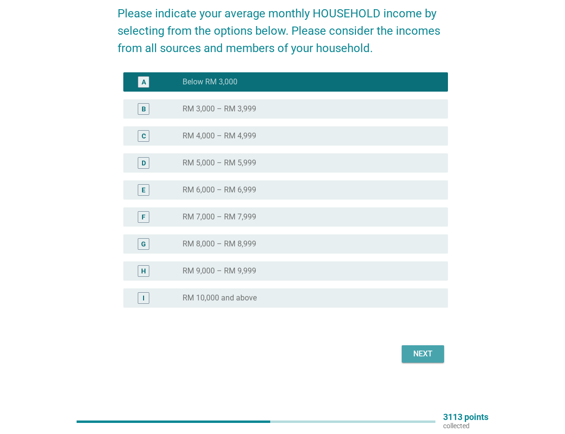
click at [422, 355] on div "Next" at bounding box center [423, 354] width 27 height 12
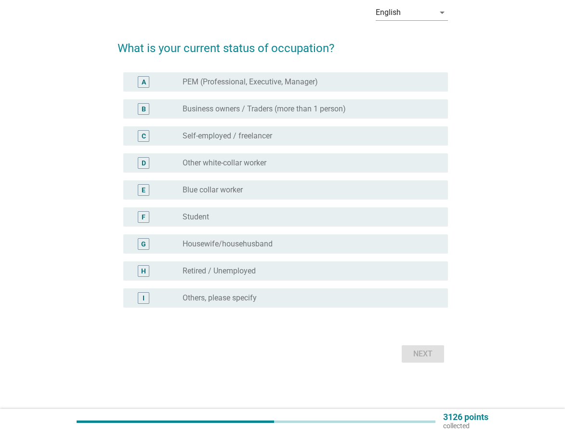
scroll to position [0, 0]
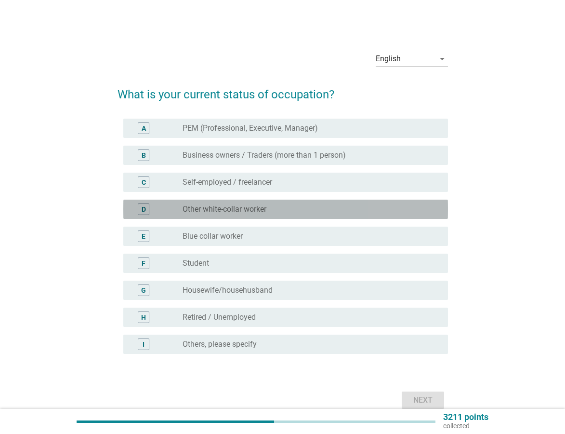
click at [219, 212] on label "Other white-collar worker" at bounding box center [225, 209] width 84 height 10
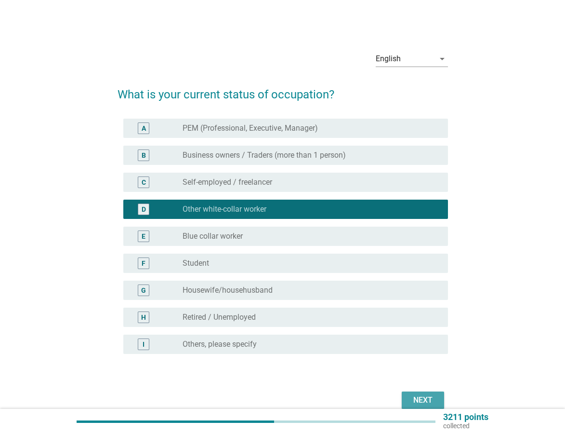
click at [430, 402] on div "Next" at bounding box center [423, 400] width 27 height 12
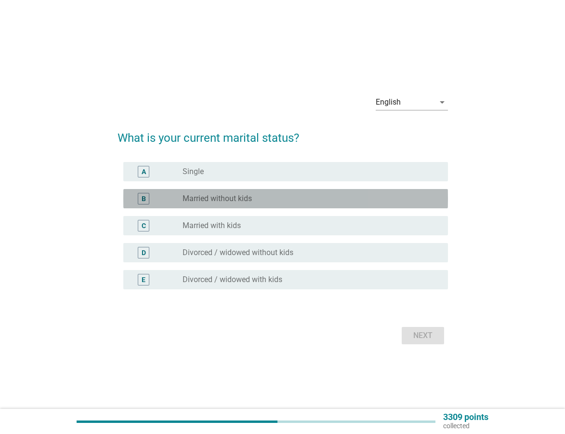
click at [220, 200] on label "Married without kids" at bounding box center [217, 199] width 69 height 10
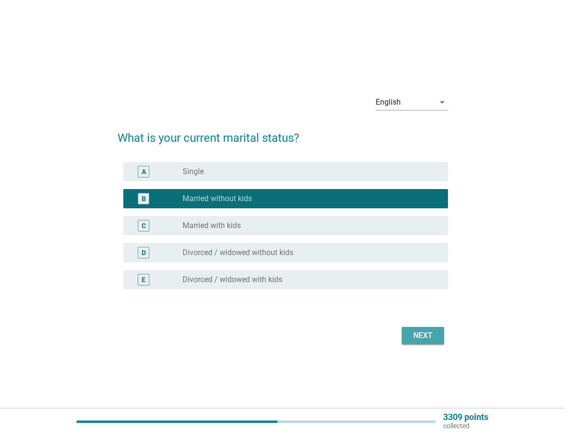
click at [419, 331] on div "Next" at bounding box center [423, 336] width 27 height 12
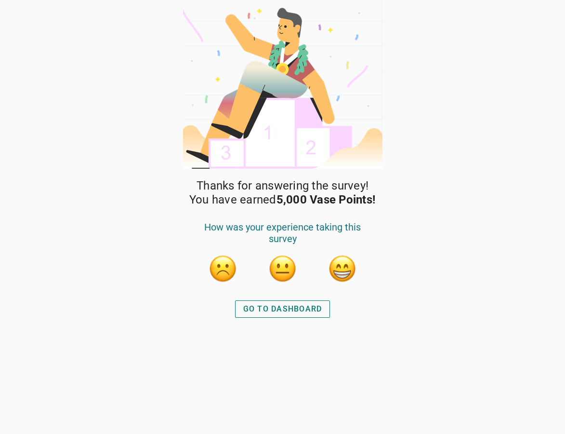
click at [286, 309] on div "GO TO DASHBOARD" at bounding box center [282, 309] width 79 height 12
